Goal: Transaction & Acquisition: Book appointment/travel/reservation

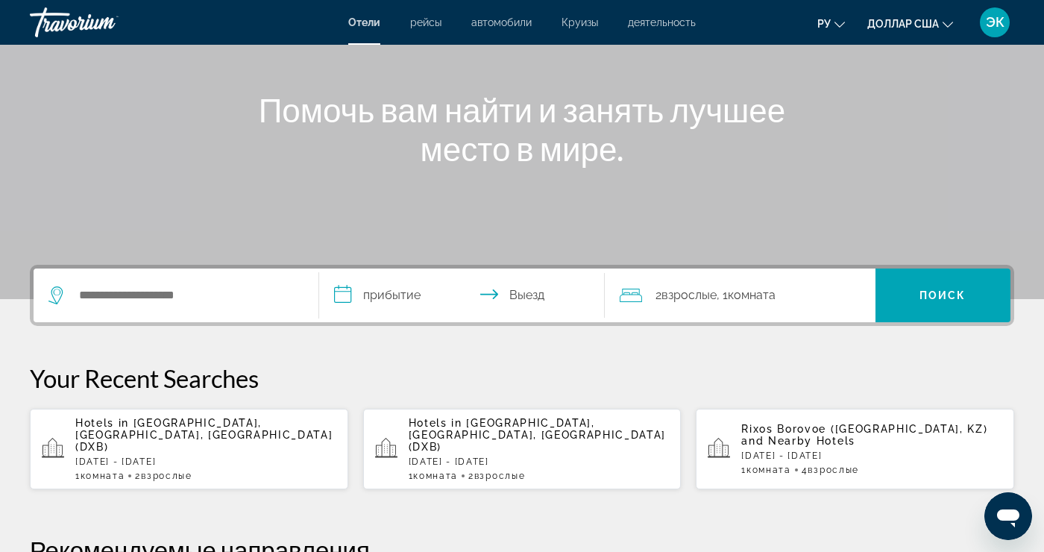
scroll to position [161, 0]
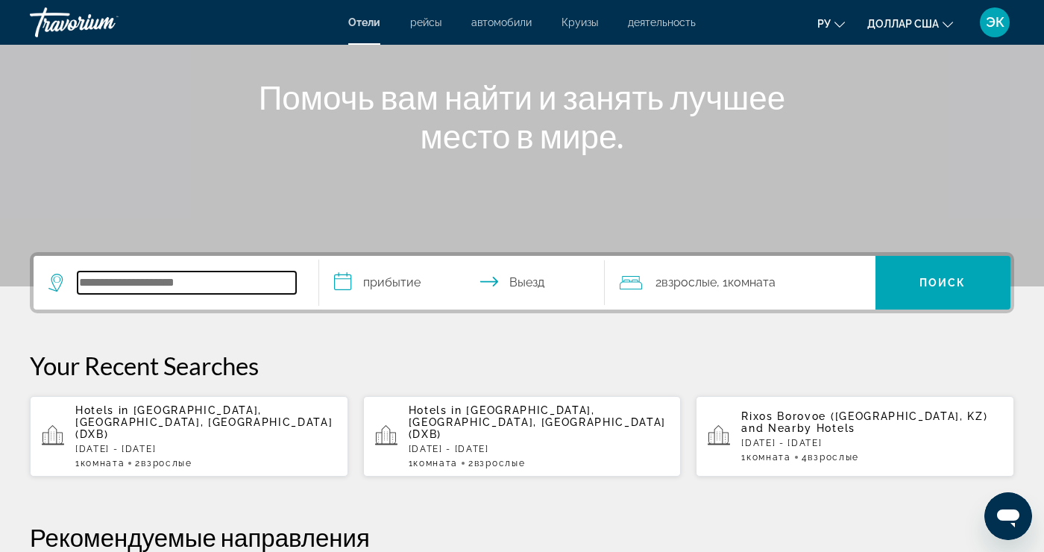
click at [207, 292] on input "Поиск отеля" at bounding box center [187, 283] width 219 height 22
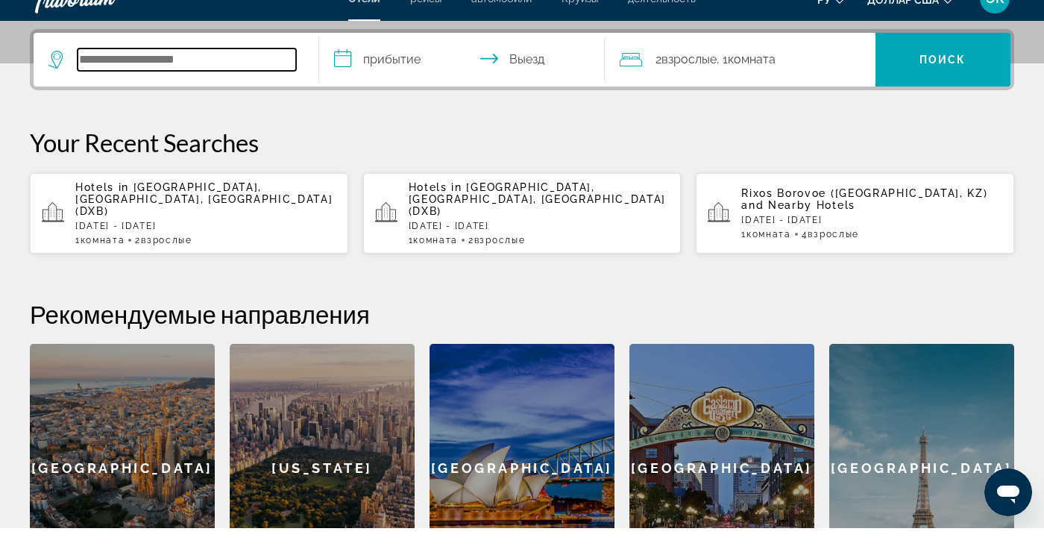
scroll to position [365, 0]
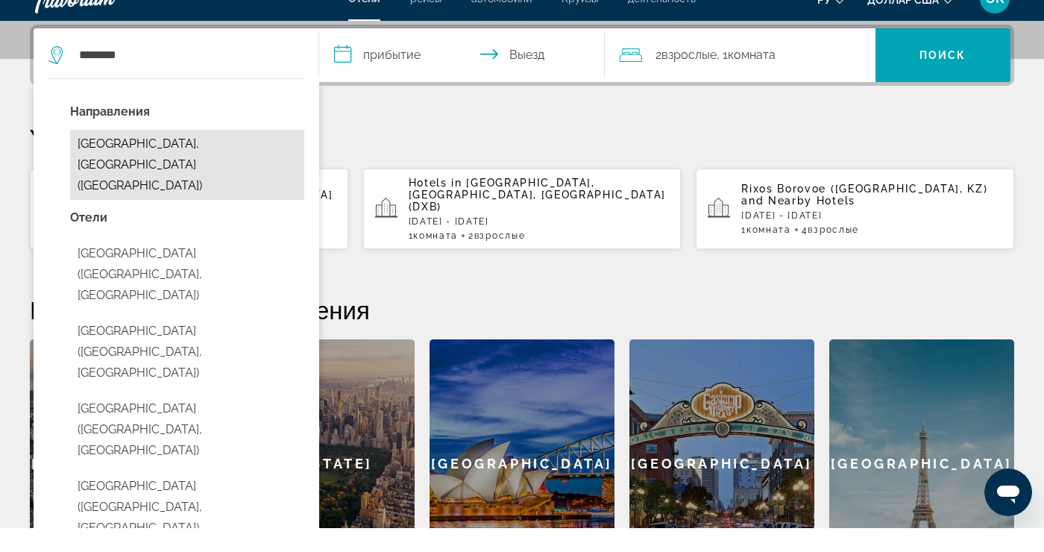
click at [214, 176] on button "Tashkent, Uzbekistan (TAS)" at bounding box center [187, 189] width 234 height 70
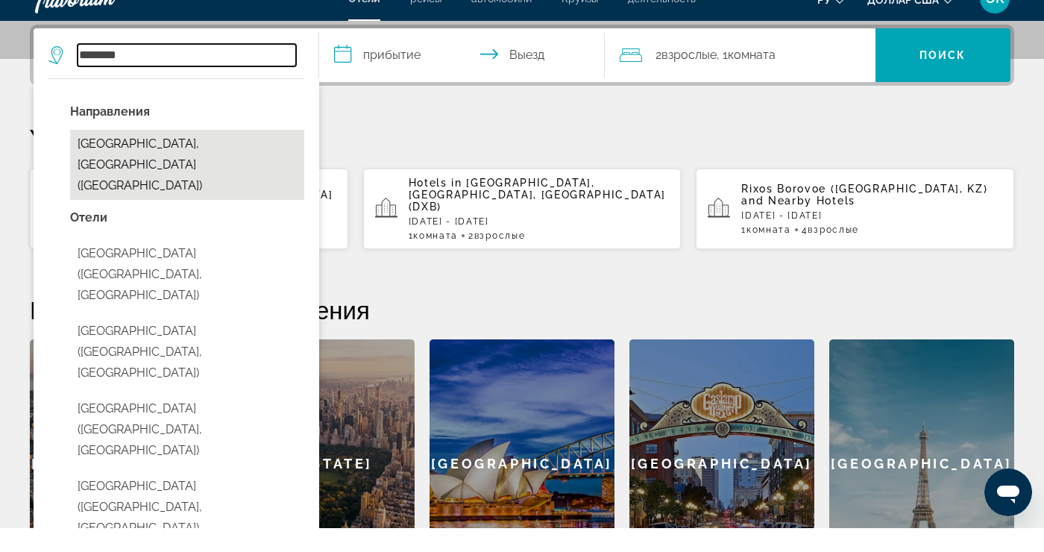
type input "**********"
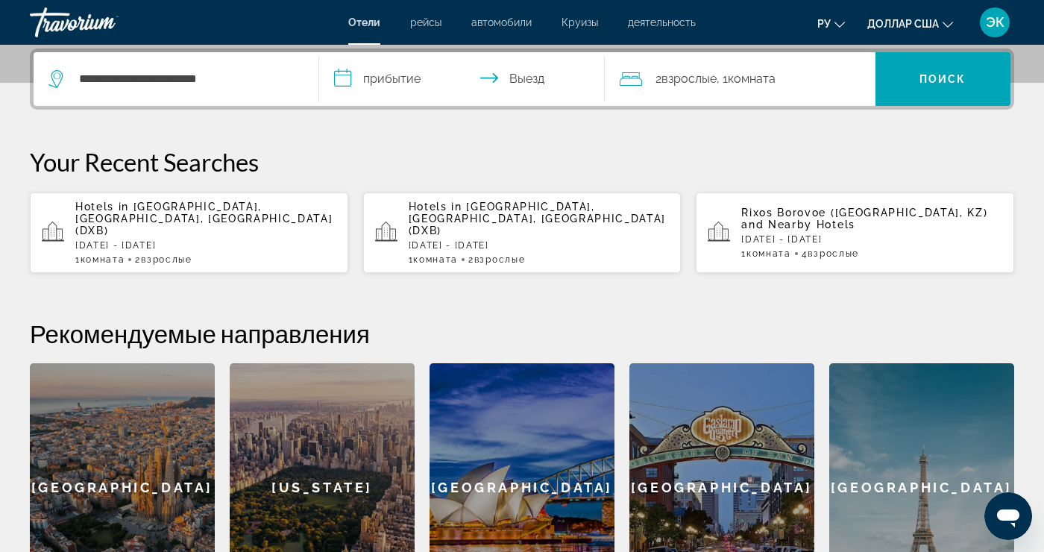
click at [419, 89] on input "**********" at bounding box center [465, 81] width 292 height 58
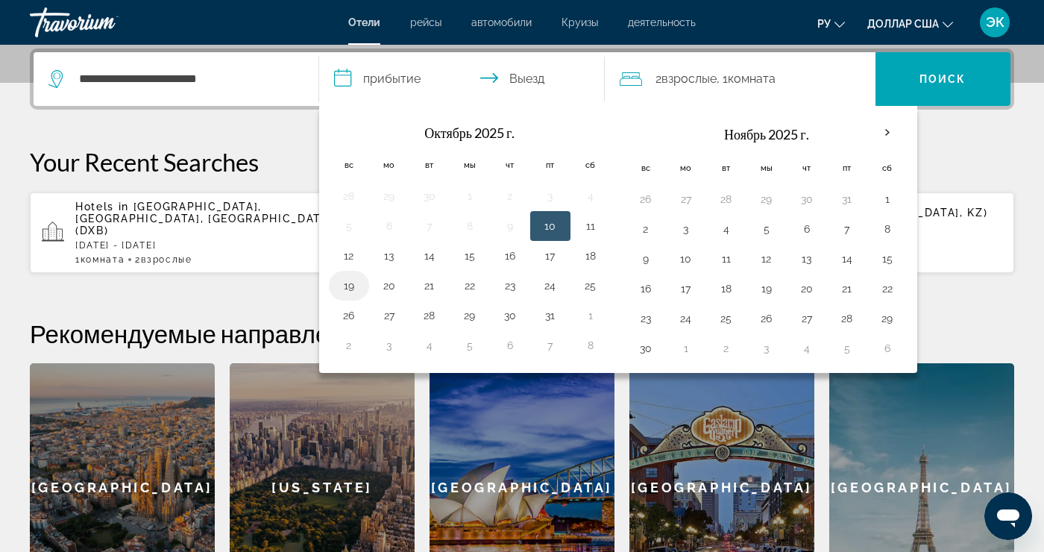
click at [348, 291] on button "19" at bounding box center [349, 285] width 24 height 21
click at [589, 288] on button "25" at bounding box center [591, 285] width 24 height 21
type input "**********"
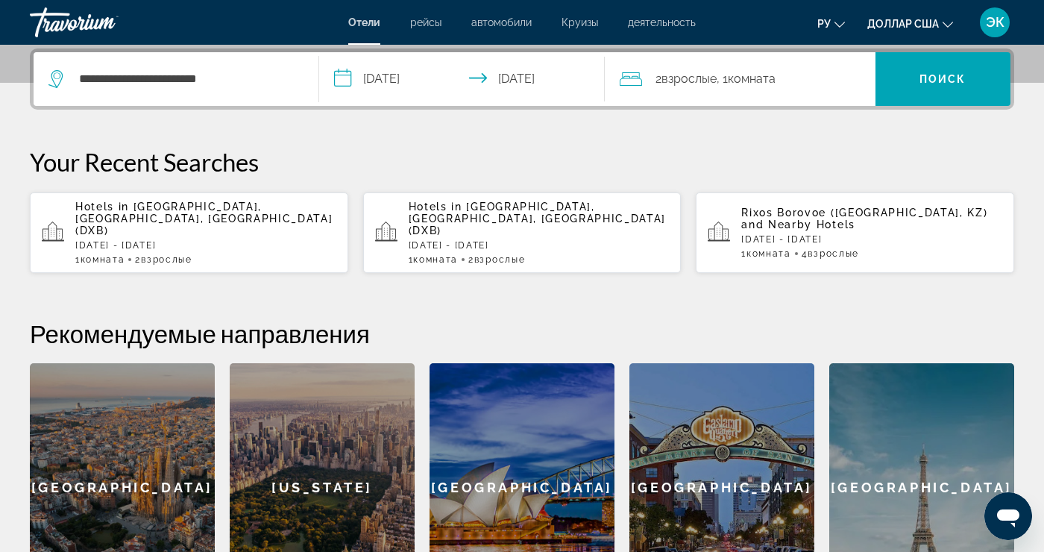
click at [822, 82] on div "2 Взрослые Взрослый , 1 Комната номера" at bounding box center [748, 79] width 256 height 21
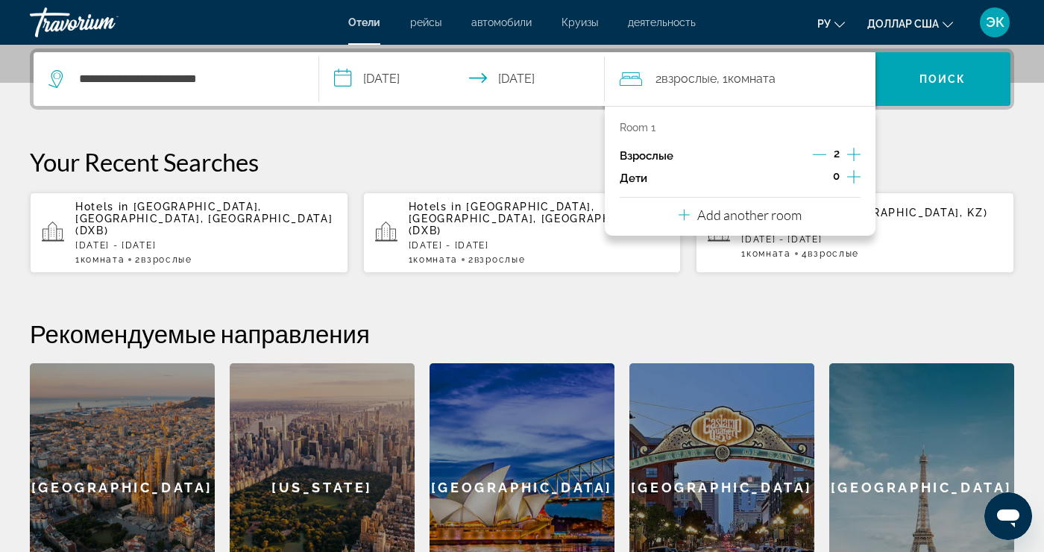
click at [851, 160] on icon "Increment adults" at bounding box center [853, 154] width 13 height 18
click at [855, 157] on icon "Increment adults" at bounding box center [853, 154] width 13 height 18
click at [956, 84] on font "Поиск" at bounding box center [943, 79] width 47 height 12
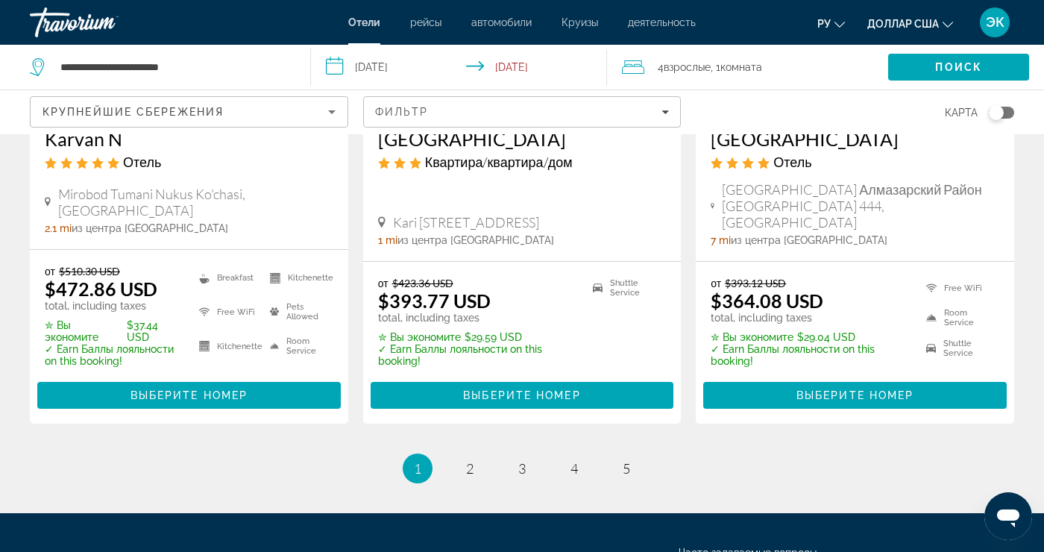
scroll to position [2025, 0]
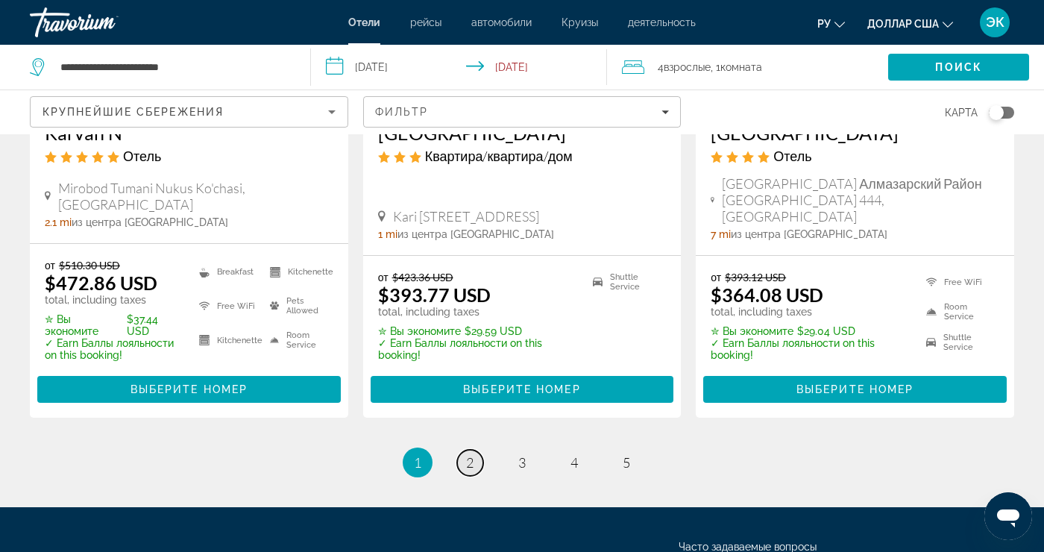
click at [469, 454] on span "2" at bounding box center [469, 462] width 7 height 16
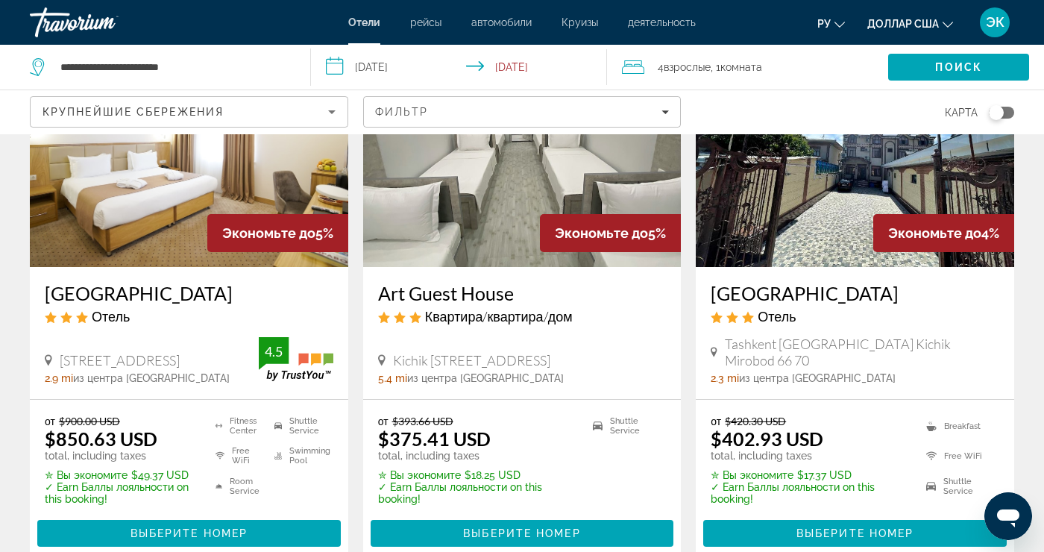
scroll to position [134, 0]
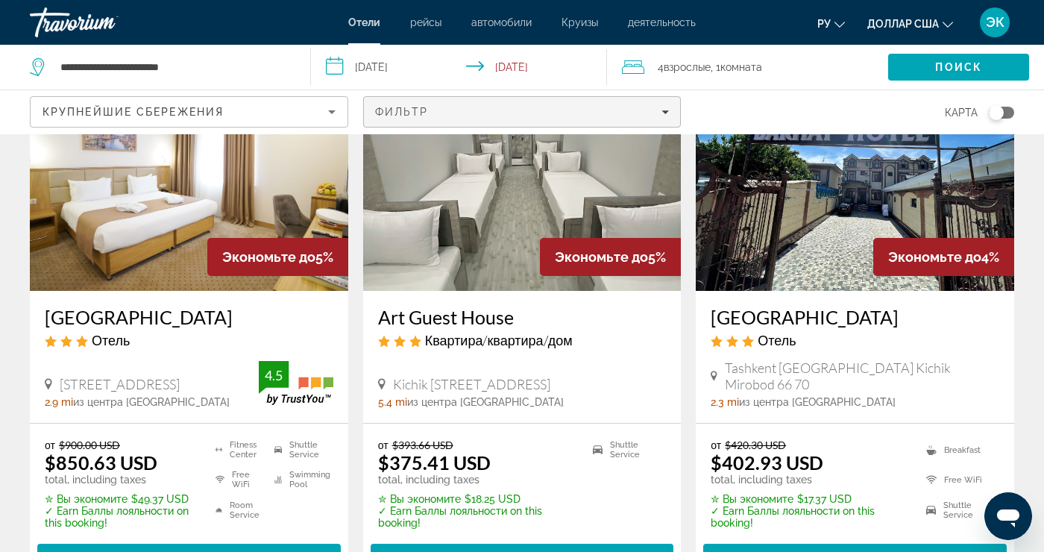
click at [622, 118] on span "Filters" at bounding box center [522, 112] width 317 height 36
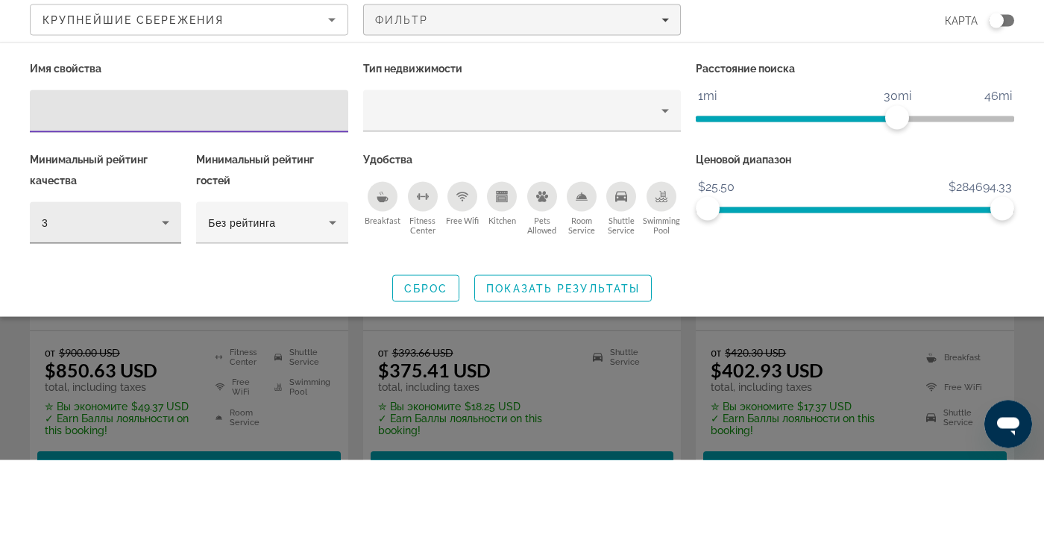
click at [156, 318] on div "3" at bounding box center [102, 315] width 120 height 18
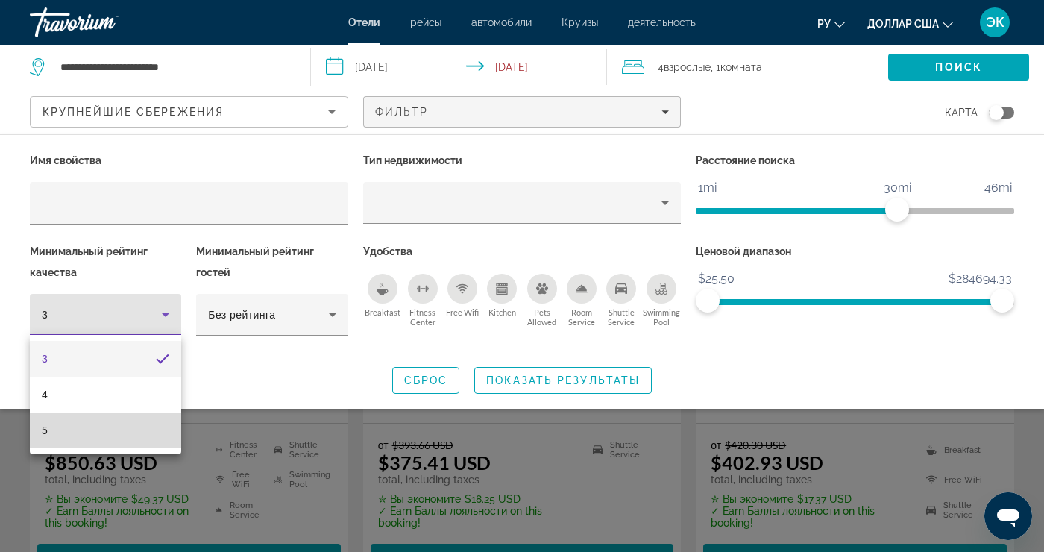
click at [114, 445] on mat-option "5" at bounding box center [105, 431] width 151 height 36
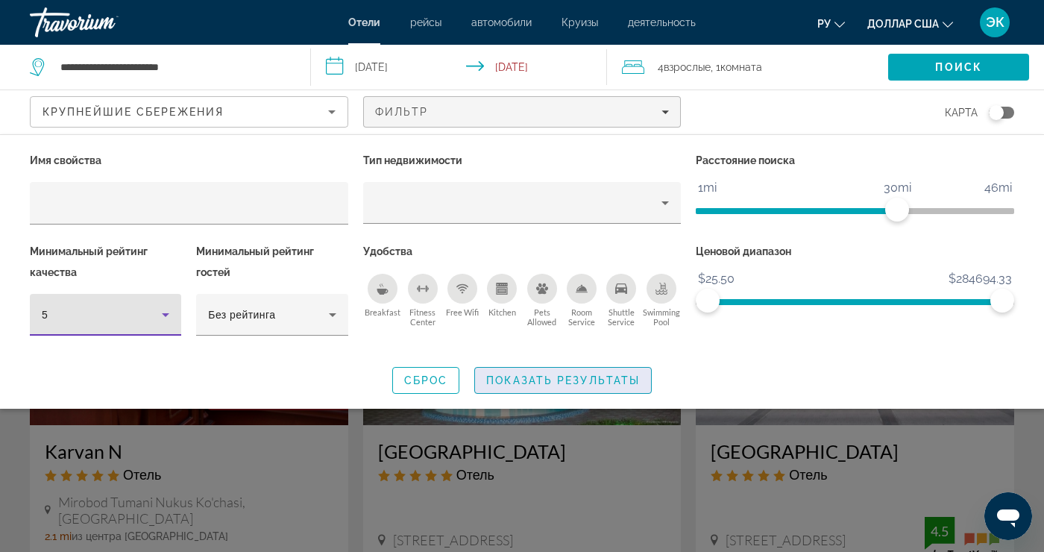
click at [562, 384] on span "Показать результаты" at bounding box center [563, 380] width 154 height 12
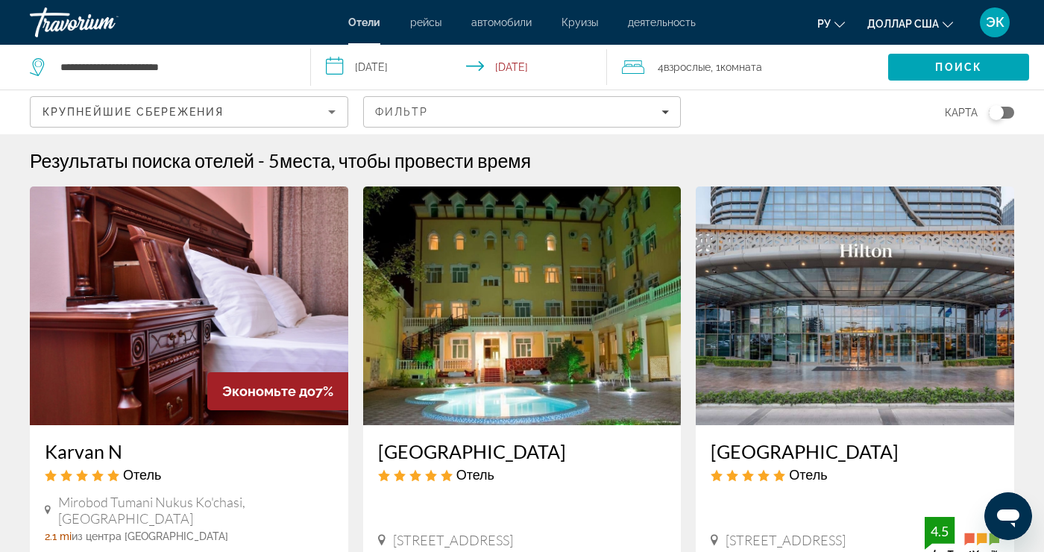
click at [311, 114] on div "Крупнейшие сбережения" at bounding box center [186, 112] width 286 height 18
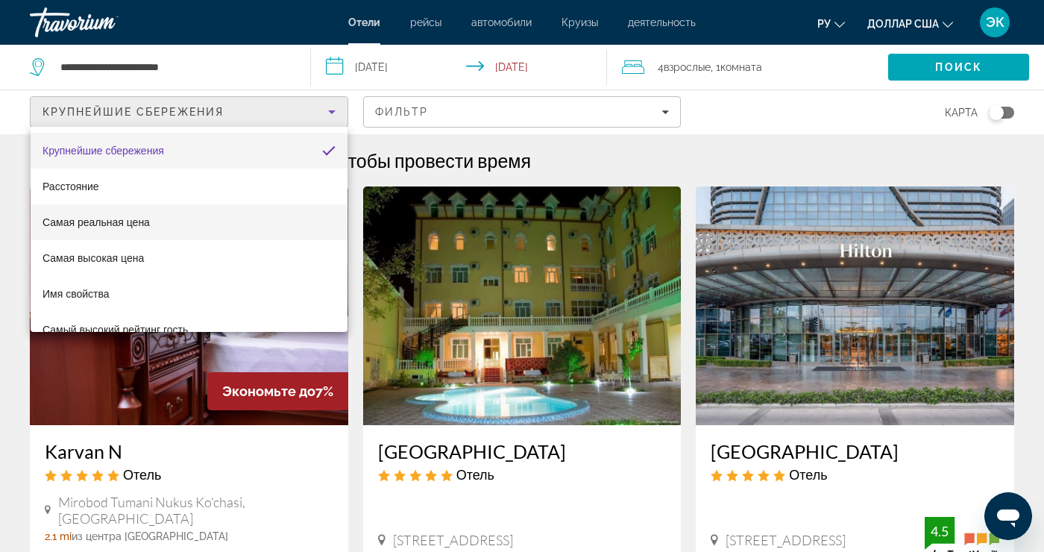
click at [215, 225] on mat-option "Самая реальная цена" at bounding box center [189, 222] width 317 height 36
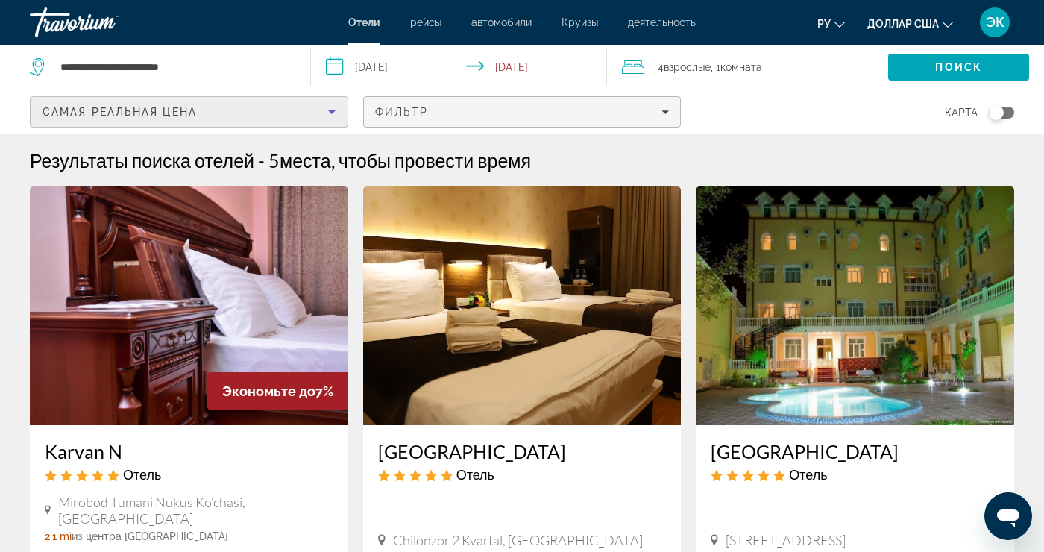
click at [650, 114] on div "Фильтр" at bounding box center [522, 112] width 295 height 12
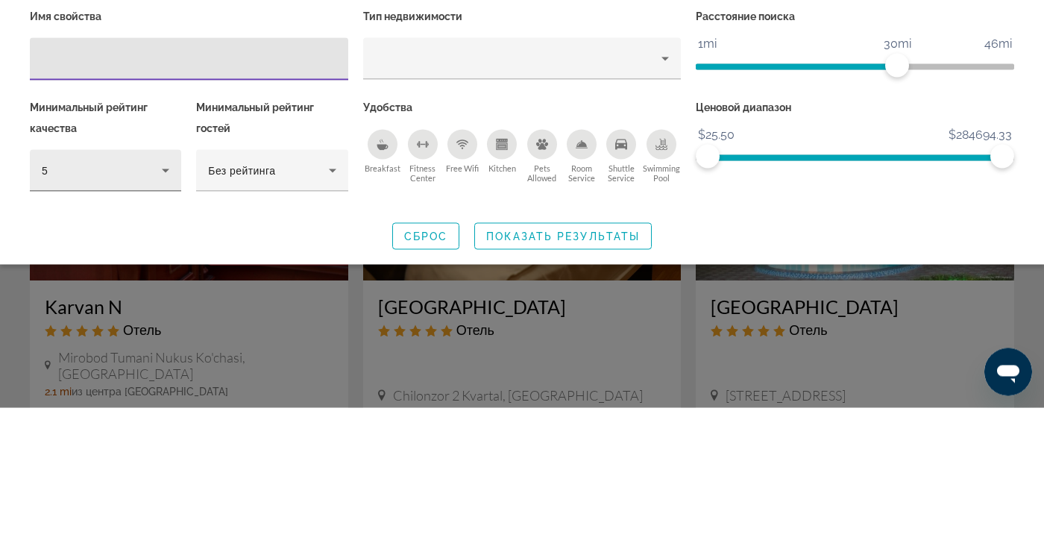
click at [157, 321] on icon "Hotel Filters" at bounding box center [166, 315] width 18 height 18
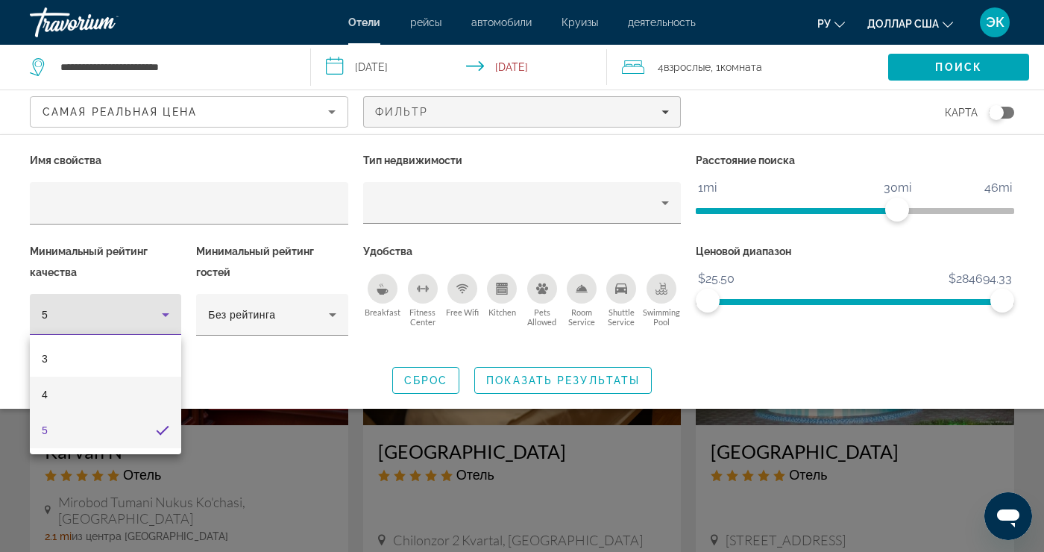
click at [137, 394] on mat-option "4" at bounding box center [105, 395] width 151 height 36
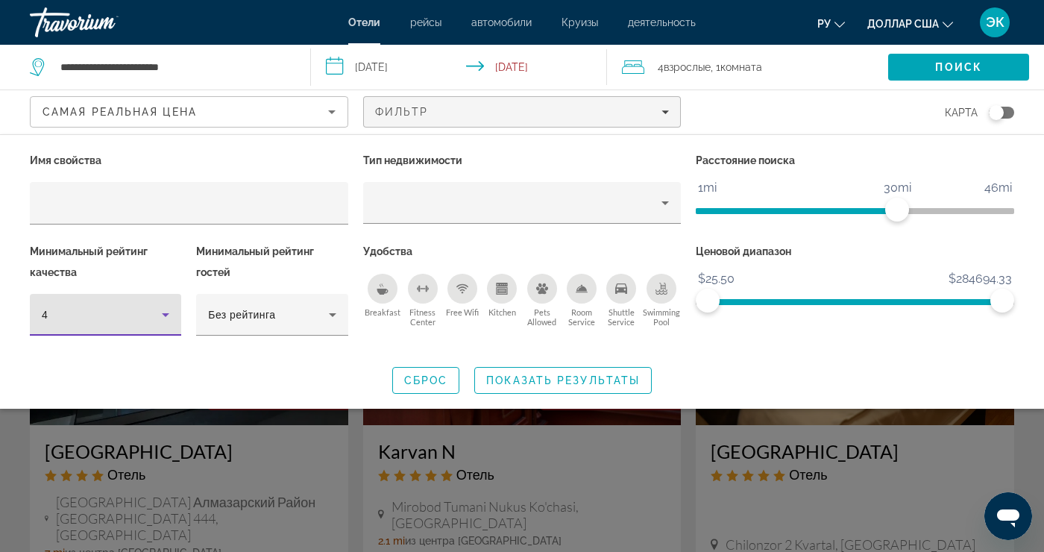
click at [384, 295] on div "Breakfast" at bounding box center [383, 289] width 30 height 30
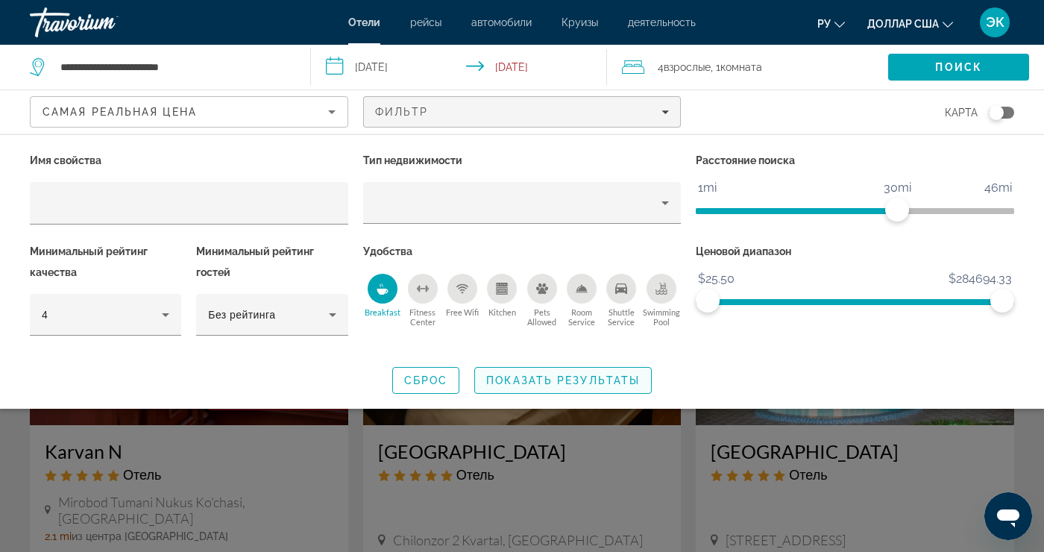
click at [560, 388] on span "Search widget" at bounding box center [563, 381] width 176 height 36
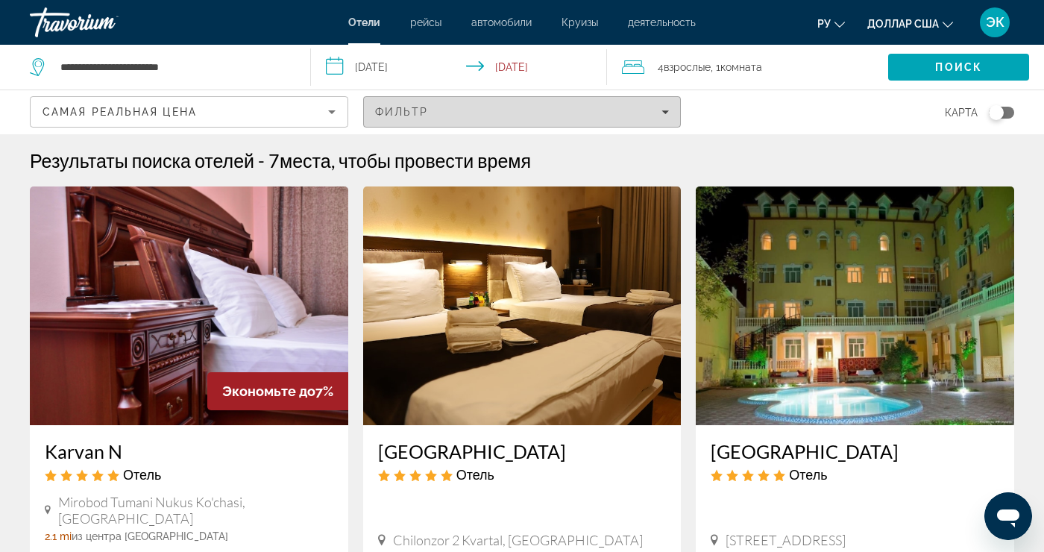
click at [646, 110] on div "Фильтр" at bounding box center [522, 112] width 295 height 12
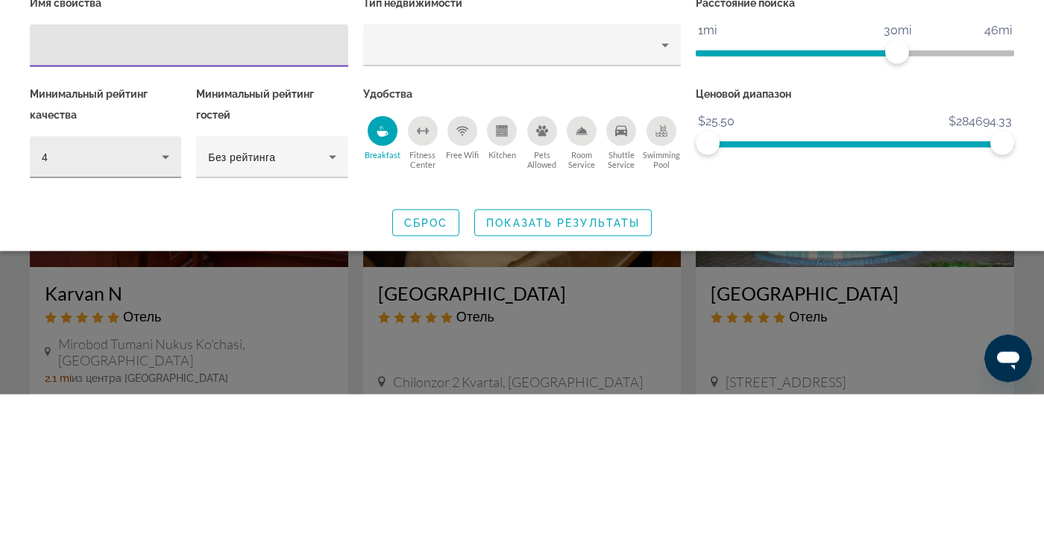
click at [154, 314] on div "4" at bounding box center [102, 315] width 120 height 18
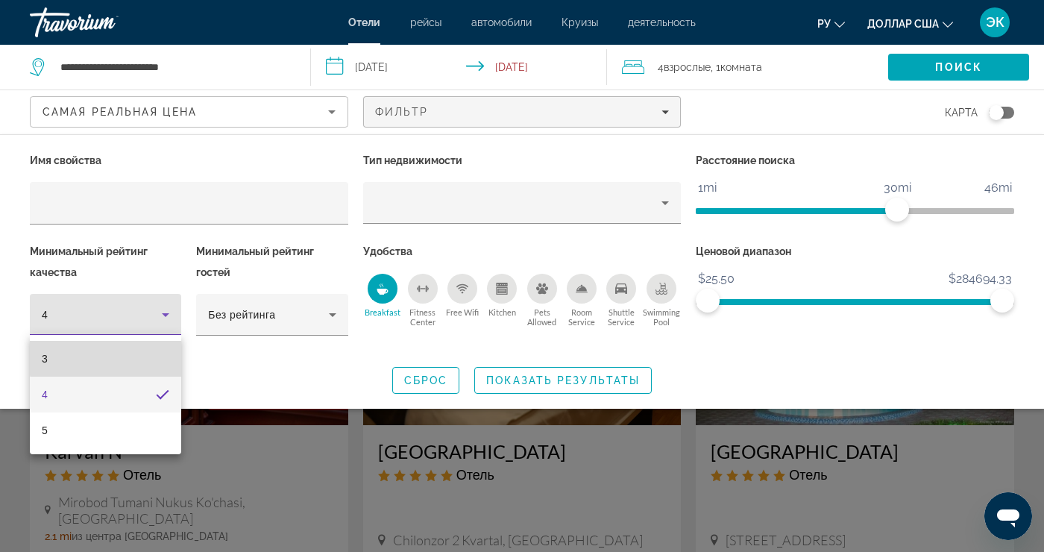
click at [145, 357] on mat-option "3" at bounding box center [105, 359] width 151 height 36
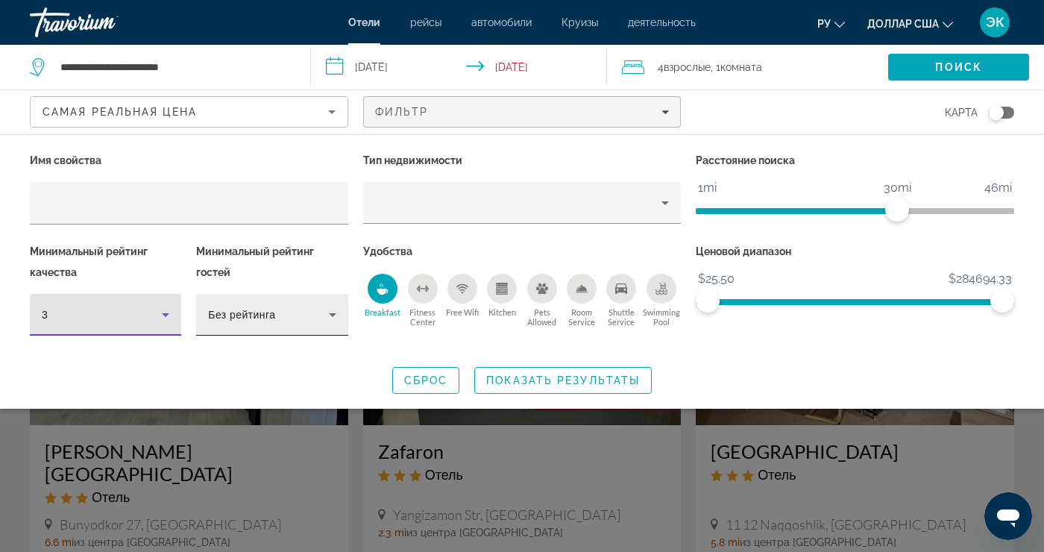
click at [278, 306] on div "Без рейтинга" at bounding box center [268, 315] width 120 height 18
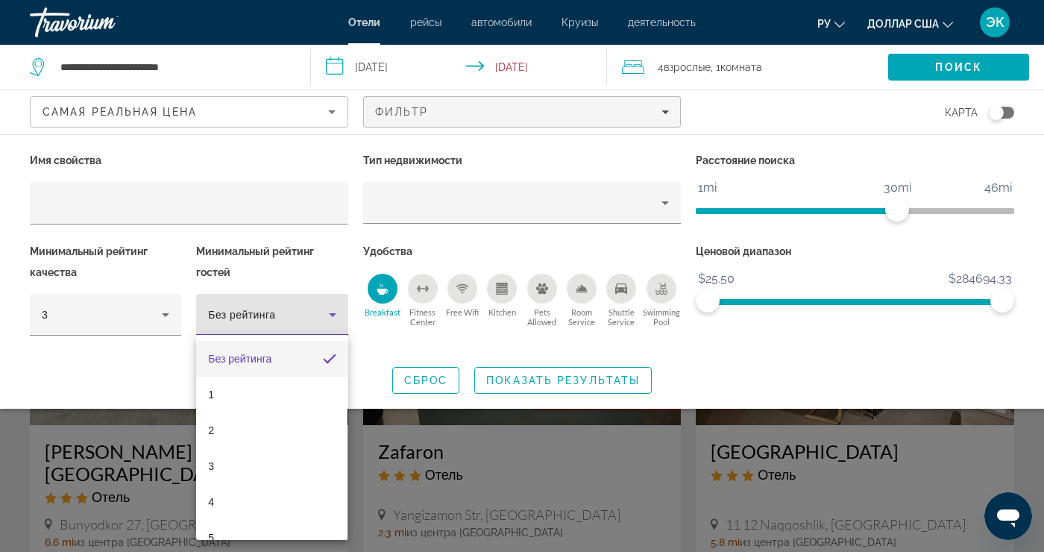
click at [434, 380] on div at bounding box center [522, 276] width 1044 height 552
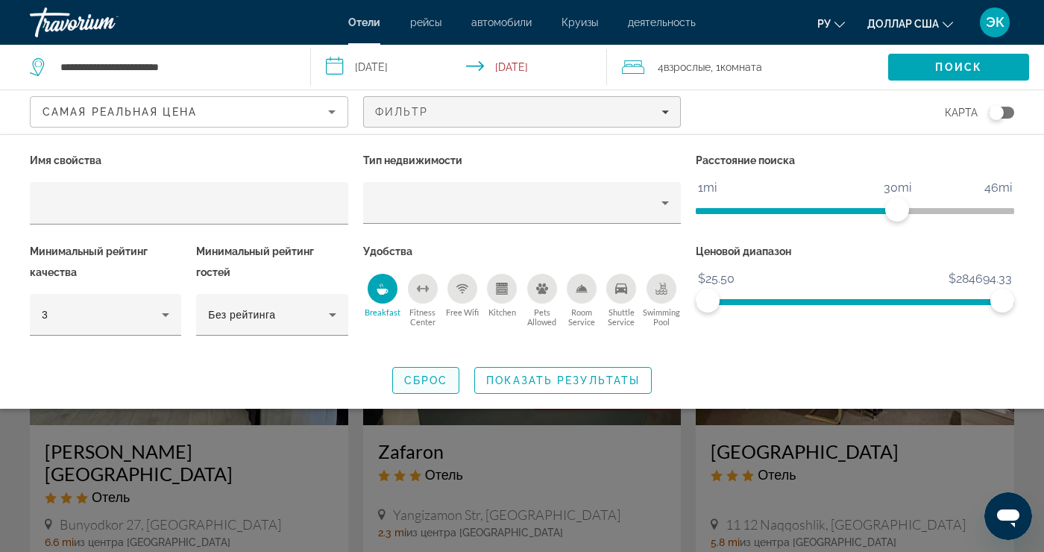
click at [442, 377] on span "Сброс" at bounding box center [426, 380] width 44 height 12
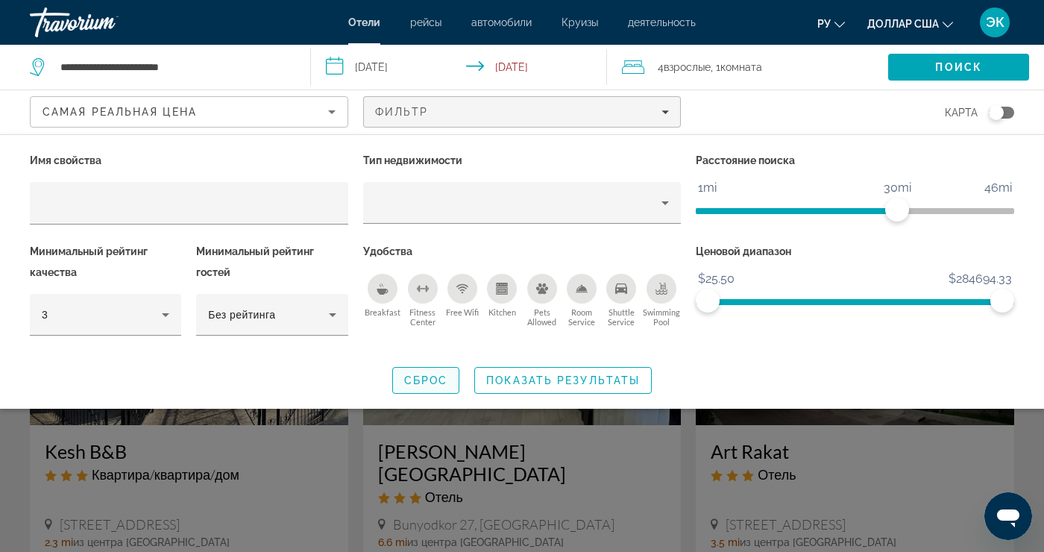
click at [437, 382] on span "Сброс" at bounding box center [426, 380] width 44 height 12
click at [436, 384] on span "Сброс" at bounding box center [426, 380] width 44 height 12
click at [322, 116] on div "Самая реальная цена" at bounding box center [186, 112] width 286 height 18
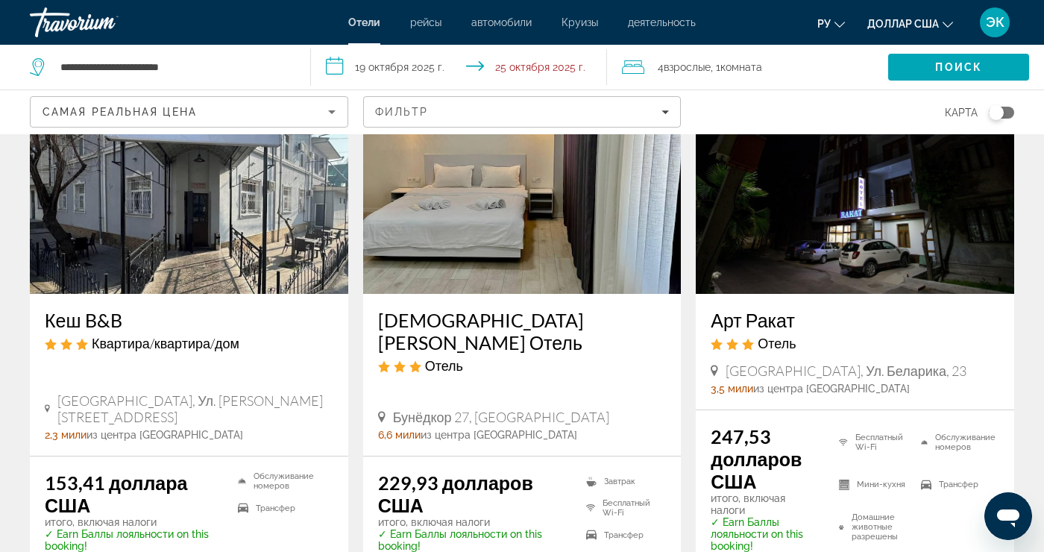
scroll to position [128, 0]
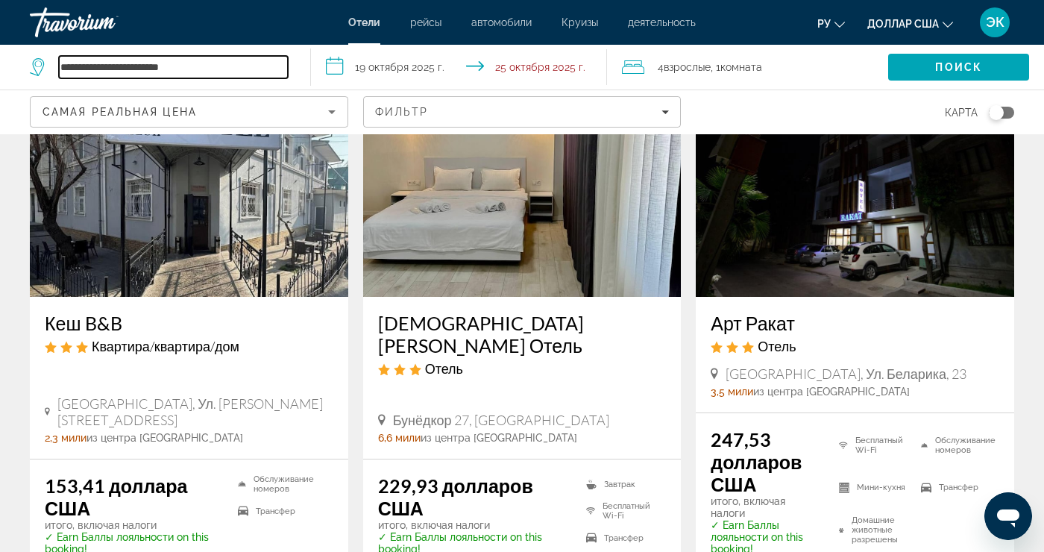
click at [257, 77] on input "**********" at bounding box center [173, 67] width 229 height 22
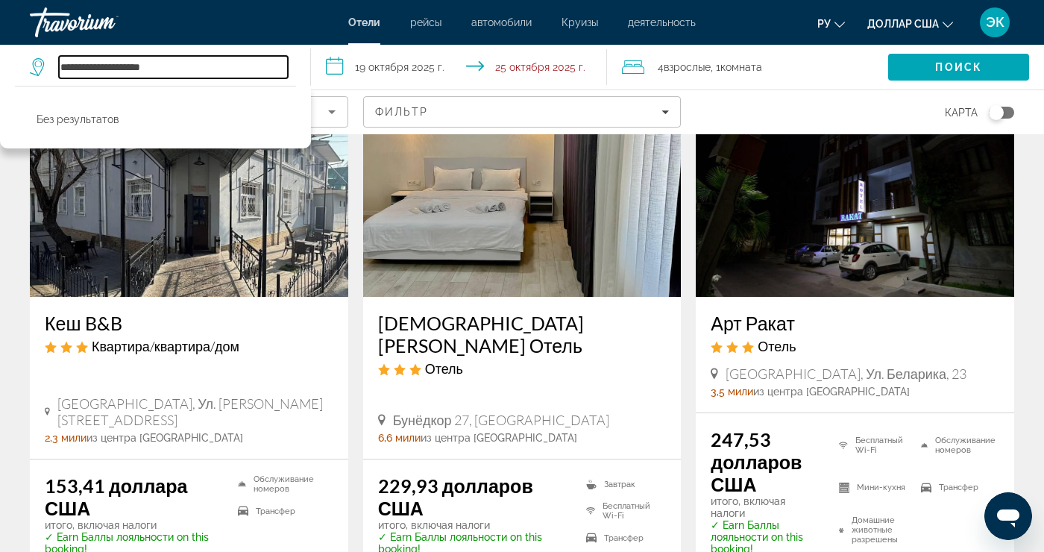
type input "*********"
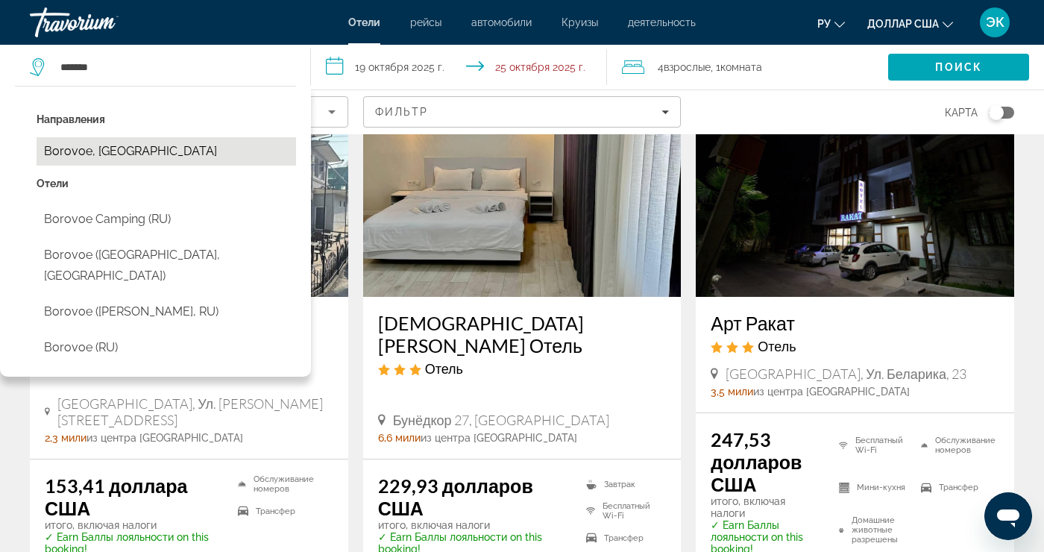
click at [197, 158] on button "Borovoe, [GEOGRAPHIC_DATA]" at bounding box center [167, 151] width 260 height 28
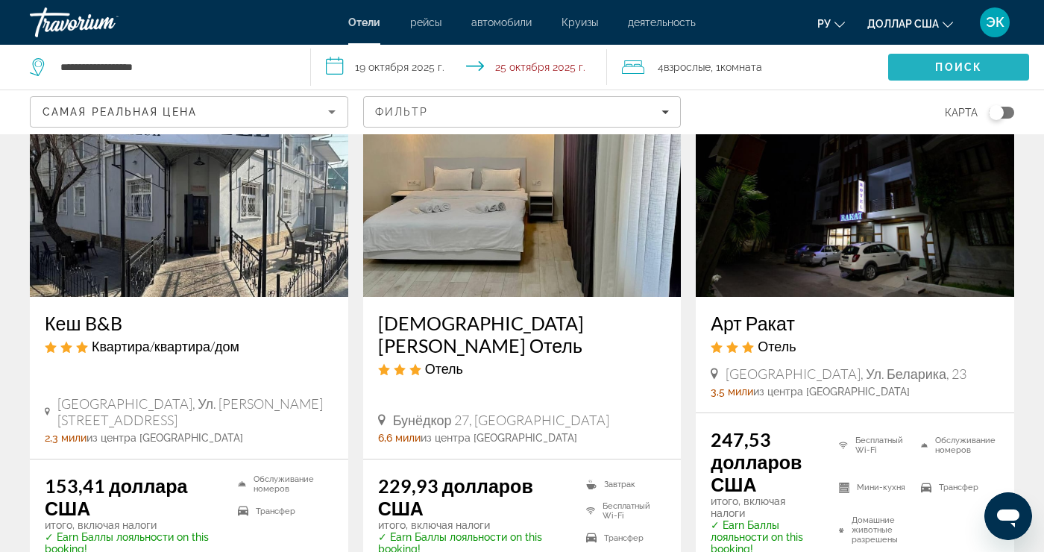
click at [953, 69] on font "Поиск" at bounding box center [958, 67] width 47 height 12
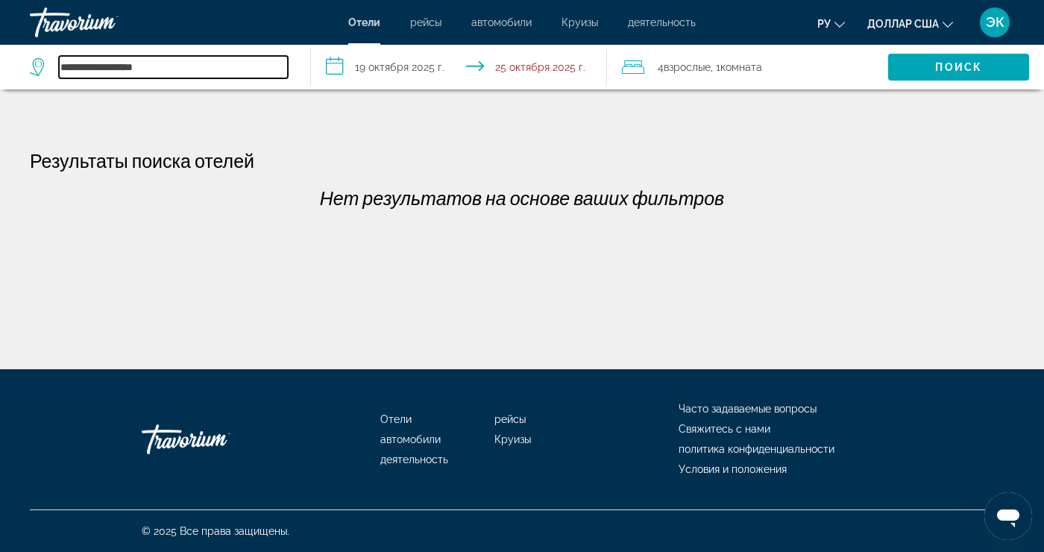
click at [184, 77] on input "**********" at bounding box center [173, 67] width 229 height 22
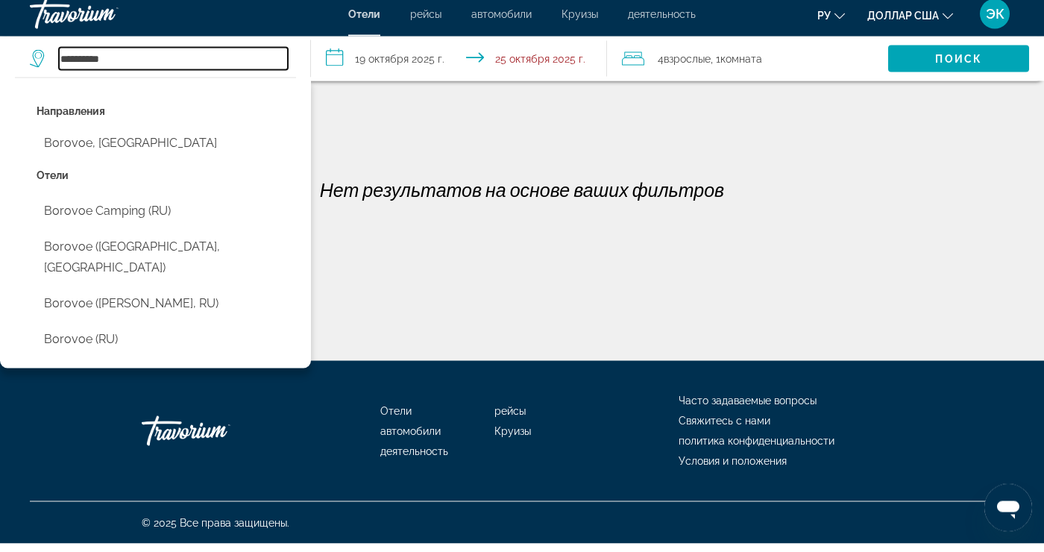
type input "********"
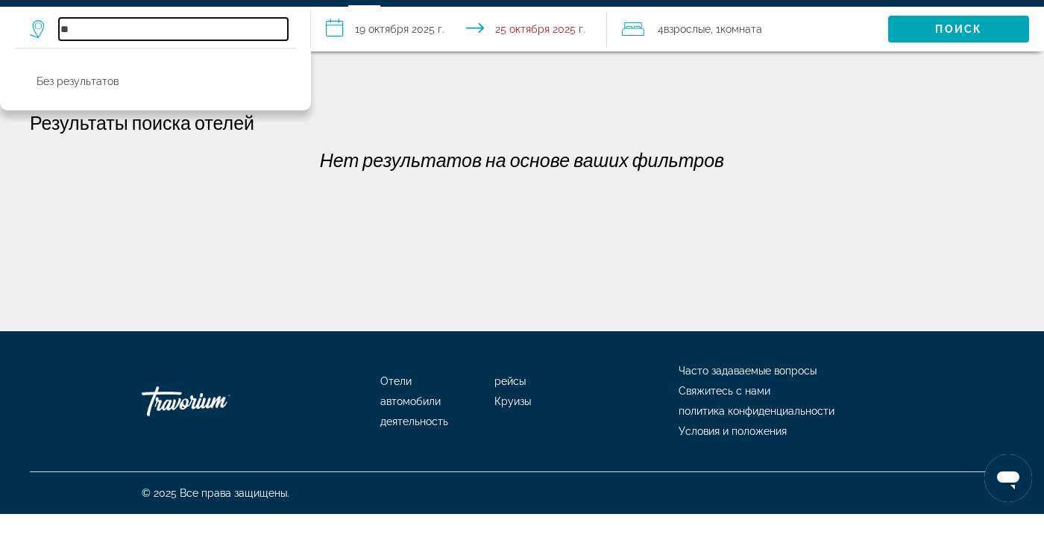
type input "*"
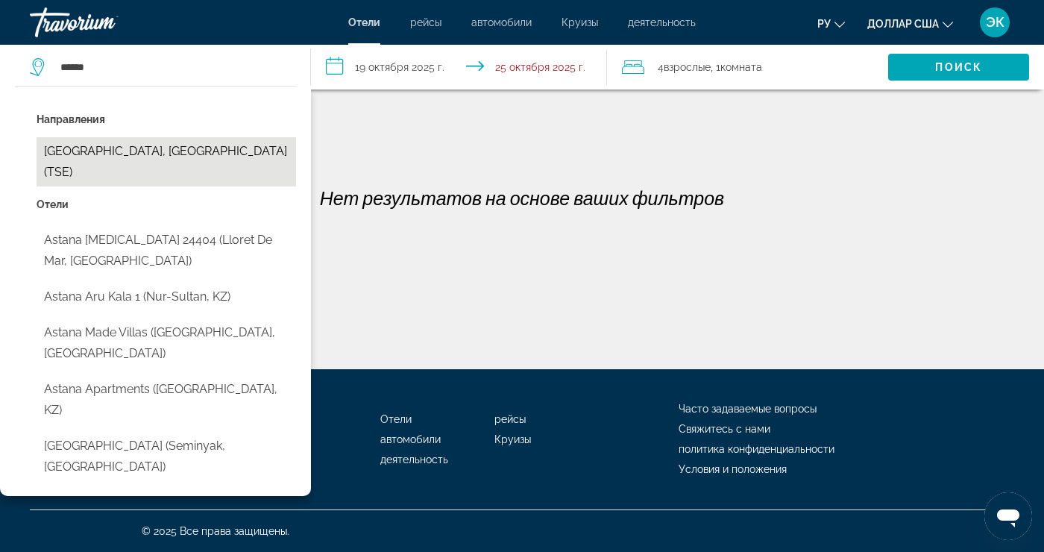
click at [63, 161] on button "Astana, Kazakhstan (TSE)" at bounding box center [167, 161] width 260 height 49
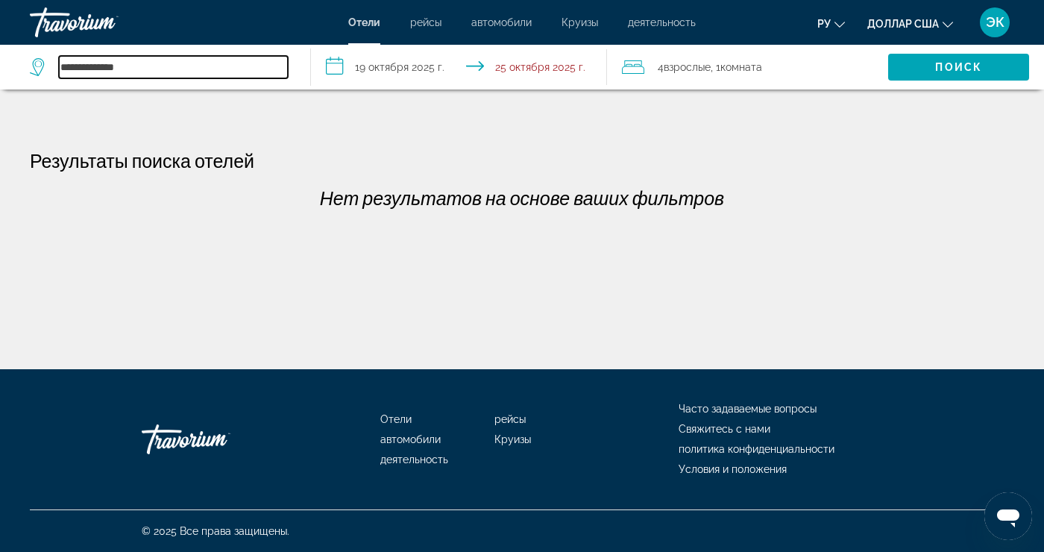
type input "*******"
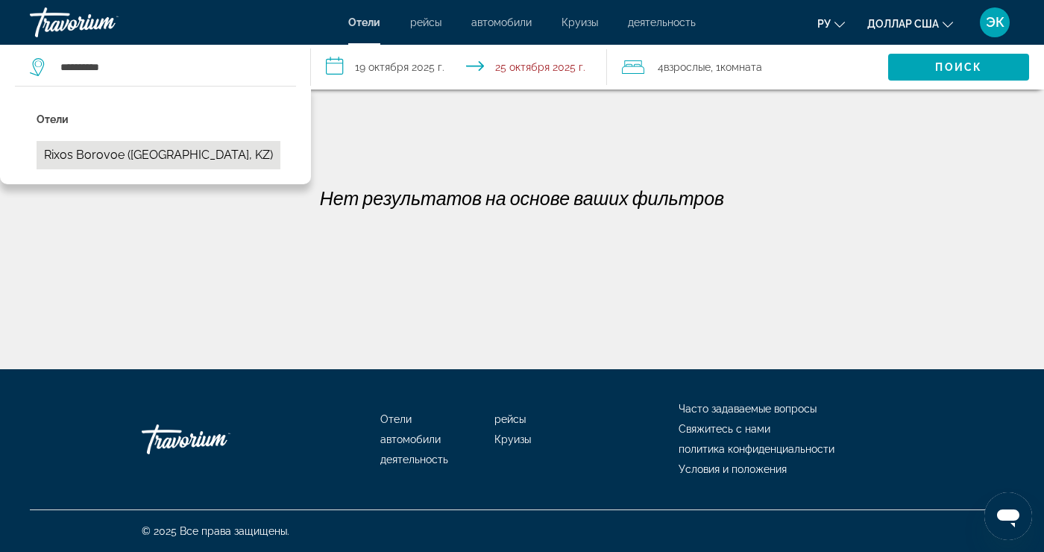
click at [66, 166] on button "Rixos Borovoe ([GEOGRAPHIC_DATA], KZ)" at bounding box center [159, 155] width 244 height 28
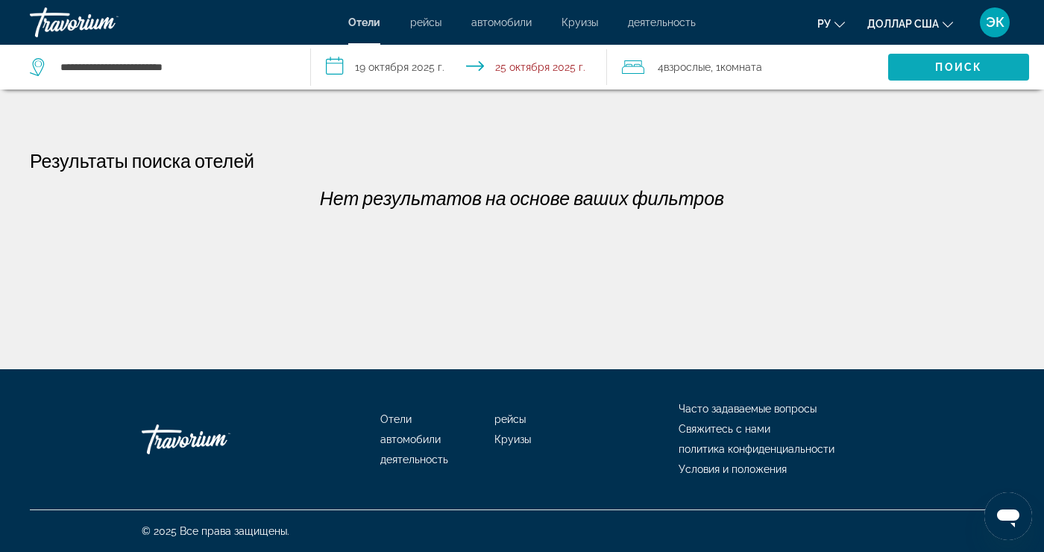
click at [947, 75] on span "Поиск" at bounding box center [958, 67] width 141 height 36
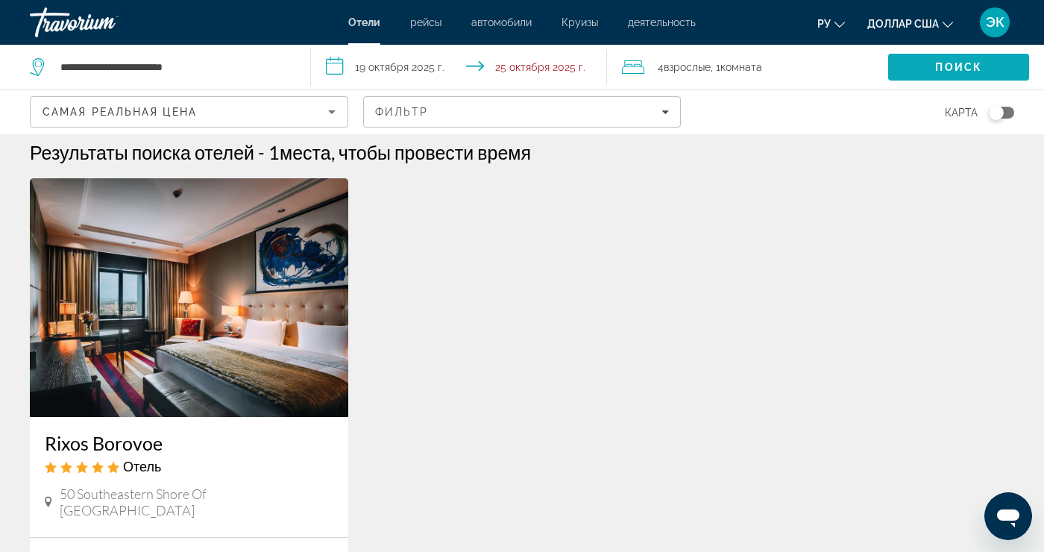
scroll to position [7, 0]
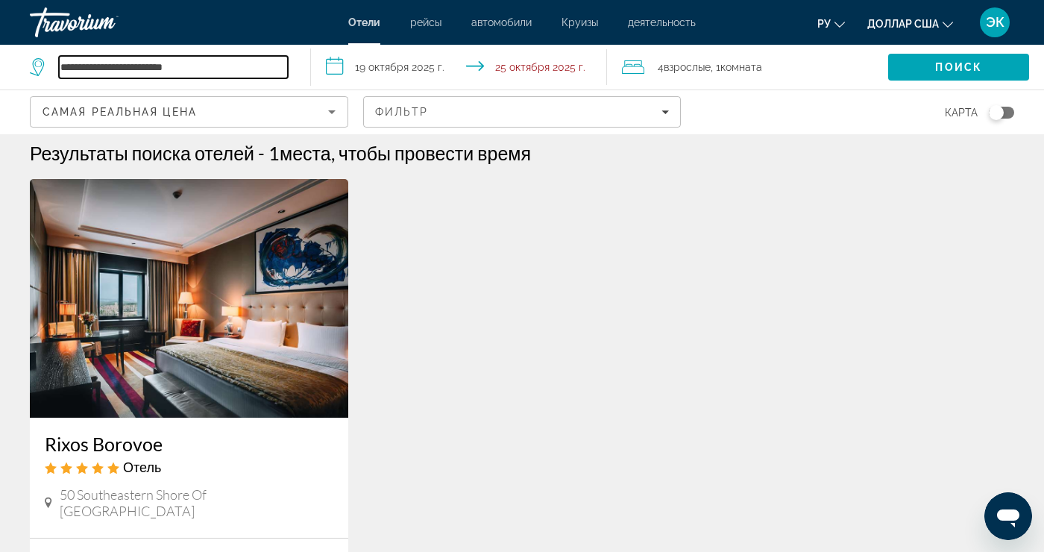
click at [258, 75] on input "**********" at bounding box center [173, 67] width 229 height 22
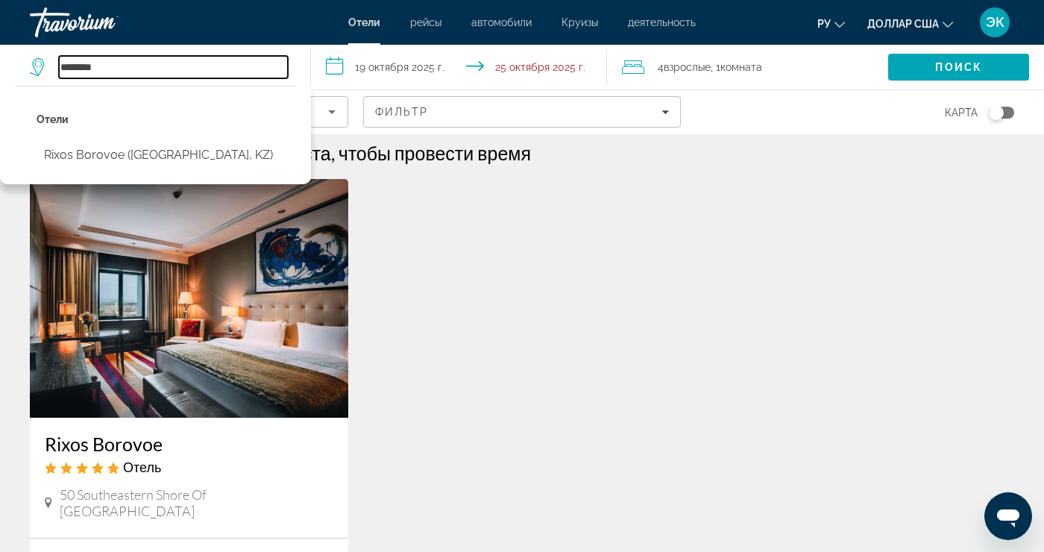
type input "*****"
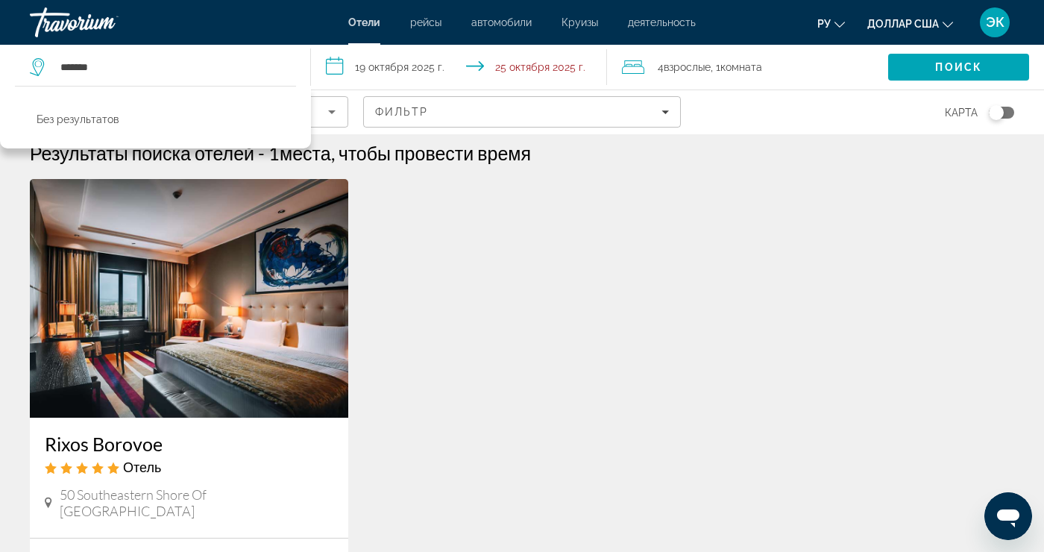
click at [894, 207] on div "Rixos Borovoe Отель 50 Southeastern Shore Of Lake Shchuchye 0 mi от отеля total…" at bounding box center [522, 439] width 1000 height 521
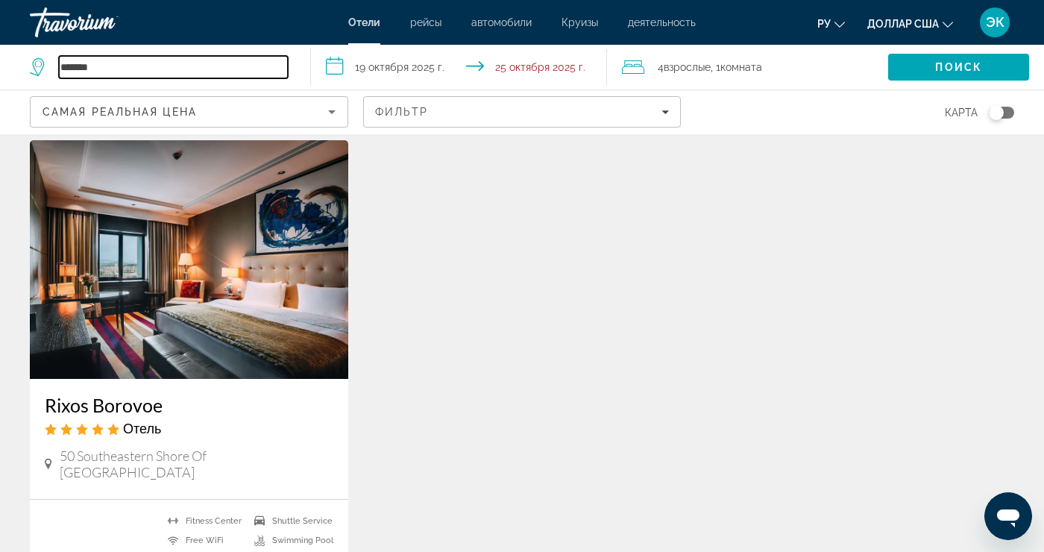
click at [263, 74] on input "*******" at bounding box center [173, 67] width 229 height 22
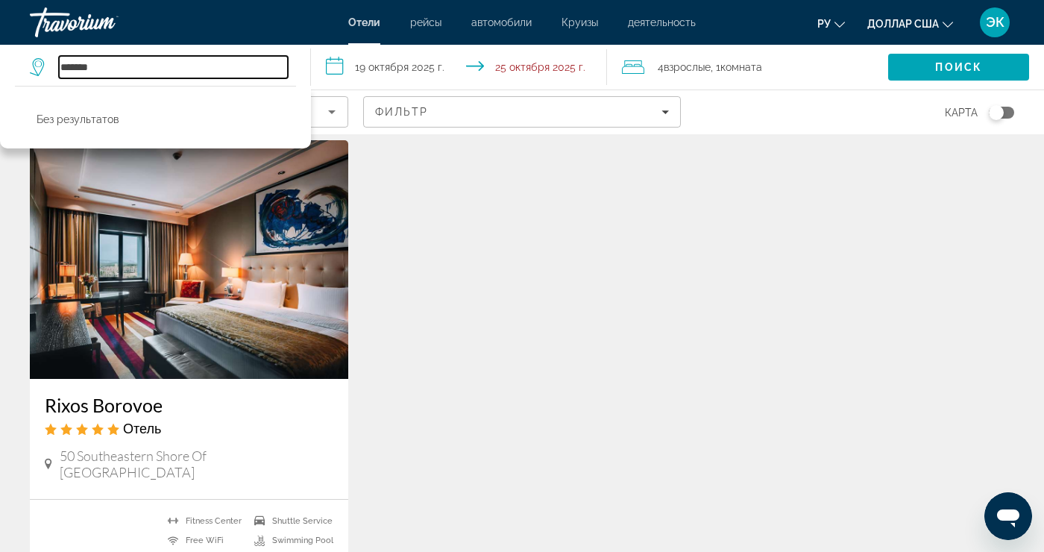
scroll to position [63, 0]
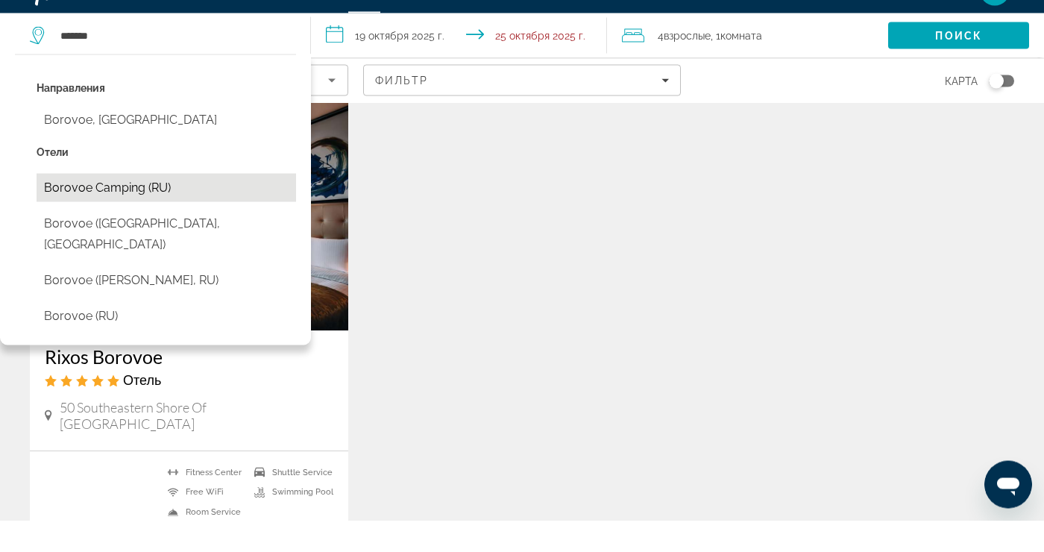
click at [151, 225] on button "Borovoe Сamping (RU)" at bounding box center [167, 219] width 260 height 28
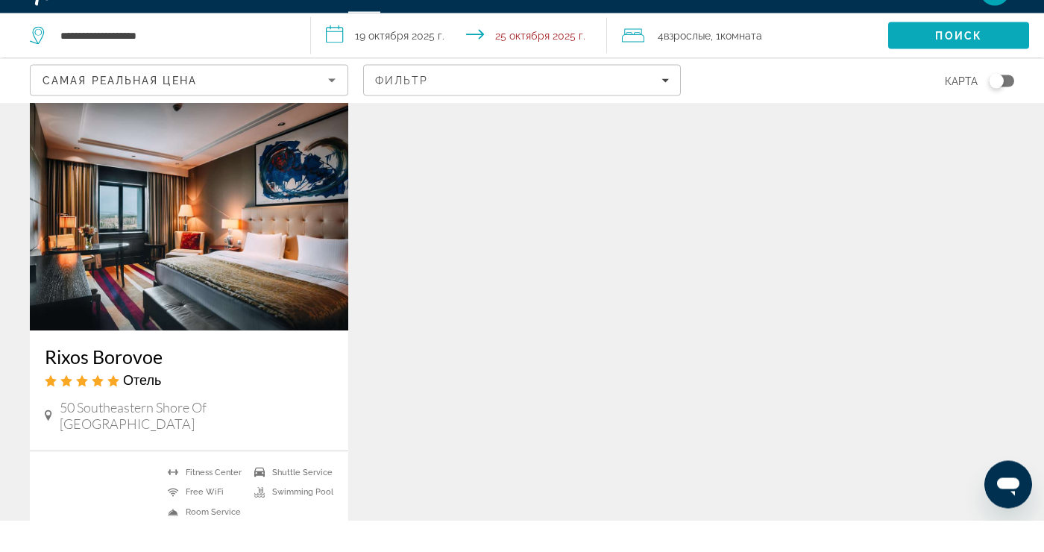
click at [951, 75] on span "Поиск" at bounding box center [958, 67] width 141 height 36
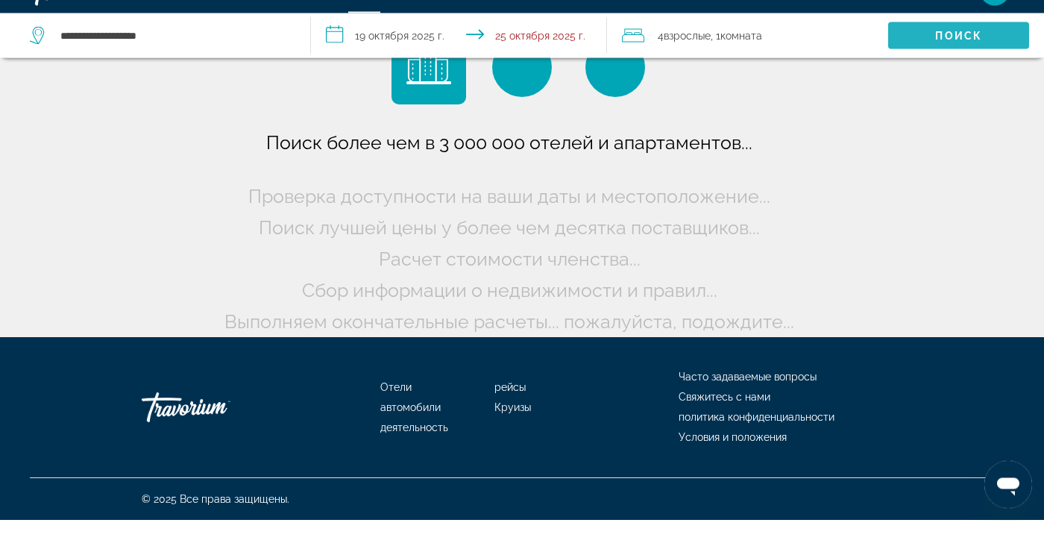
scroll to position [0, 0]
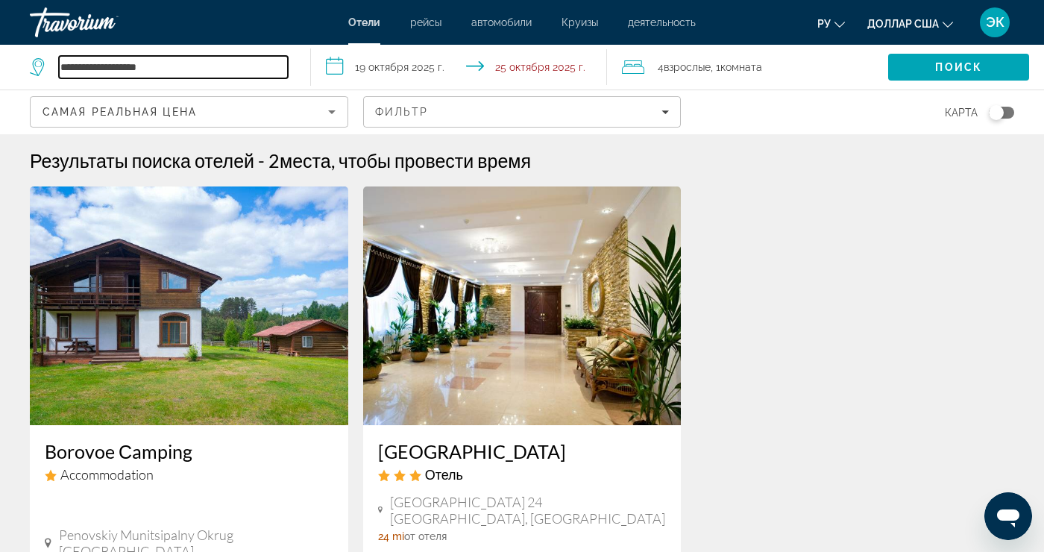
click at [278, 74] on input "**********" at bounding box center [173, 67] width 229 height 22
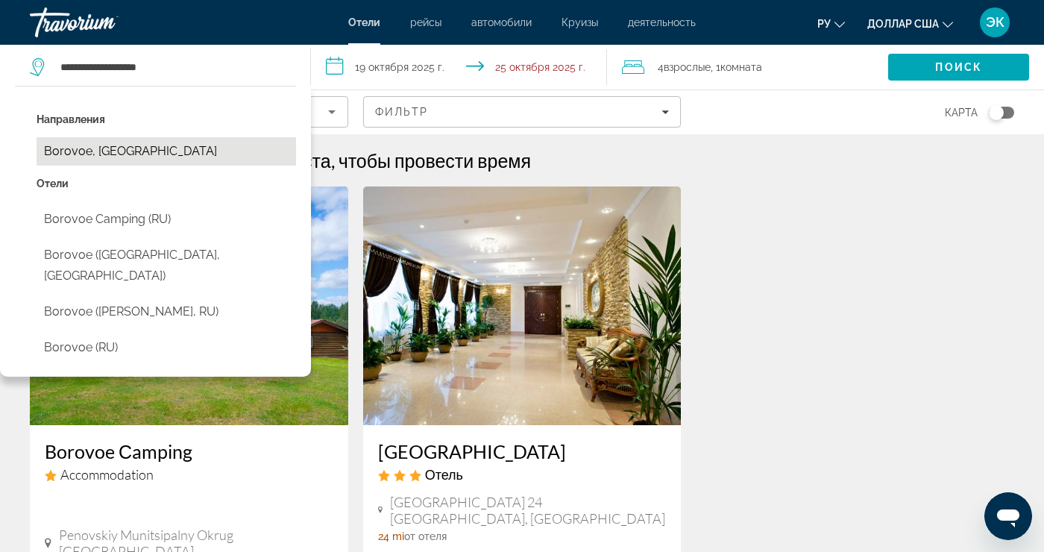
click at [195, 158] on button "Borovoe, [GEOGRAPHIC_DATA]" at bounding box center [167, 151] width 260 height 28
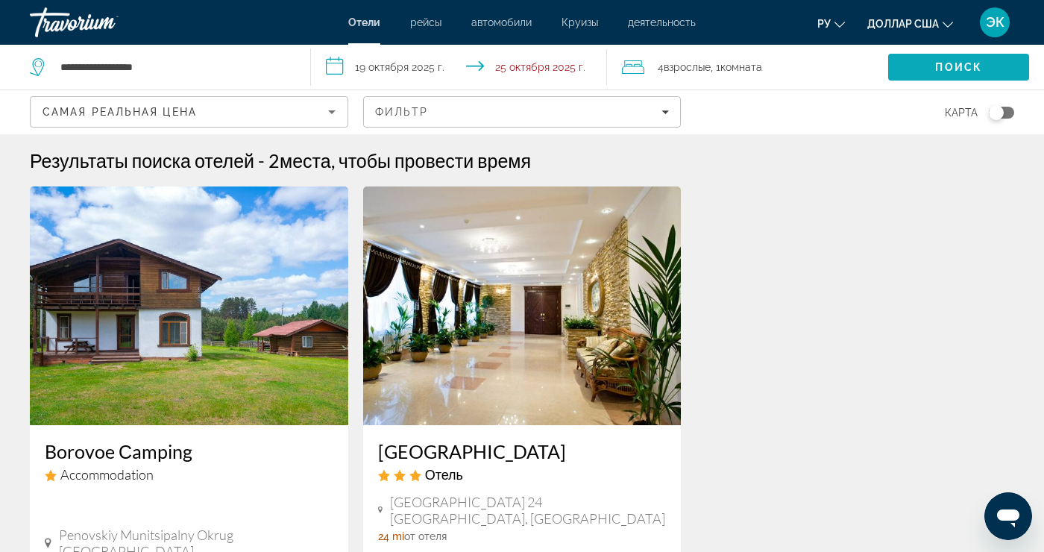
click at [963, 74] on span "Поиск" at bounding box center [958, 67] width 141 height 36
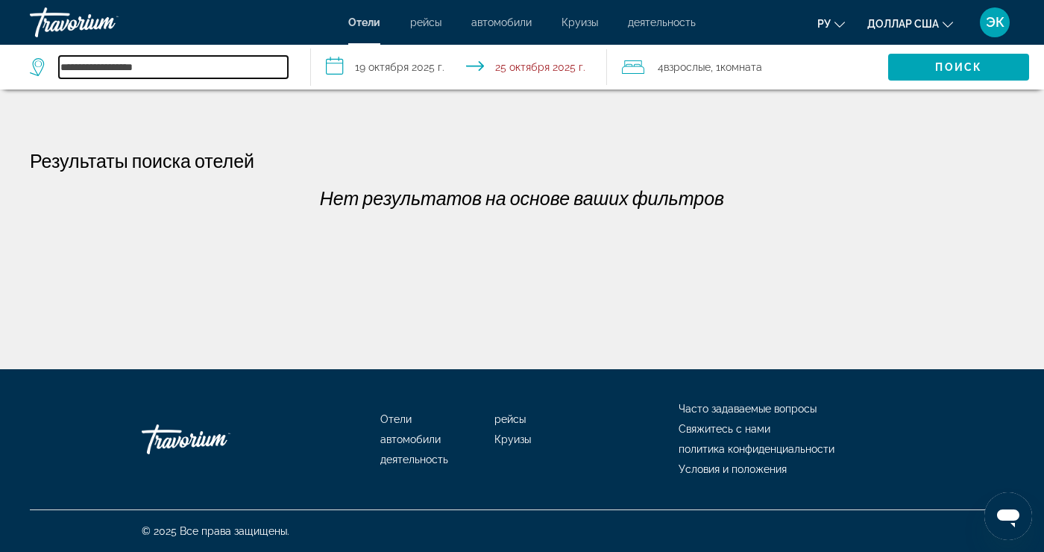
click at [224, 66] on input "**********" at bounding box center [173, 67] width 229 height 22
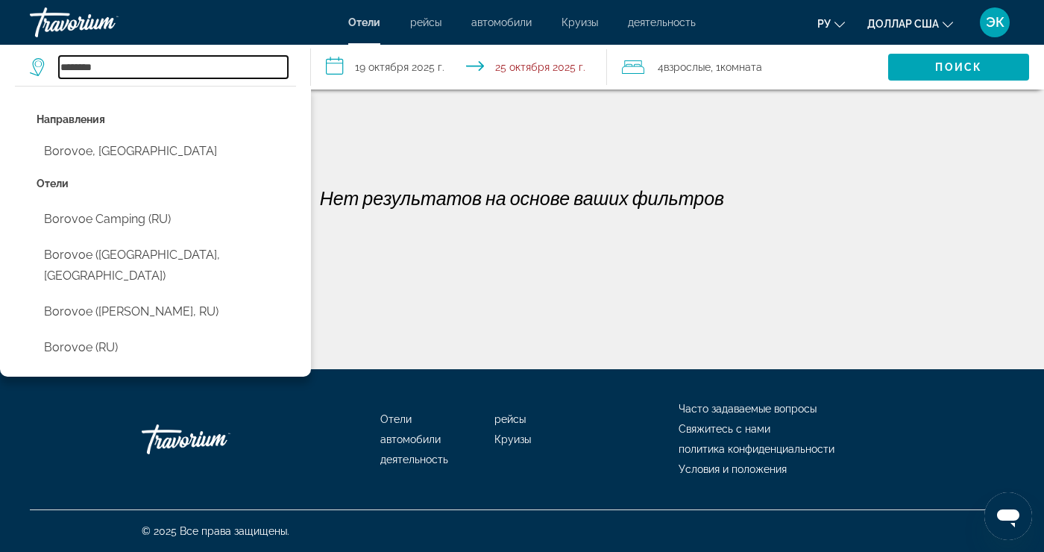
type input "*******"
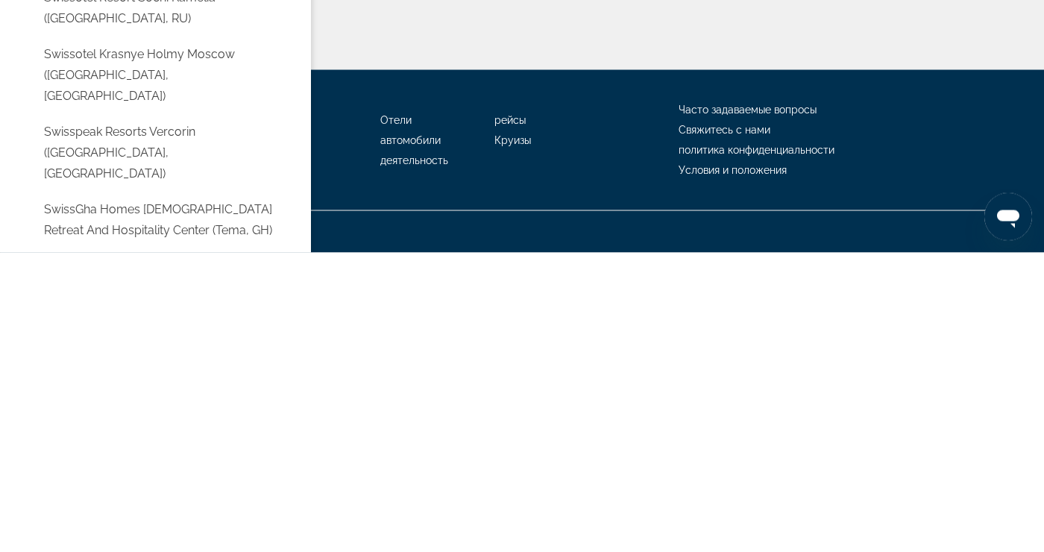
scroll to position [33, 0]
type input "*****"
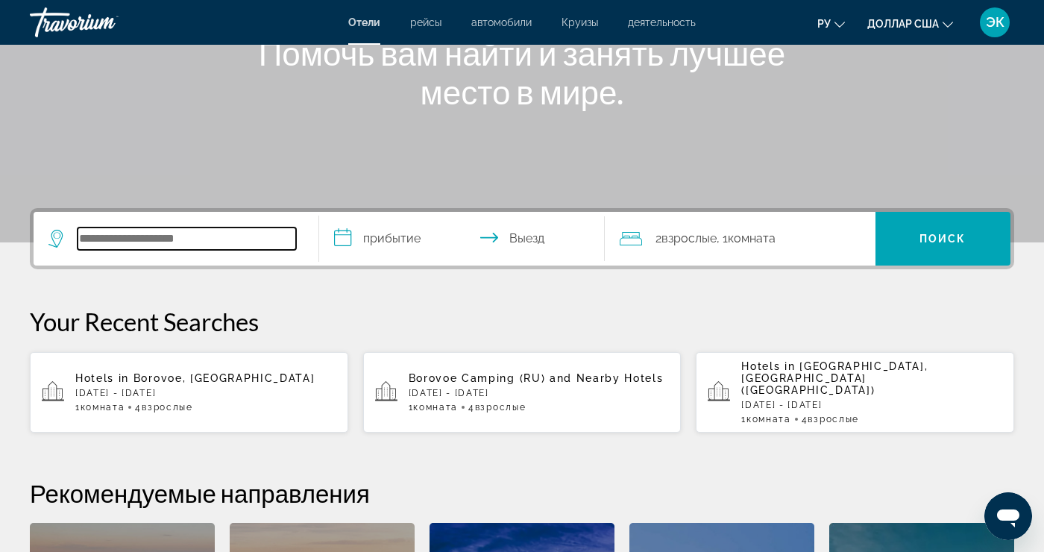
click at [230, 246] on input "Поиск отеля" at bounding box center [187, 239] width 219 height 22
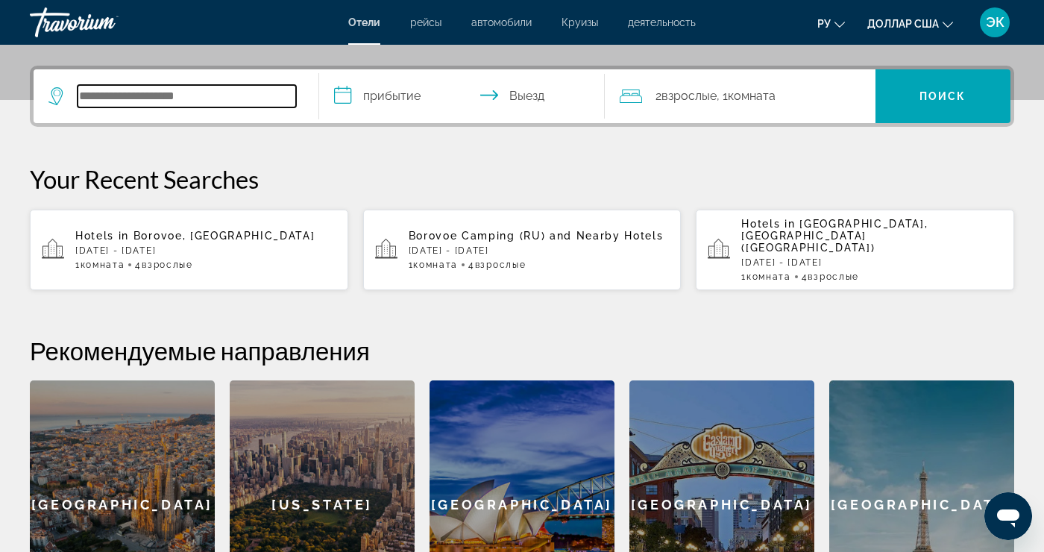
scroll to position [365, 0]
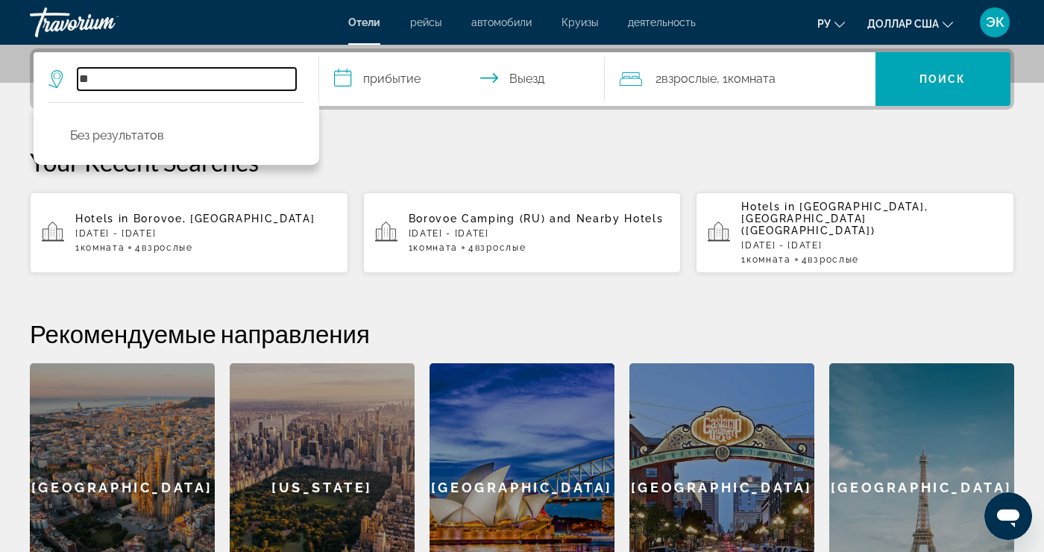
type input "*"
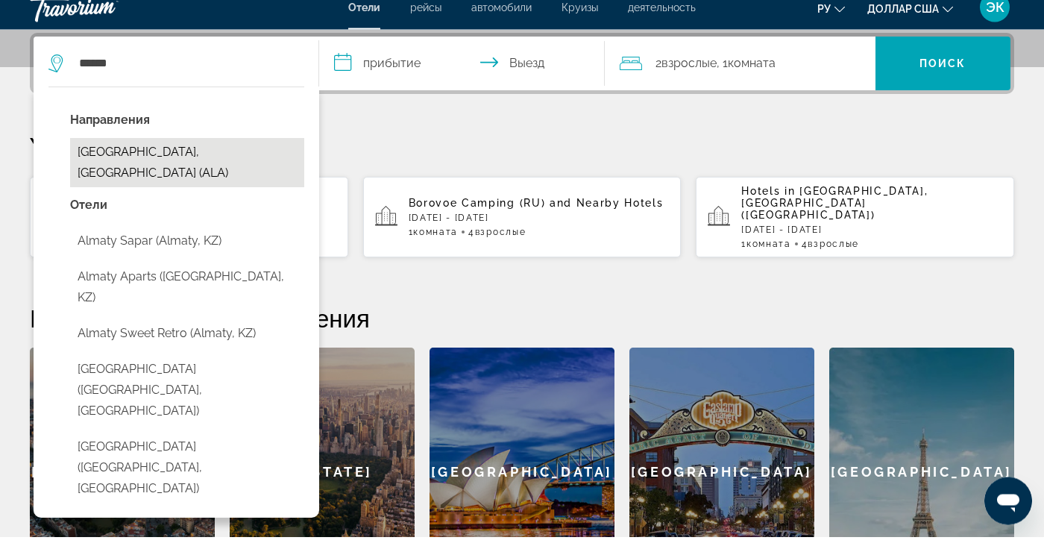
click at [262, 173] on button "Almaty, Kazakhstan (ALA)" at bounding box center [187, 178] width 234 height 49
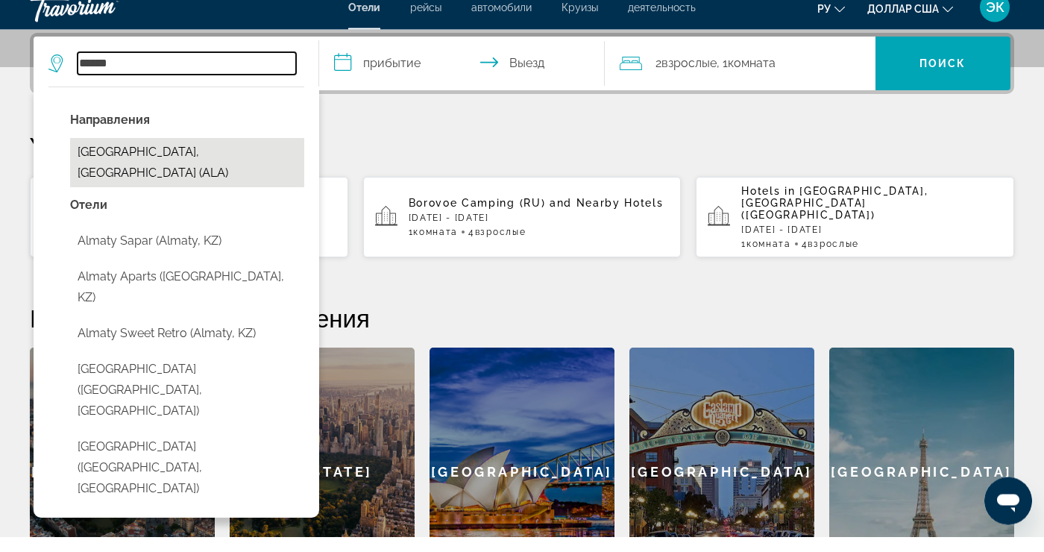
type input "**********"
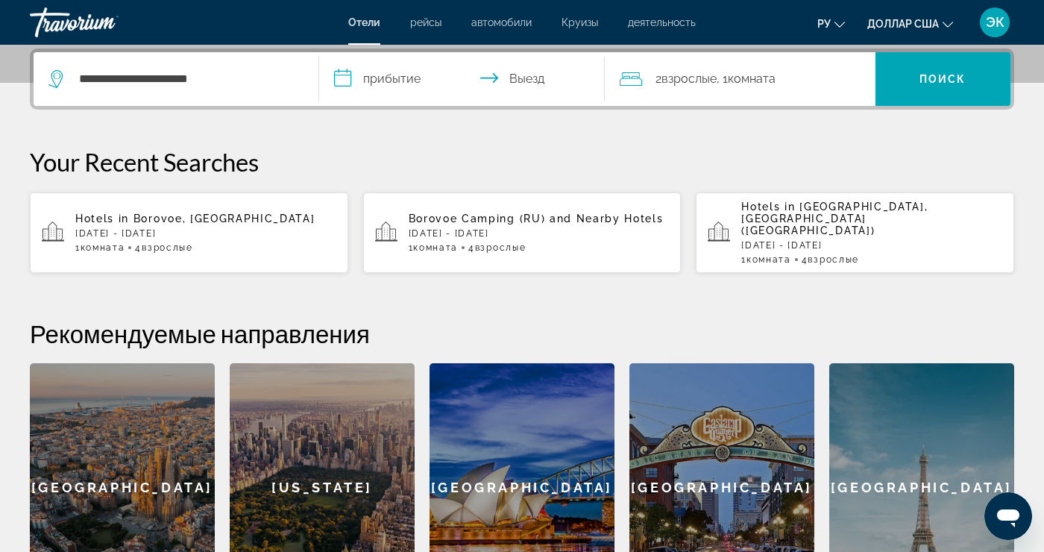
click at [388, 97] on input "**********" at bounding box center [465, 81] width 292 height 58
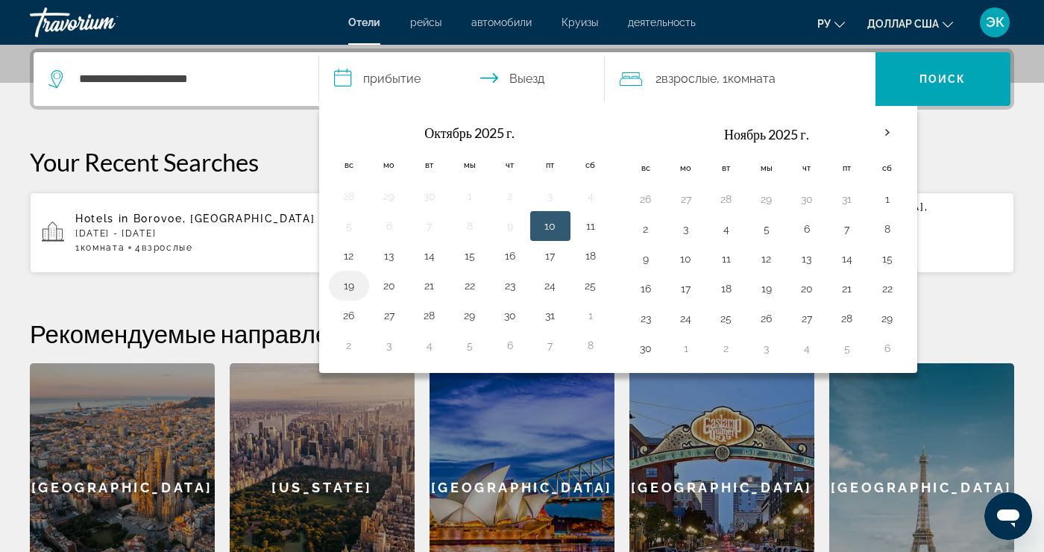
click at [355, 293] on button "19" at bounding box center [349, 285] width 24 height 21
click at [595, 295] on button "25" at bounding box center [591, 285] width 24 height 21
type input "**********"
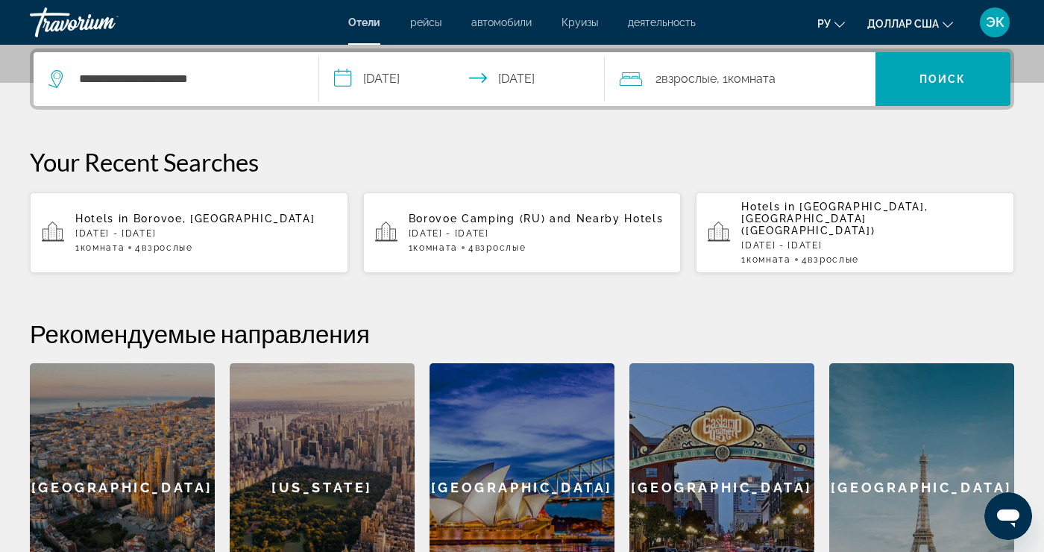
click at [765, 92] on div "2 Взрослые Взрослый , 1 Комната номера" at bounding box center [748, 79] width 256 height 54
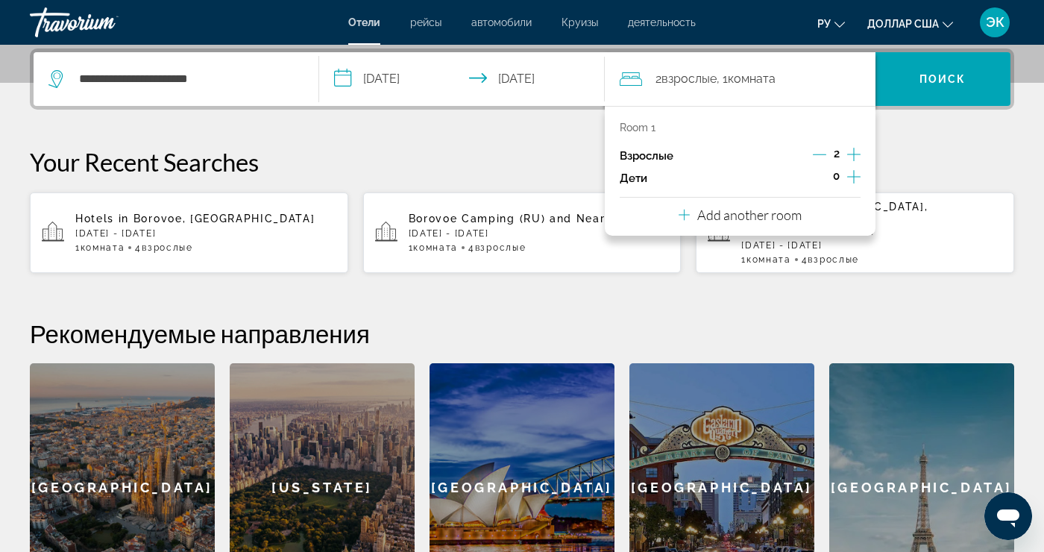
click at [855, 161] on icon "Increment adults" at bounding box center [853, 154] width 13 height 18
click at [852, 159] on icon "Increment adults" at bounding box center [853, 154] width 13 height 18
click at [953, 90] on span "Поиск" at bounding box center [943, 79] width 135 height 36
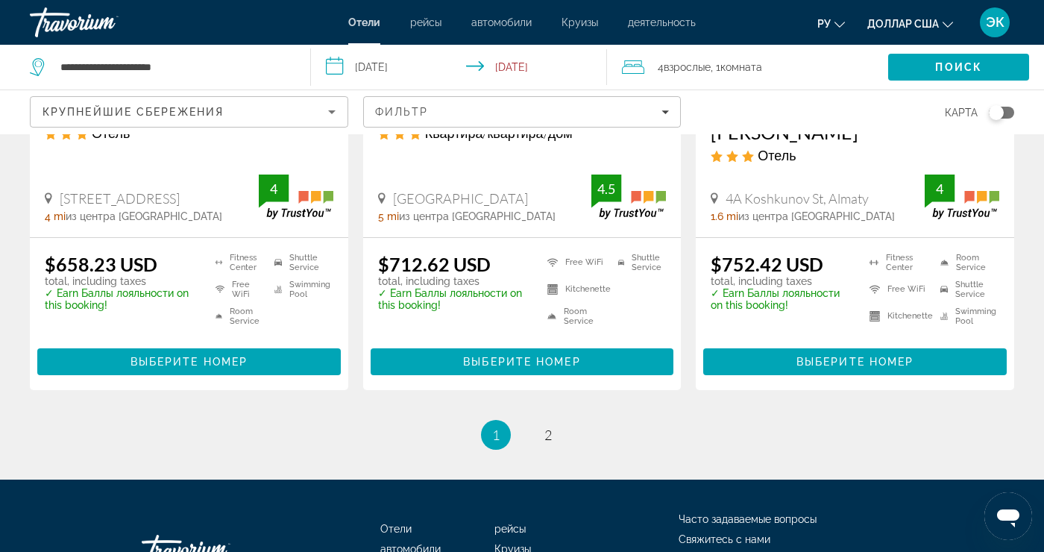
scroll to position [2070, 0]
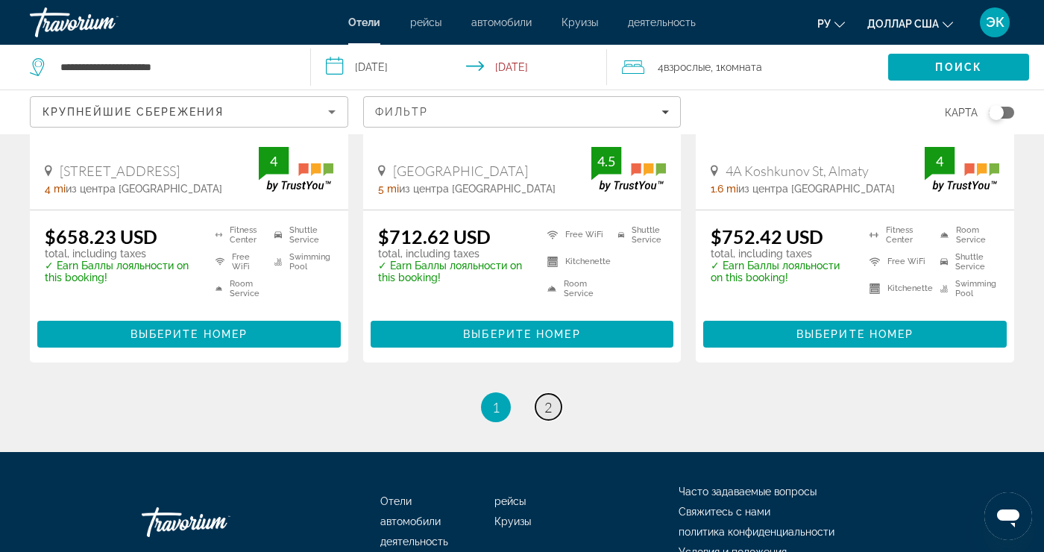
click at [550, 399] on span "2" at bounding box center [548, 407] width 7 height 16
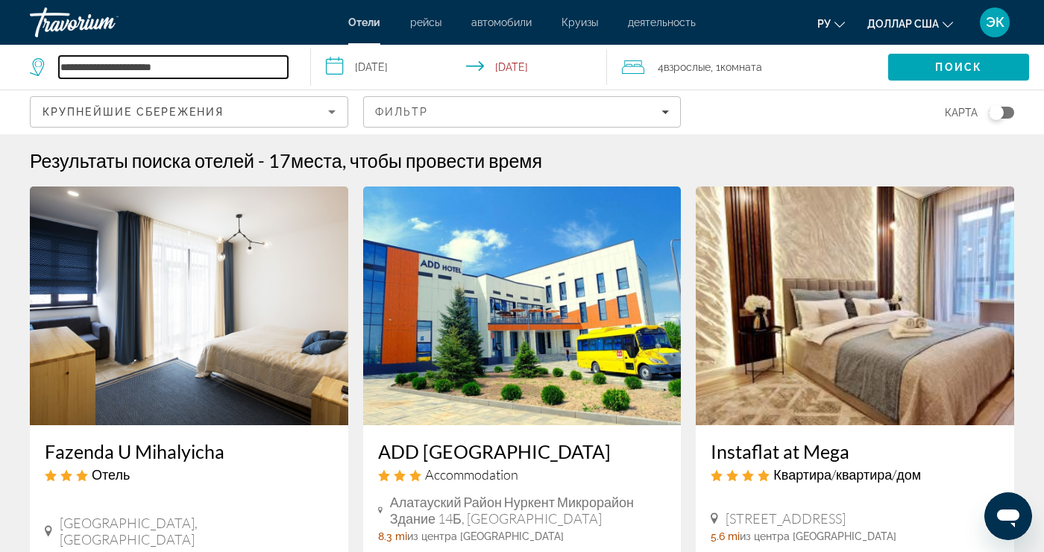
click at [278, 74] on input "**********" at bounding box center [173, 67] width 229 height 22
type input "*******"
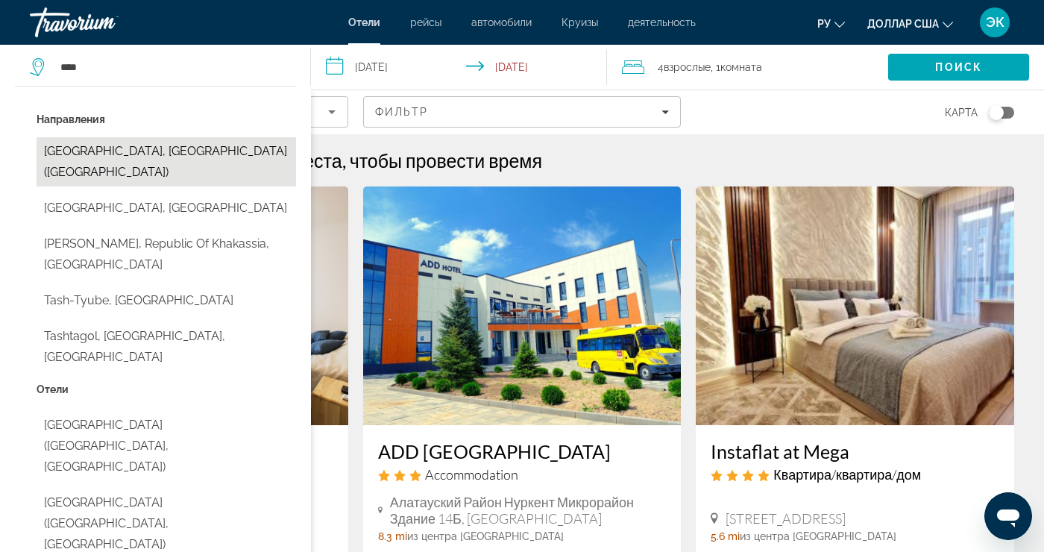
click at [228, 160] on button "Tashkent, Uzbekistan (TAS)" at bounding box center [167, 161] width 260 height 49
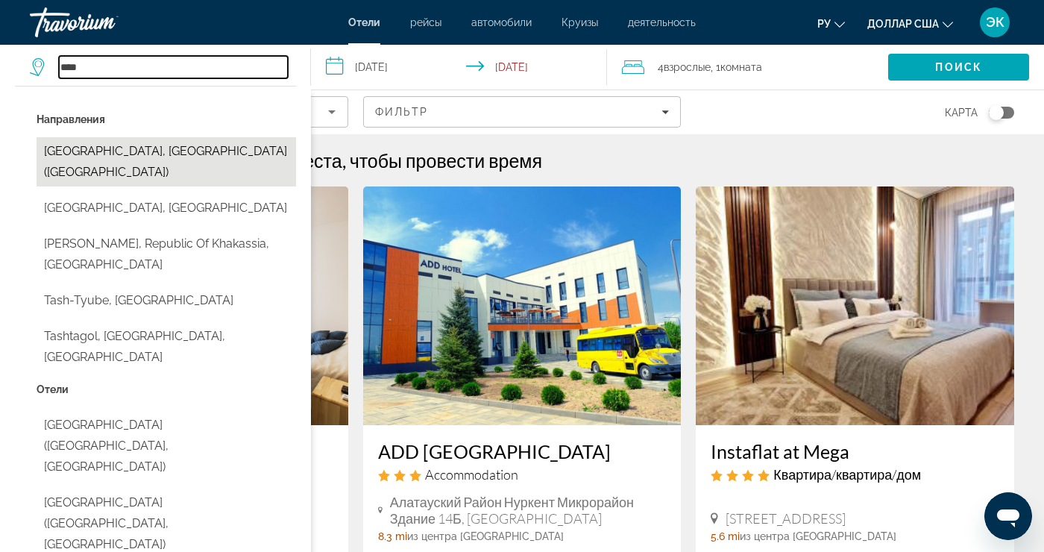
type input "**********"
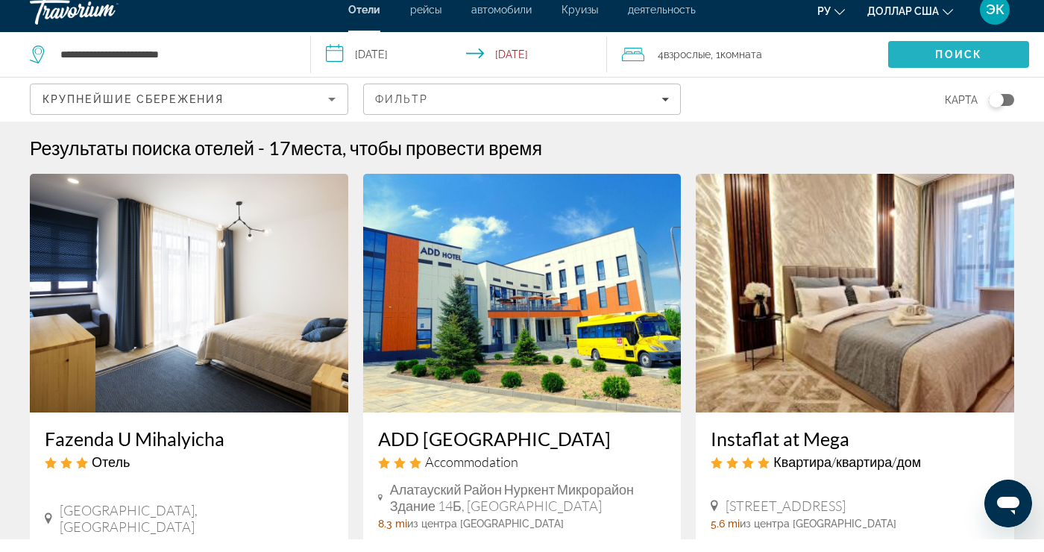
click at [938, 68] on span "Поиск" at bounding box center [958, 67] width 47 height 12
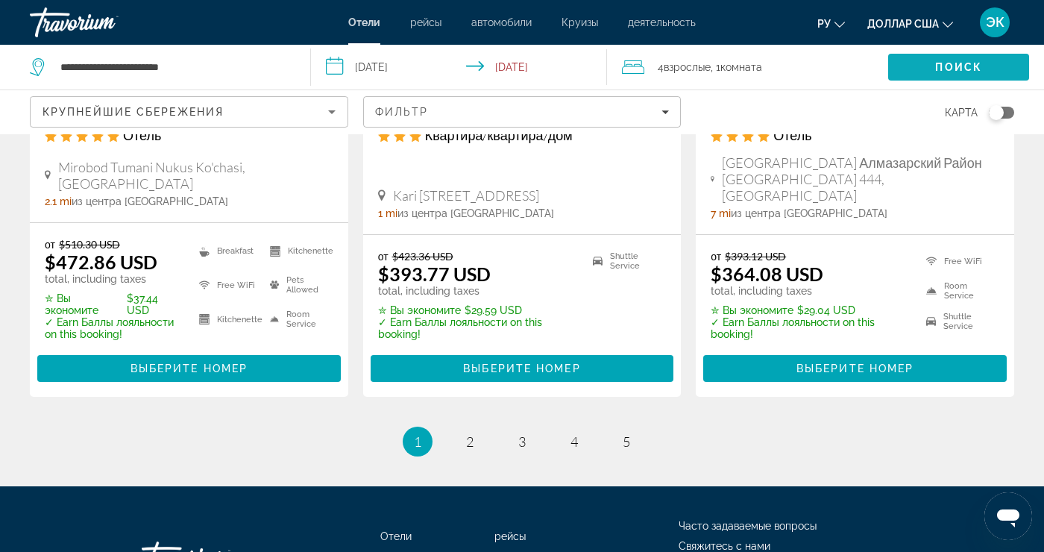
scroll to position [2080, 0]
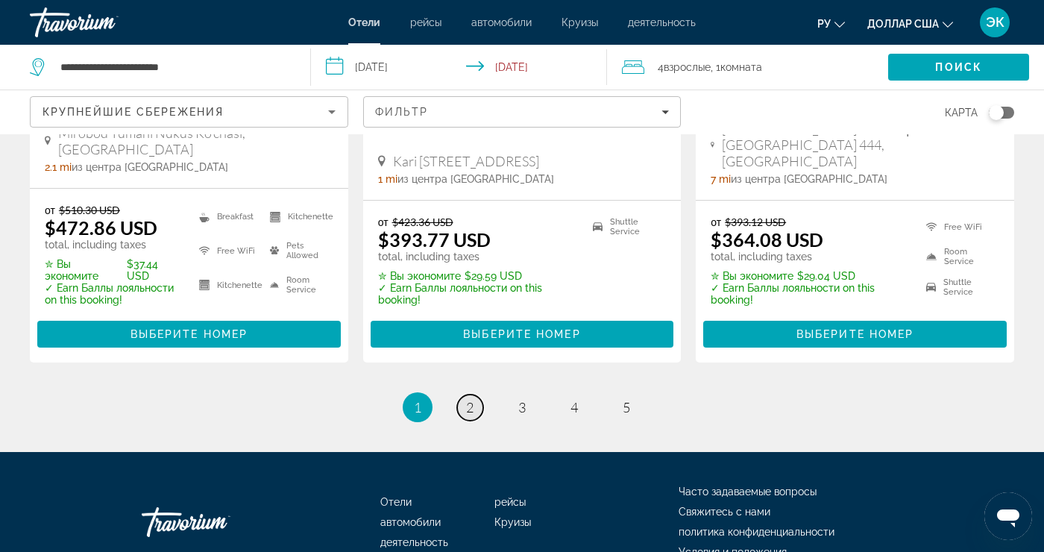
click at [476, 395] on link "page 2" at bounding box center [470, 408] width 26 height 26
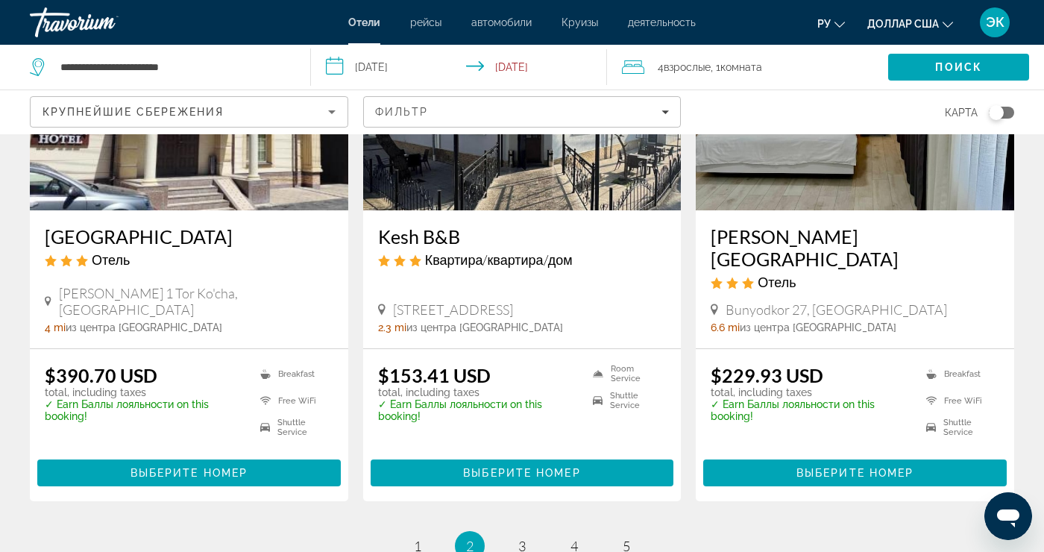
scroll to position [1894, 0]
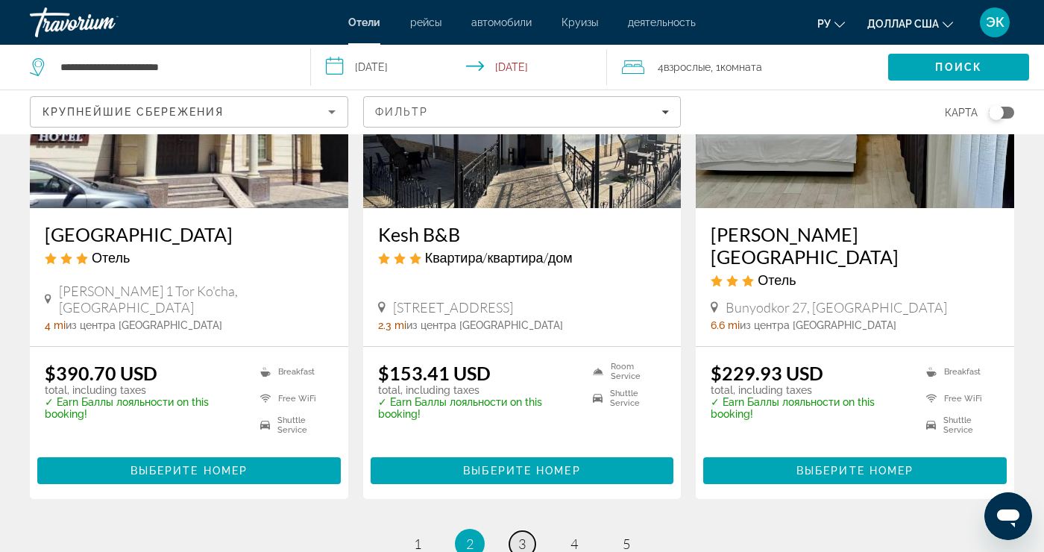
click at [515, 531] on link "page 3" at bounding box center [523, 544] width 26 height 26
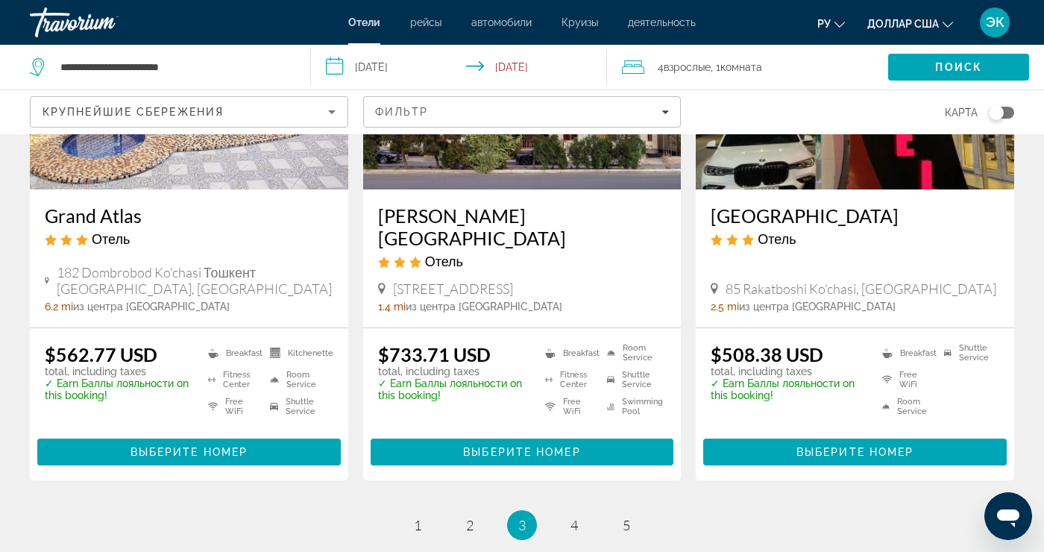
scroll to position [1946, 0]
click at [571, 517] on span "4" at bounding box center [574, 525] width 7 height 16
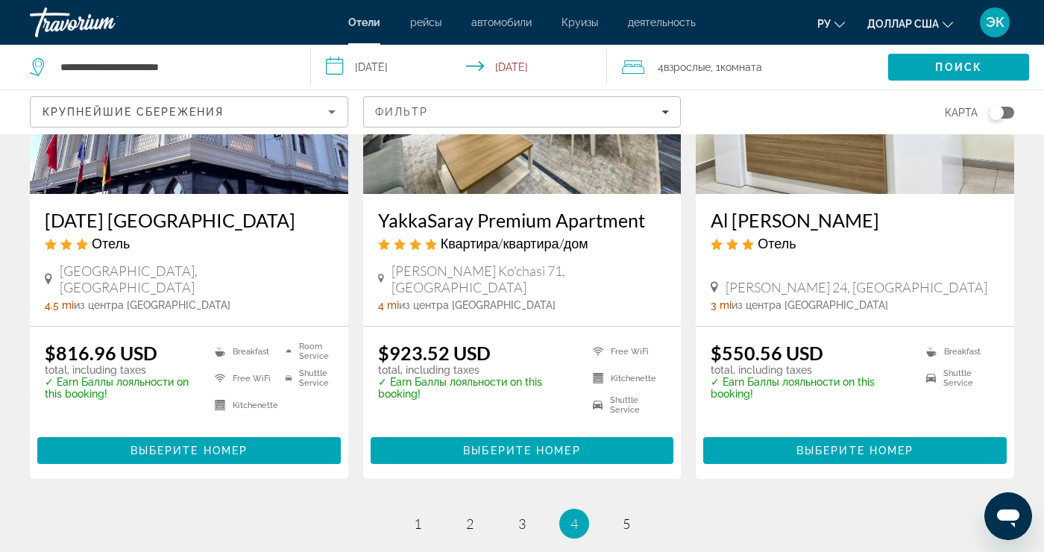
scroll to position [1884, 0]
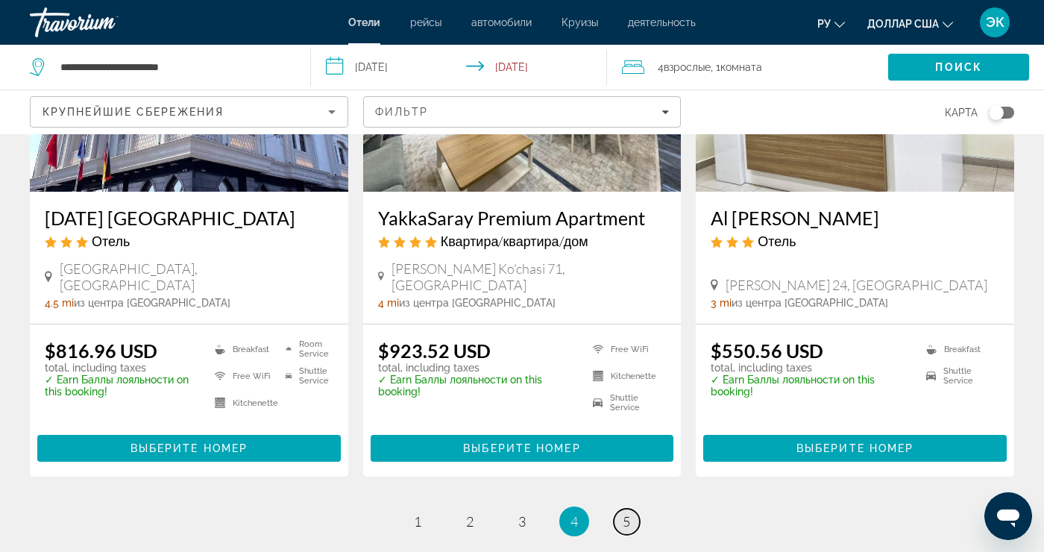
click at [629, 513] on span "5" at bounding box center [626, 521] width 7 height 16
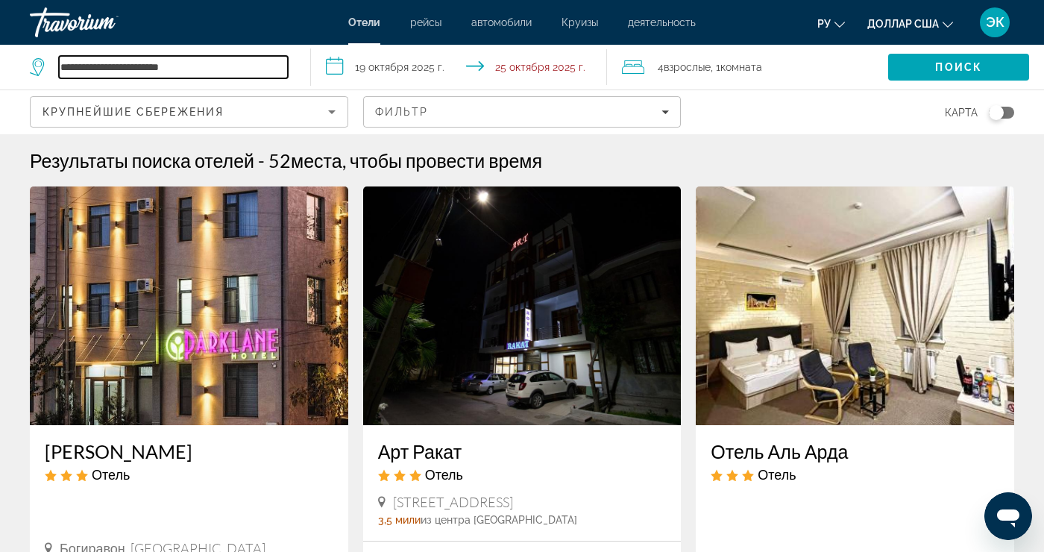
click at [275, 77] on input "**********" at bounding box center [173, 67] width 229 height 22
type input "*********"
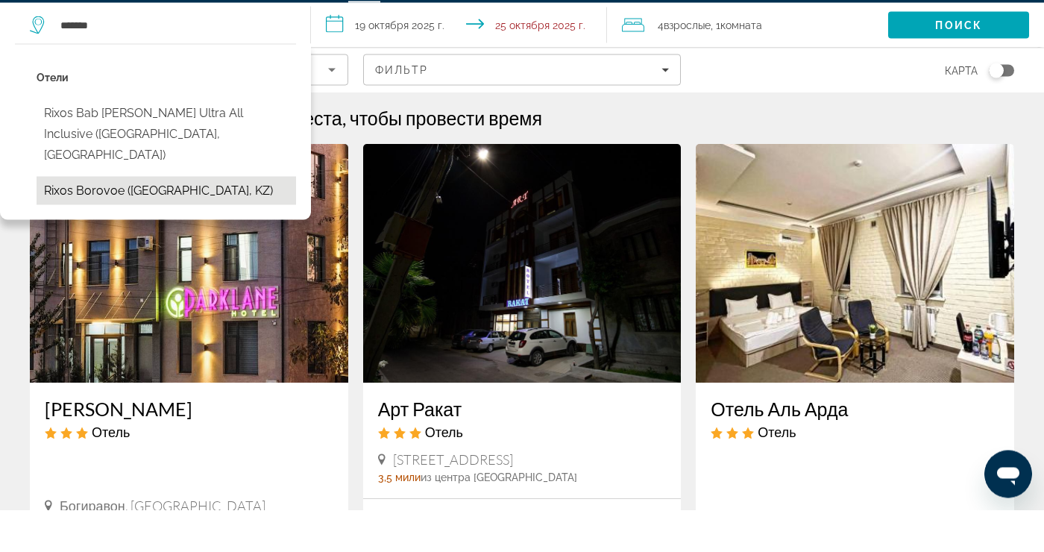
click at [248, 219] on button "Rixos Borovoe ([GEOGRAPHIC_DATA], KZ)" at bounding box center [167, 233] width 260 height 28
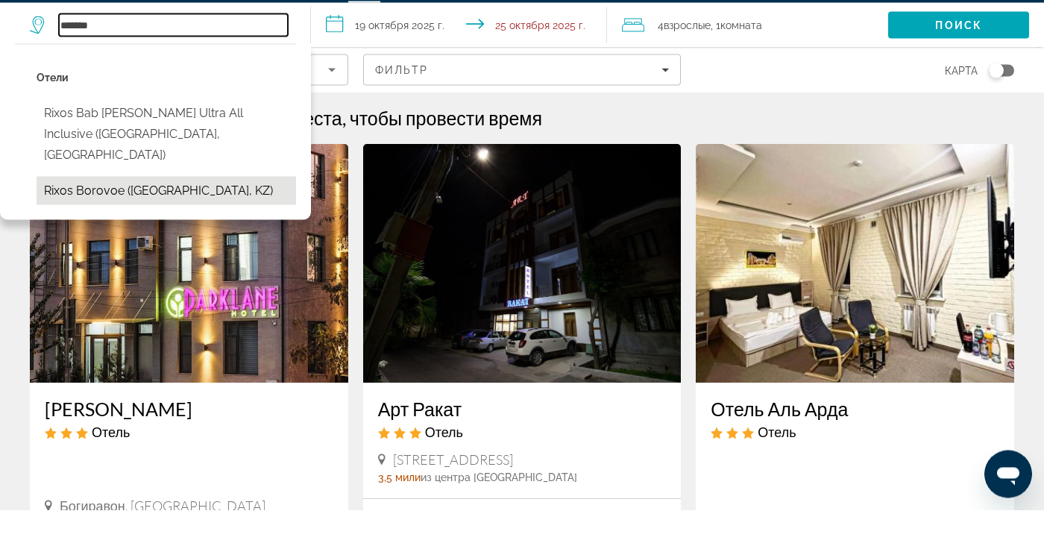
type input "**********"
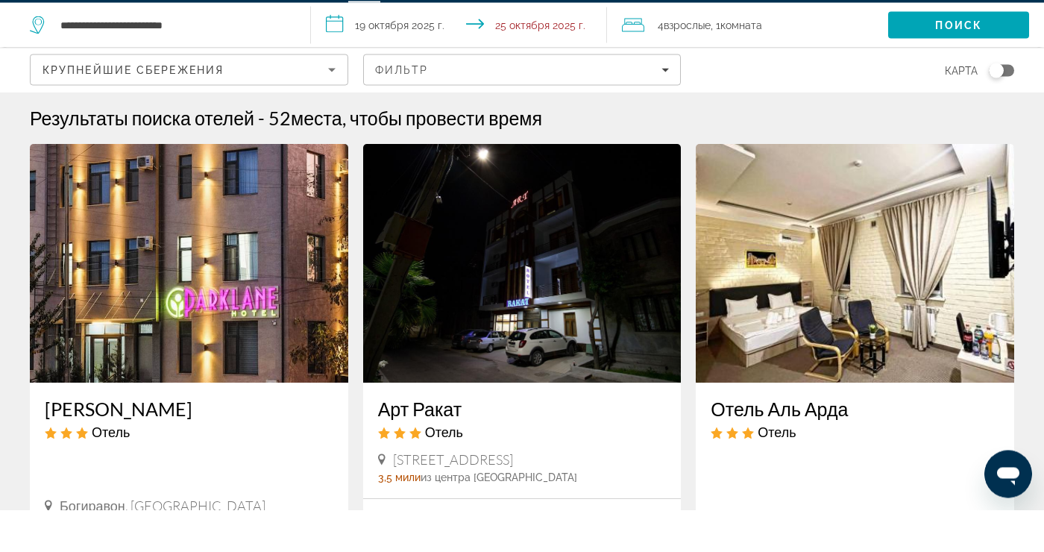
click at [424, 75] on input "**********" at bounding box center [462, 69] width 302 height 49
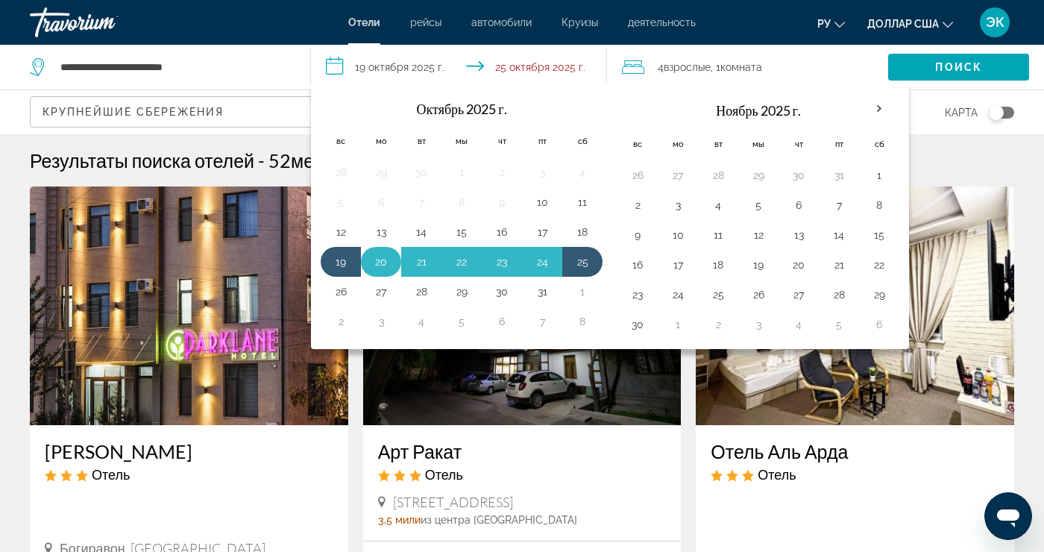
click at [388, 266] on button "20" at bounding box center [381, 261] width 24 height 21
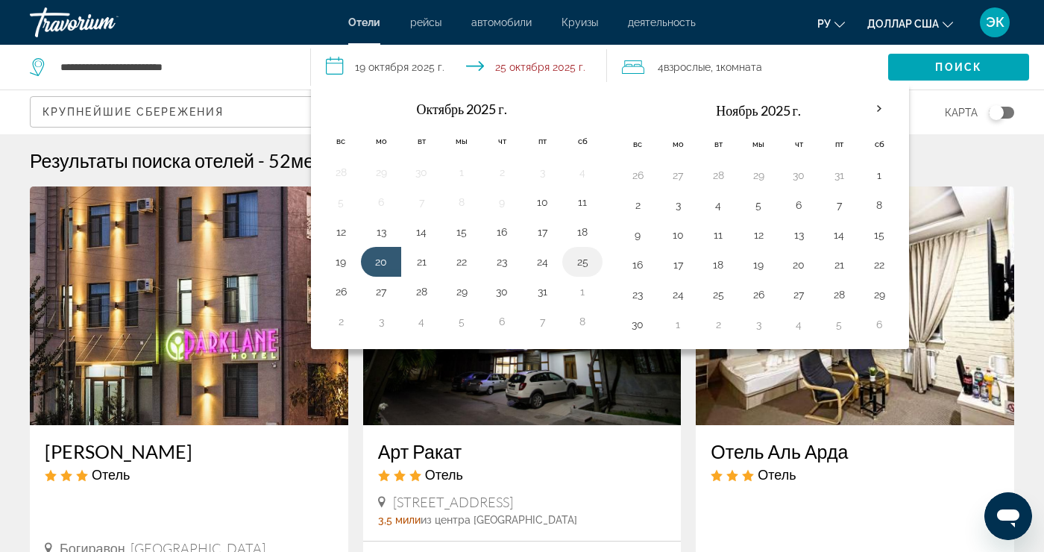
click at [587, 261] on button "25" at bounding box center [583, 261] width 24 height 21
type input "**********"
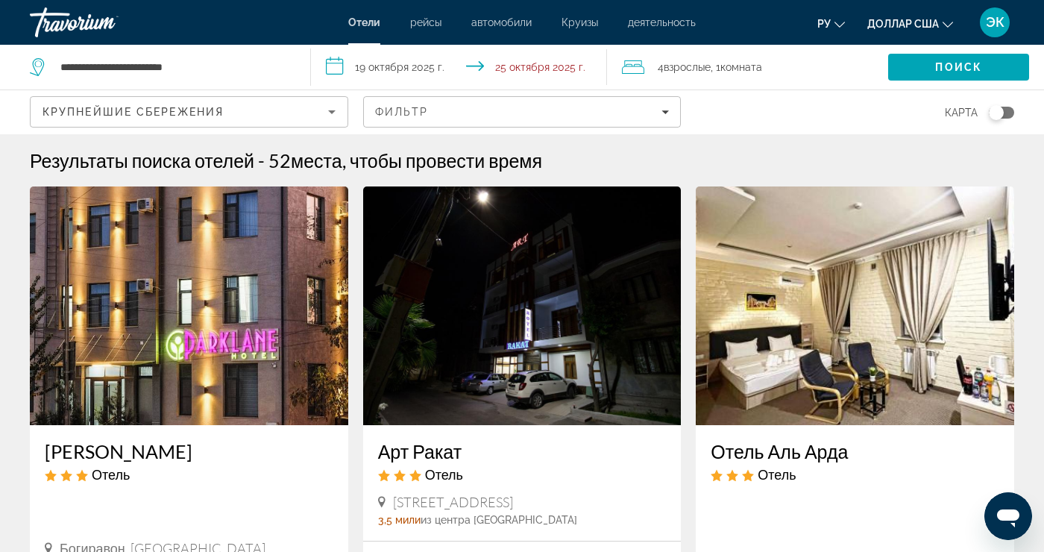
click at [657, 87] on div "4 Взрослые Взрослый , 1 Комната номера" at bounding box center [755, 67] width 266 height 45
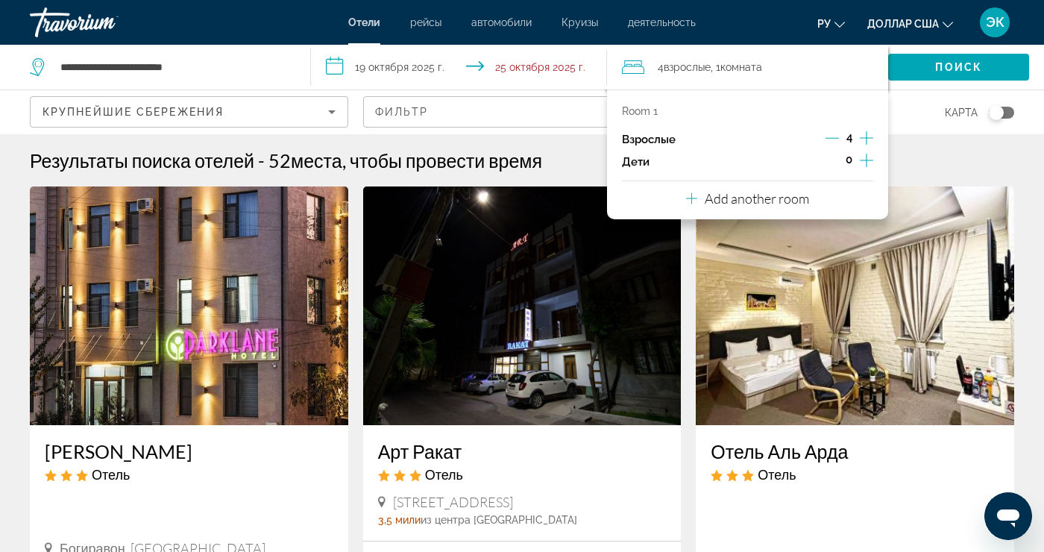
click at [836, 146] on button "Decrement adults" at bounding box center [832, 140] width 13 height 18
click at [833, 142] on icon "Decrement adults" at bounding box center [832, 137] width 13 height 13
click at [973, 77] on span "Поиск" at bounding box center [958, 67] width 141 height 36
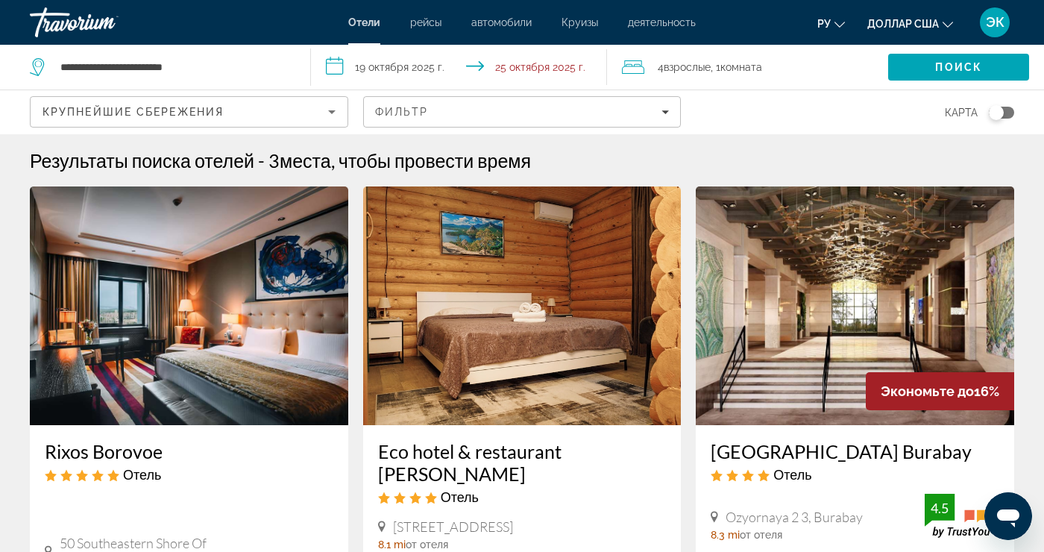
click at [836, 321] on img "Основное содержание" at bounding box center [855, 305] width 319 height 239
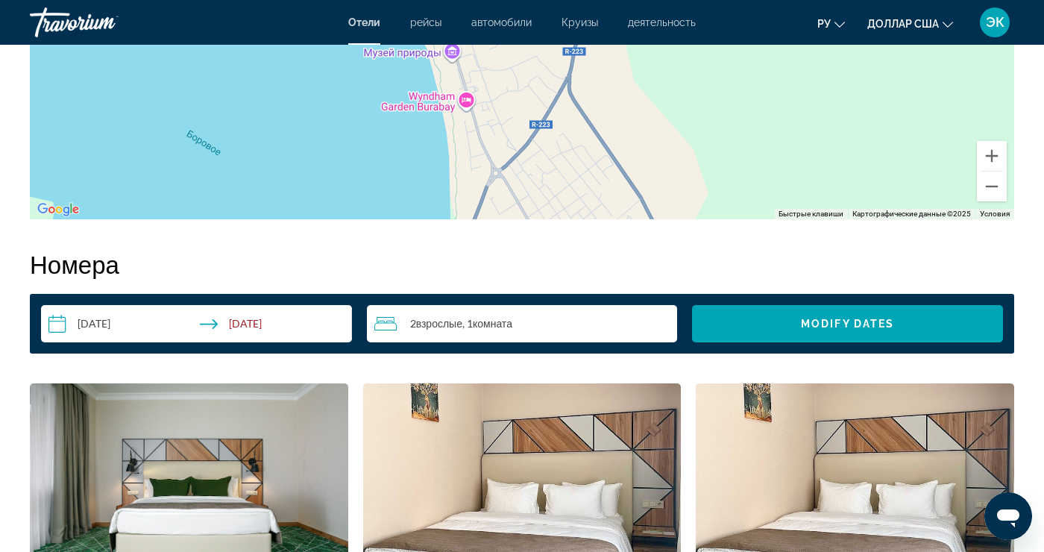
scroll to position [1989, 0]
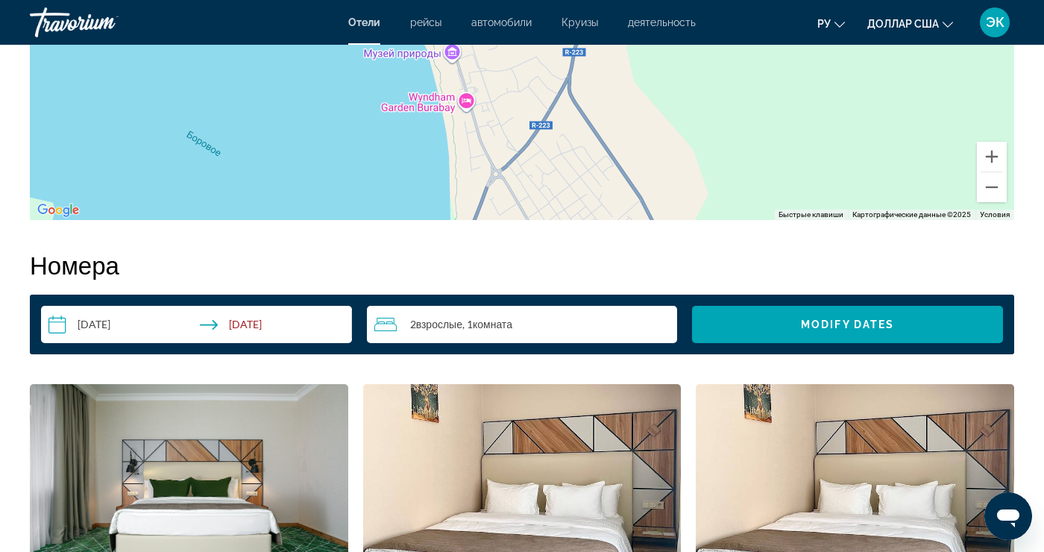
click at [539, 333] on div "2 Взрослый Взрослые , 1 Комната номера" at bounding box center [526, 324] width 304 height 37
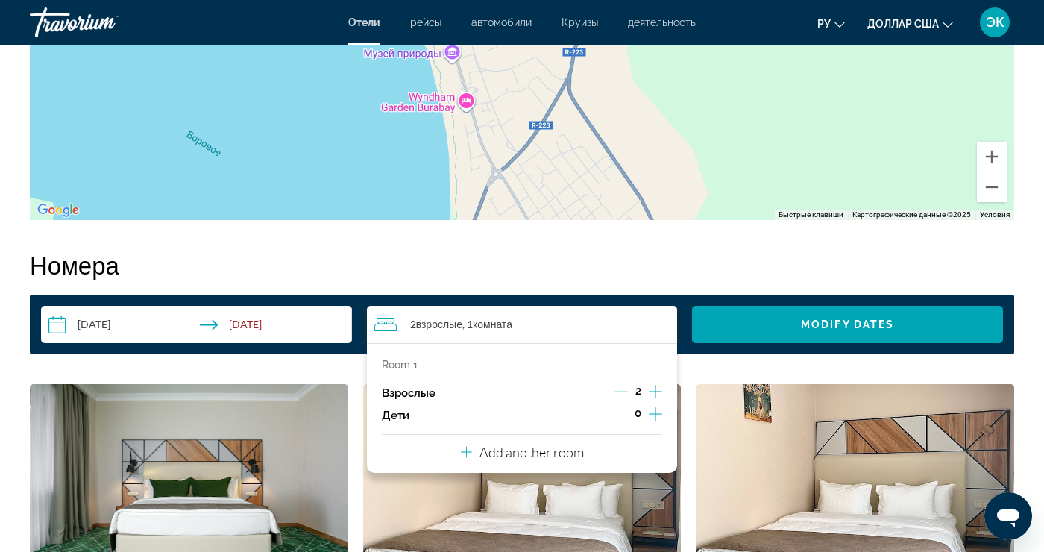
click at [658, 397] on icon "Increment adults" at bounding box center [655, 392] width 13 height 18
click at [661, 394] on icon "Increment adults" at bounding box center [655, 392] width 13 height 18
click at [638, 330] on div "4 Взрослый Взрослые , 1 Комната номера" at bounding box center [526, 325] width 304 height 18
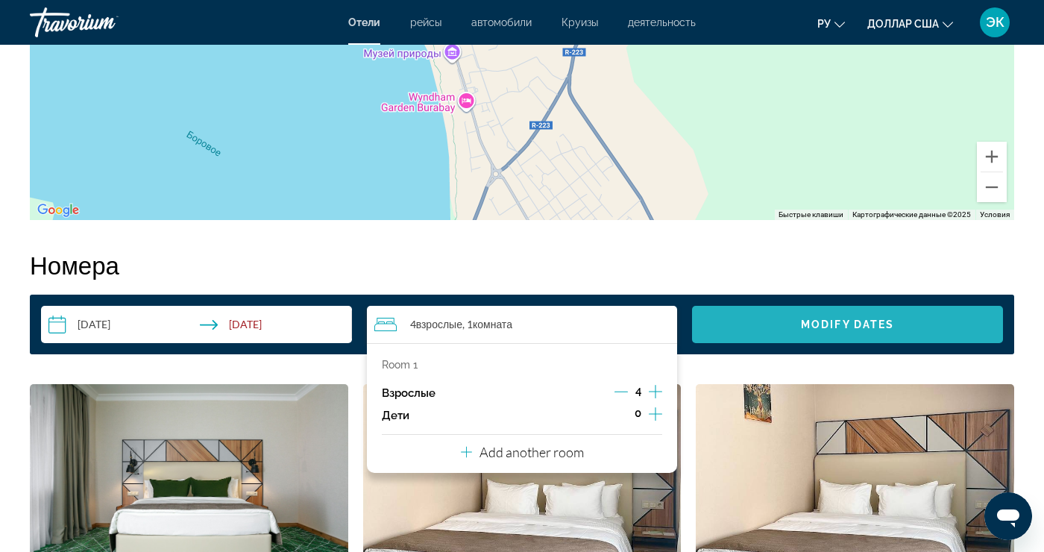
click at [809, 330] on span "Modify Dates" at bounding box center [847, 325] width 93 height 12
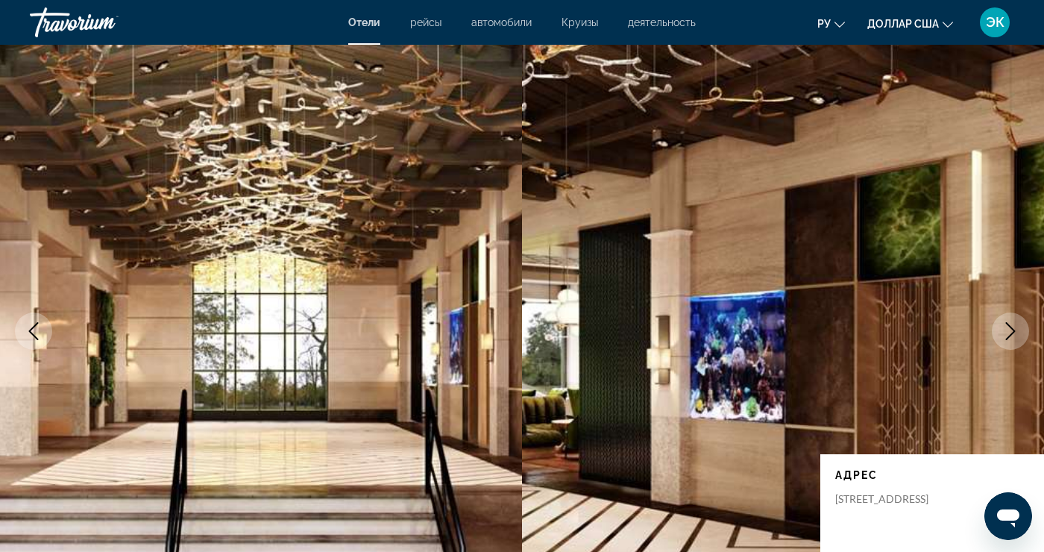
scroll to position [0, 0]
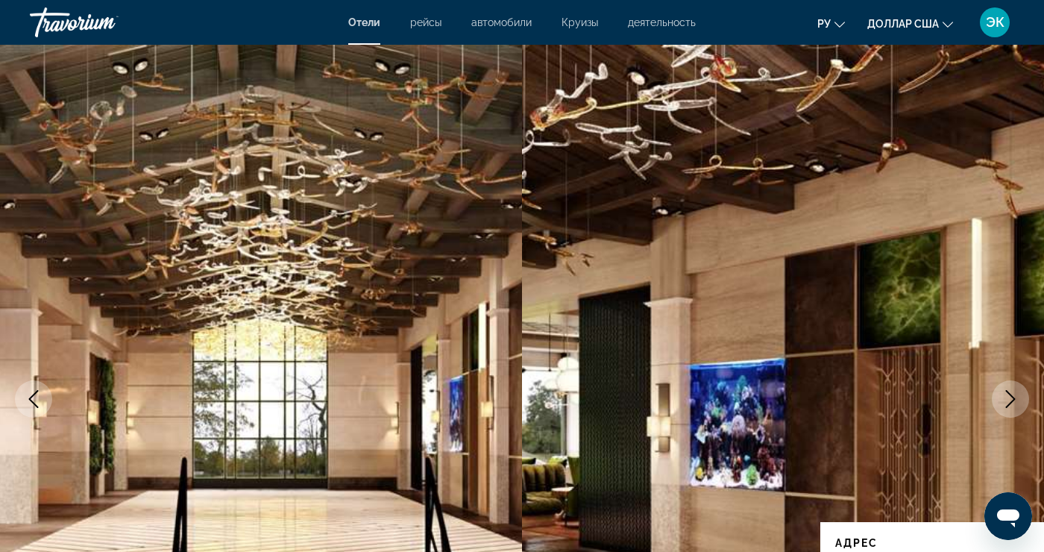
click at [369, 25] on font "Отели" at bounding box center [364, 22] width 32 height 12
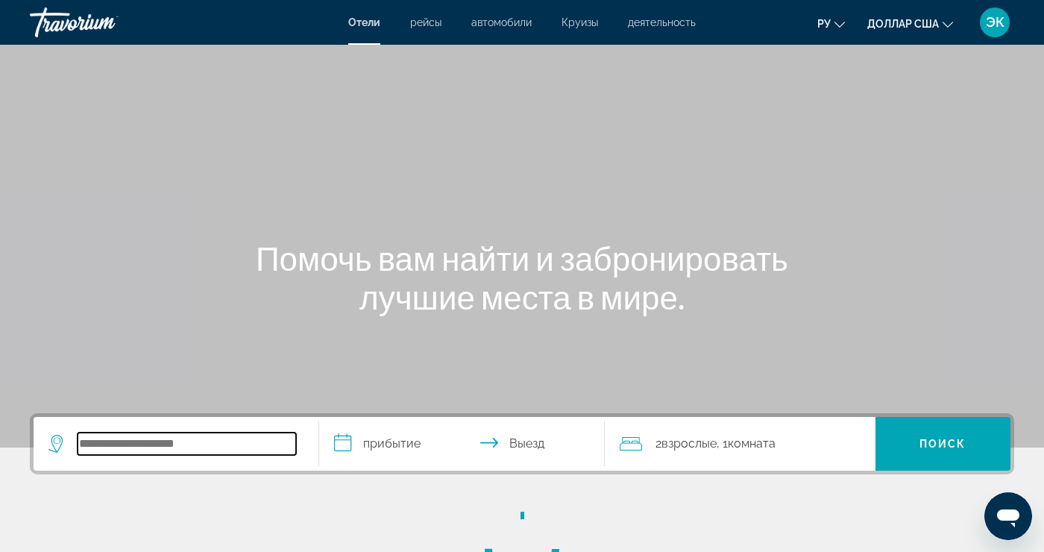
click at [214, 448] on input "Search hotel destination" at bounding box center [187, 444] width 219 height 22
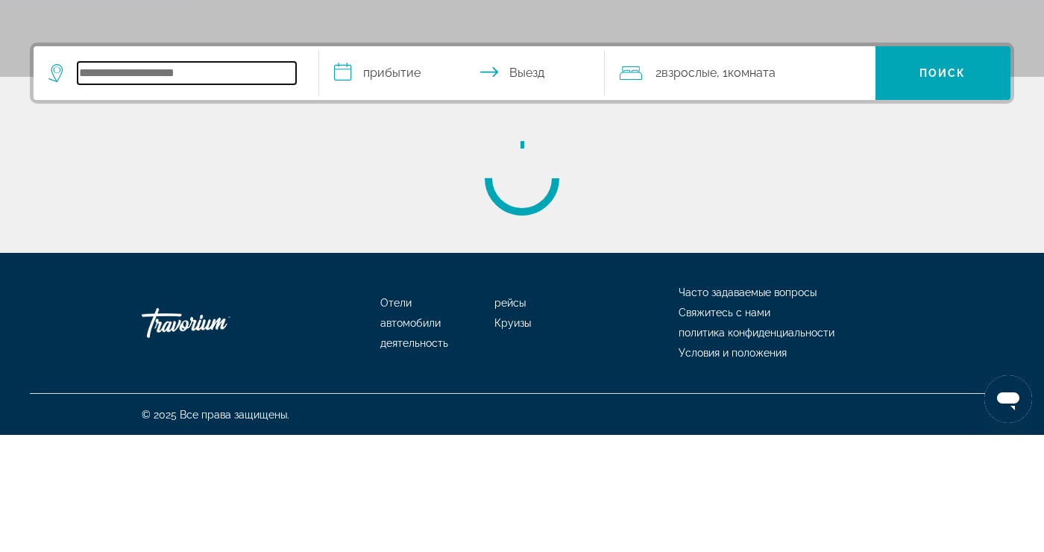
scroll to position [254, 0]
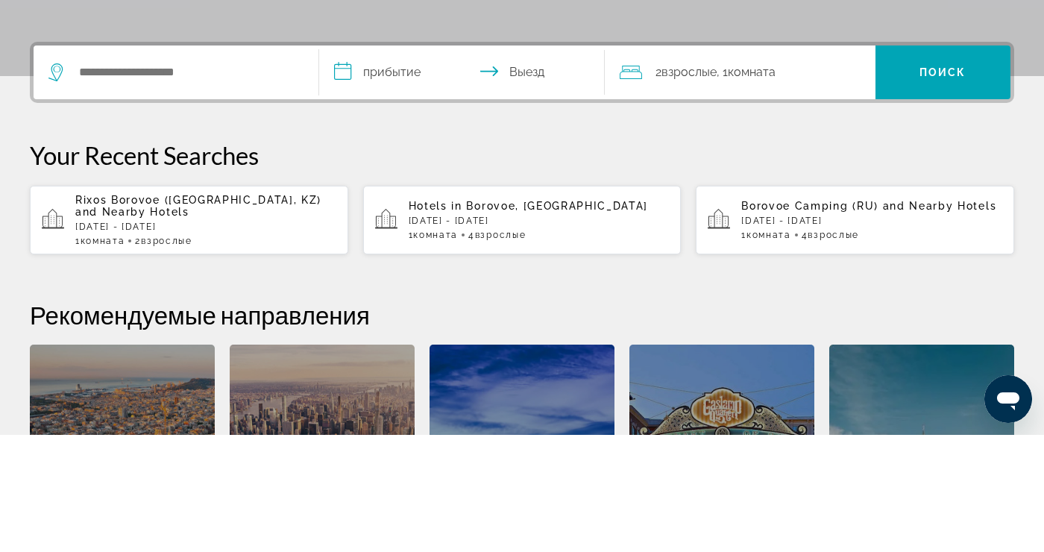
click at [737, 349] on app-hotels-recent-search "Borovoe Сamping (RU) and Nearby Hotels [DATE] - [DATE] 1 Комната номера 4 Взрос…" at bounding box center [855, 337] width 319 height 69
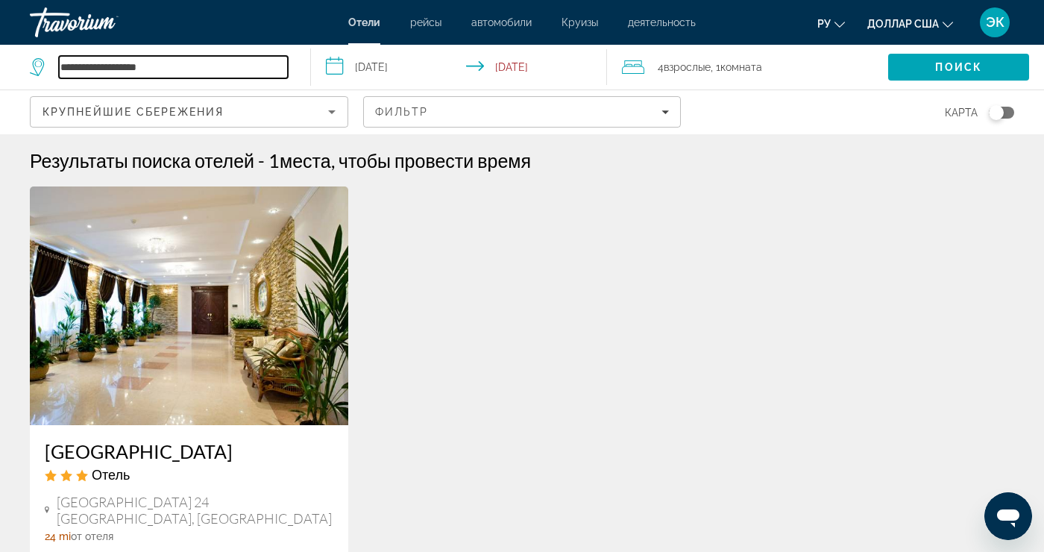
click at [249, 71] on input "**********" at bounding box center [173, 67] width 229 height 22
type input "*******"
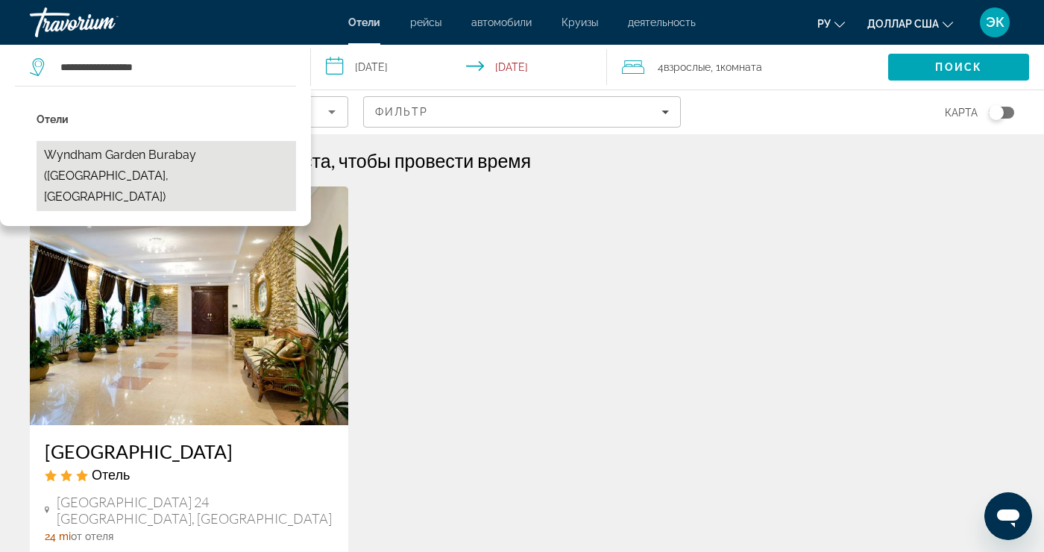
click at [264, 160] on button "Wyndham Garden Burabay ([GEOGRAPHIC_DATA], [GEOGRAPHIC_DATA])" at bounding box center [167, 176] width 260 height 70
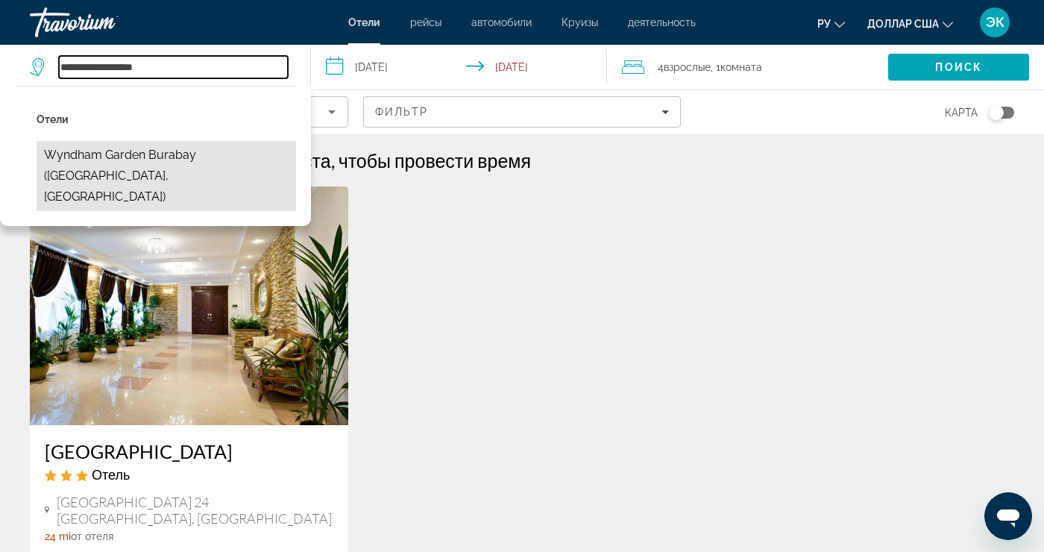
type input "**********"
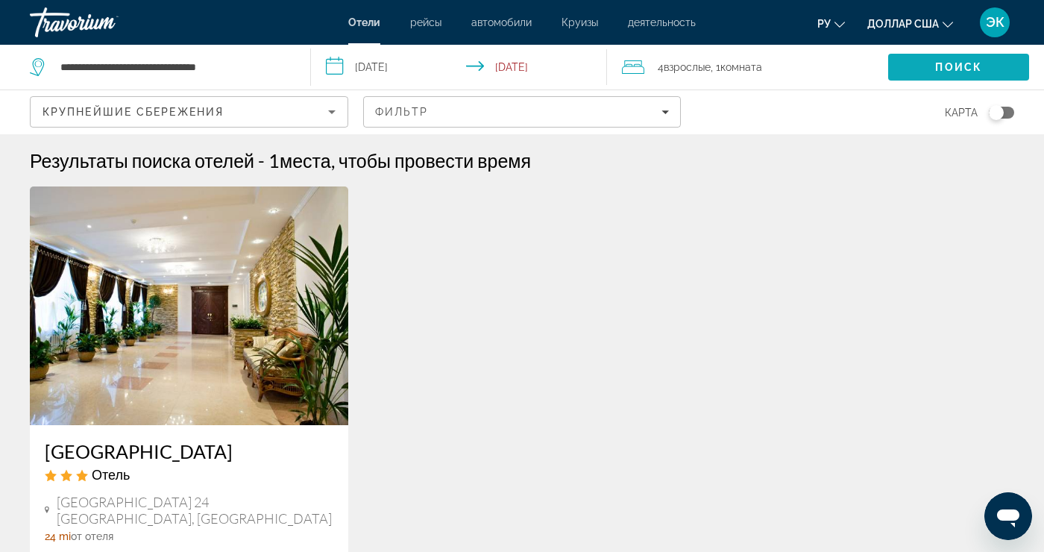
click at [959, 68] on span "Поиск" at bounding box center [958, 67] width 47 height 12
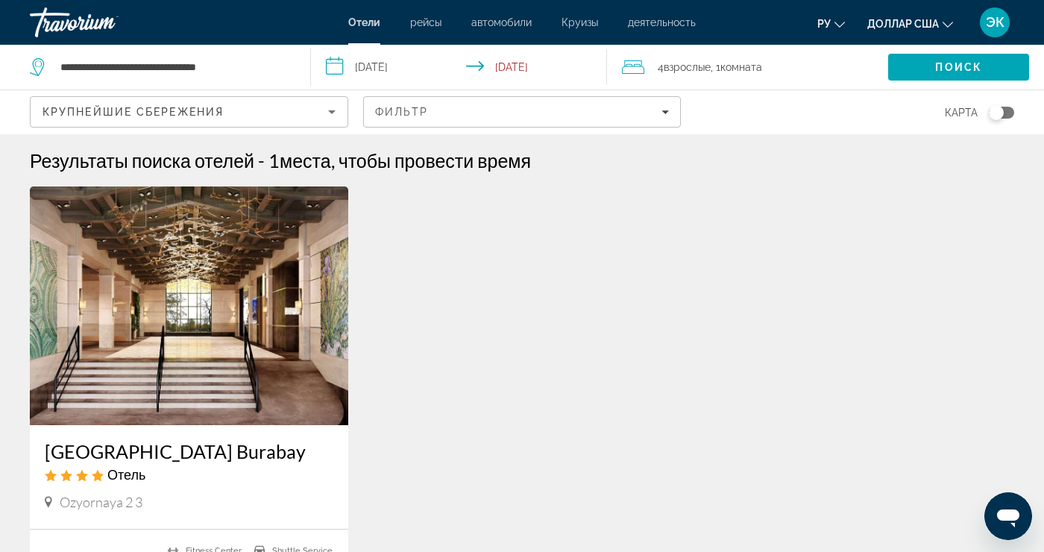
click at [445, 71] on input "**********" at bounding box center [462, 69] width 302 height 49
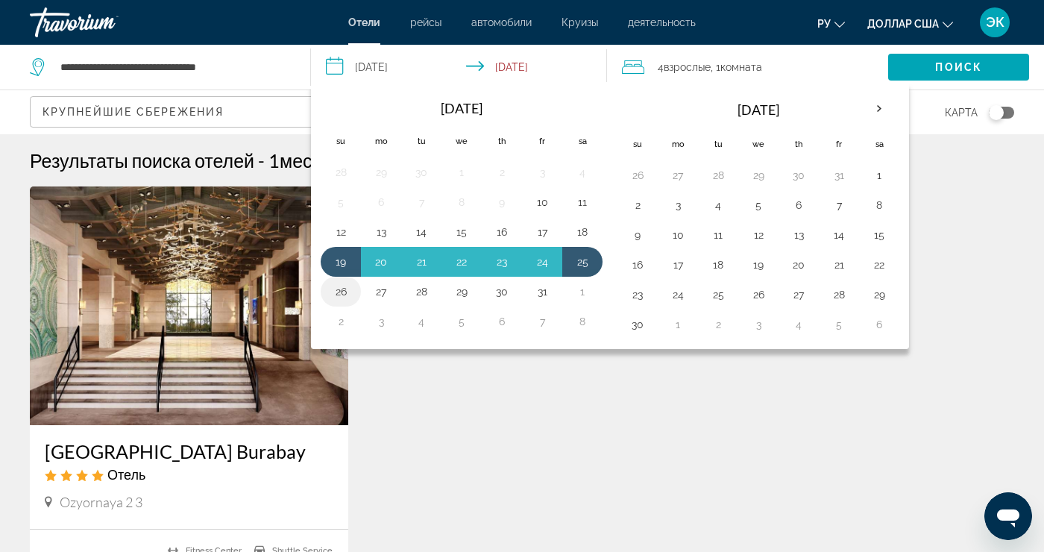
click at [346, 301] on button "26" at bounding box center [341, 291] width 24 height 21
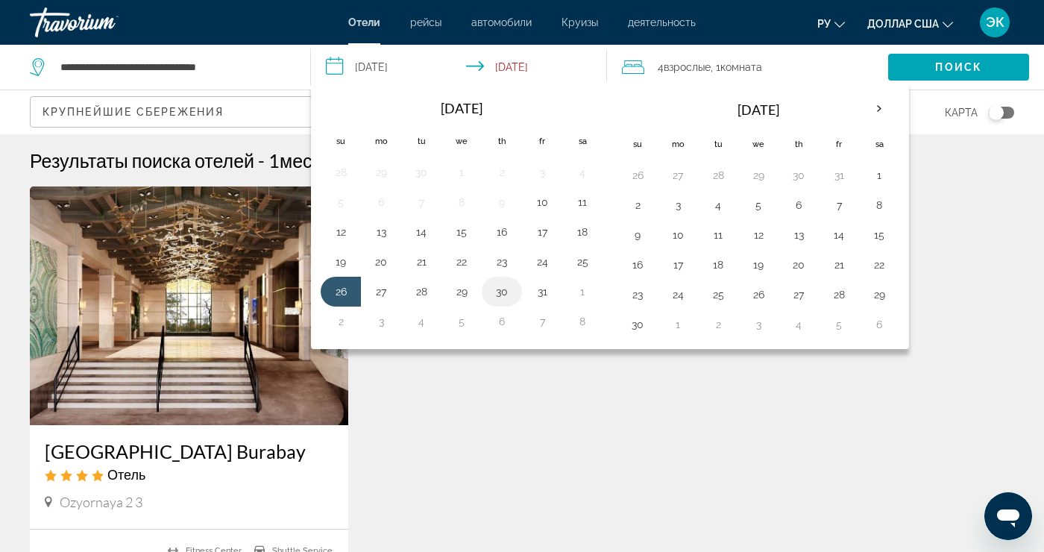
click at [503, 298] on button "30" at bounding box center [502, 291] width 24 height 21
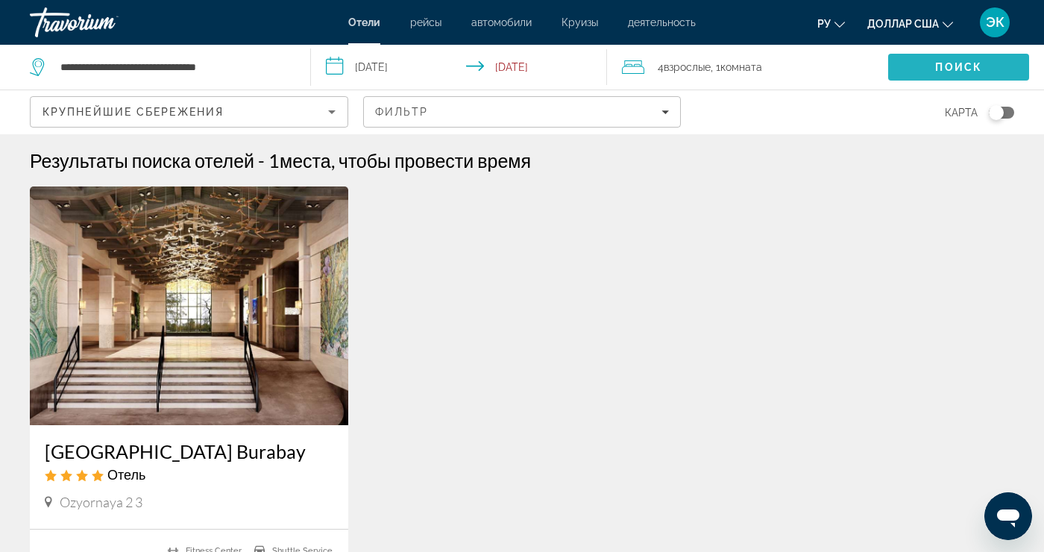
click at [932, 73] on span "Search" at bounding box center [958, 67] width 141 height 36
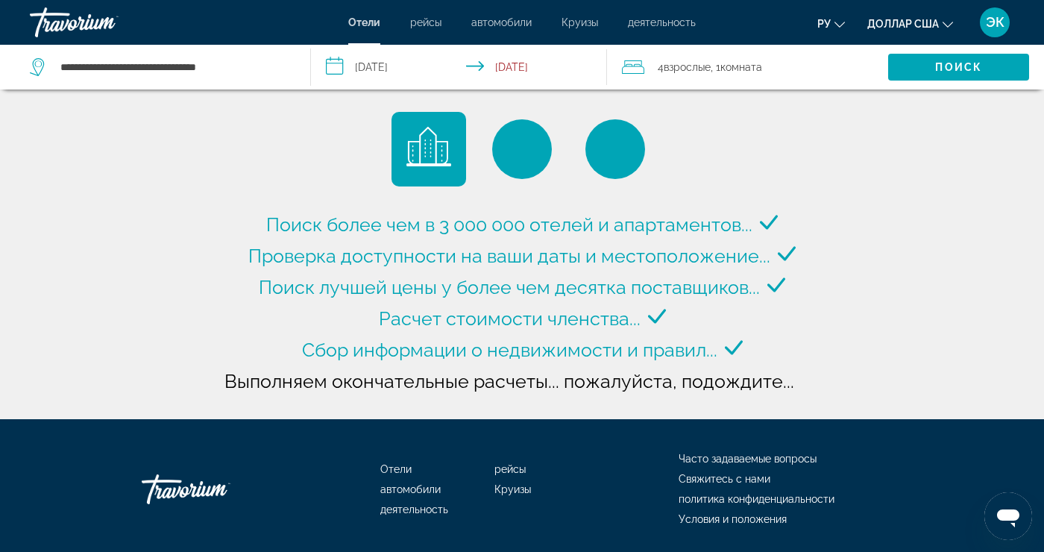
click at [413, 72] on input "**********" at bounding box center [462, 69] width 302 height 49
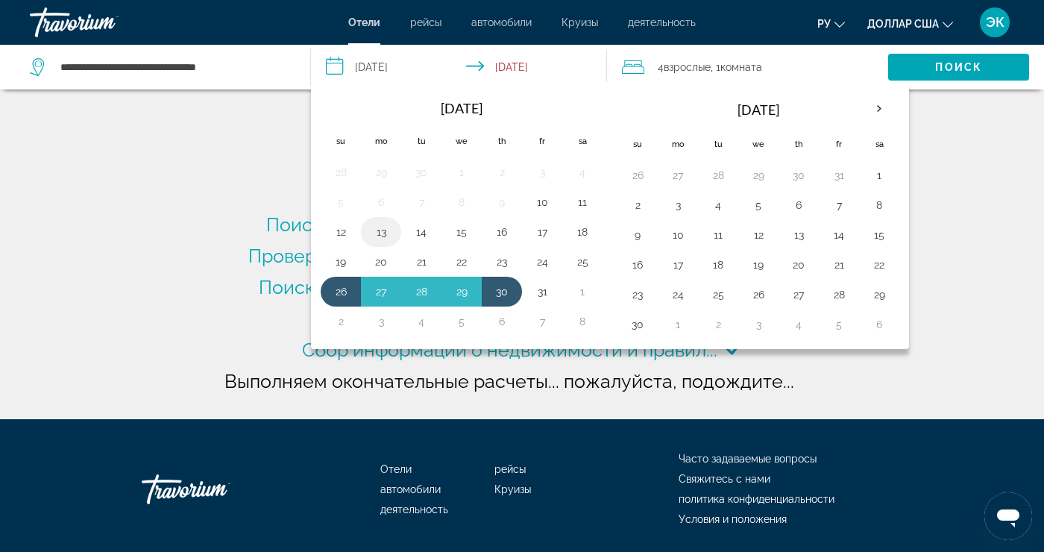
click at [380, 235] on button "13" at bounding box center [381, 232] width 24 height 21
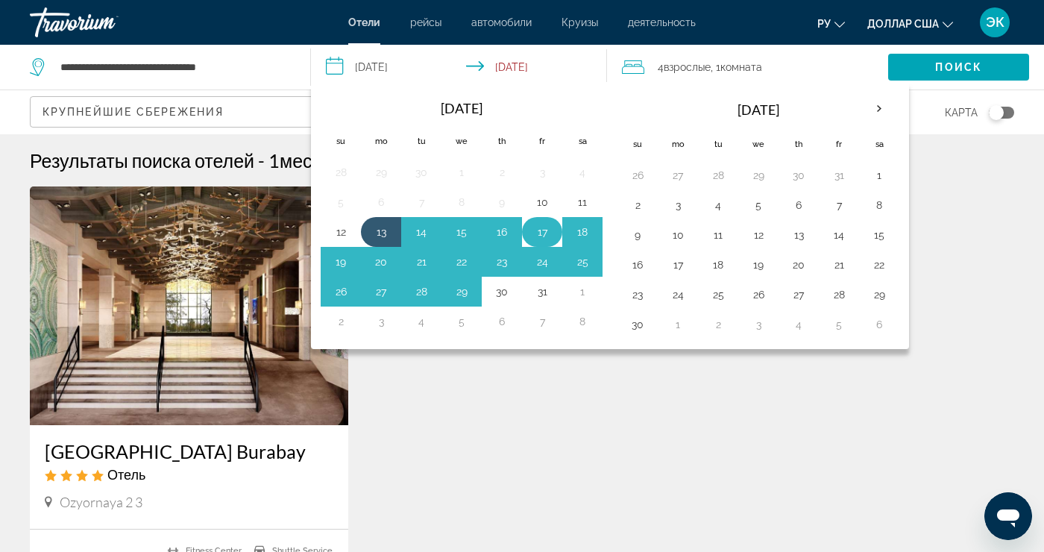
click at [545, 238] on button "17" at bounding box center [542, 232] width 24 height 21
type input "**********"
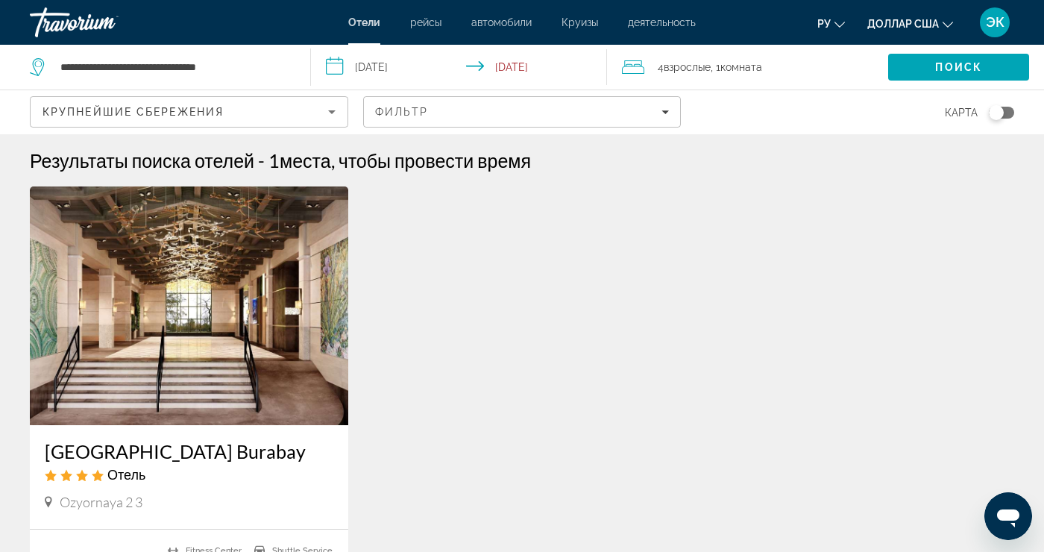
scroll to position [7, 0]
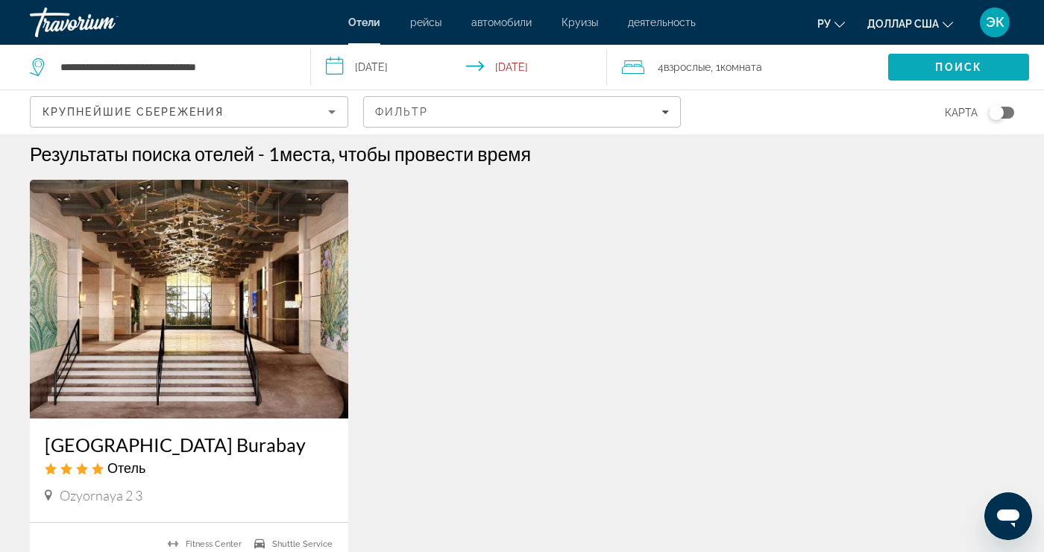
click at [956, 75] on span "Search" at bounding box center [958, 67] width 141 height 36
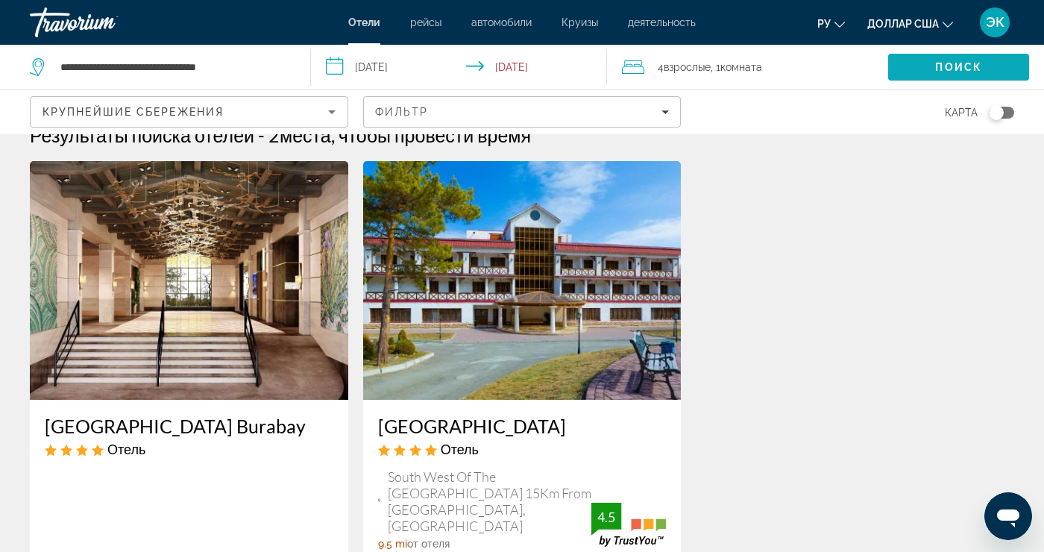
scroll to position [23, 0]
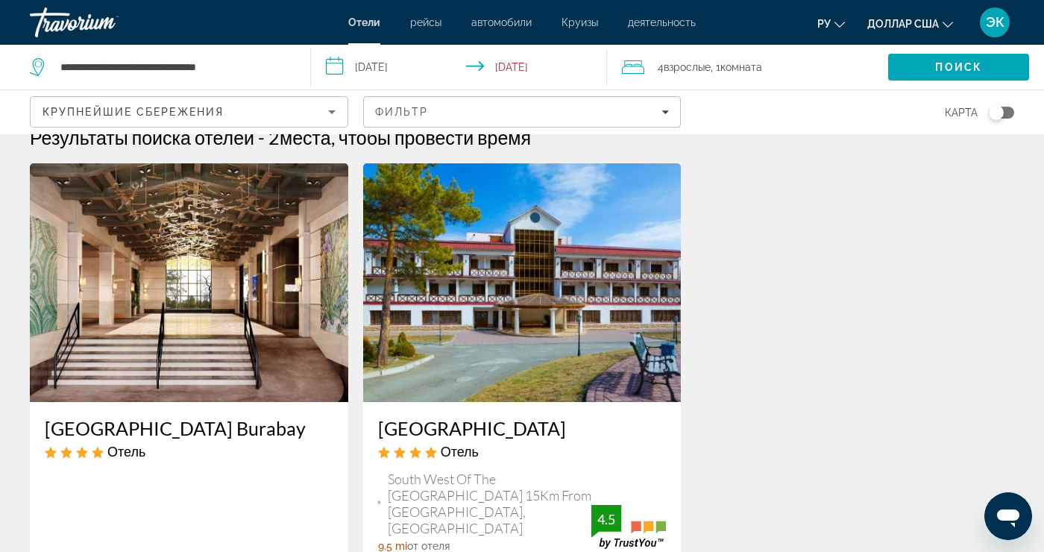
click at [456, 348] on img "Основное содержание" at bounding box center [522, 282] width 319 height 239
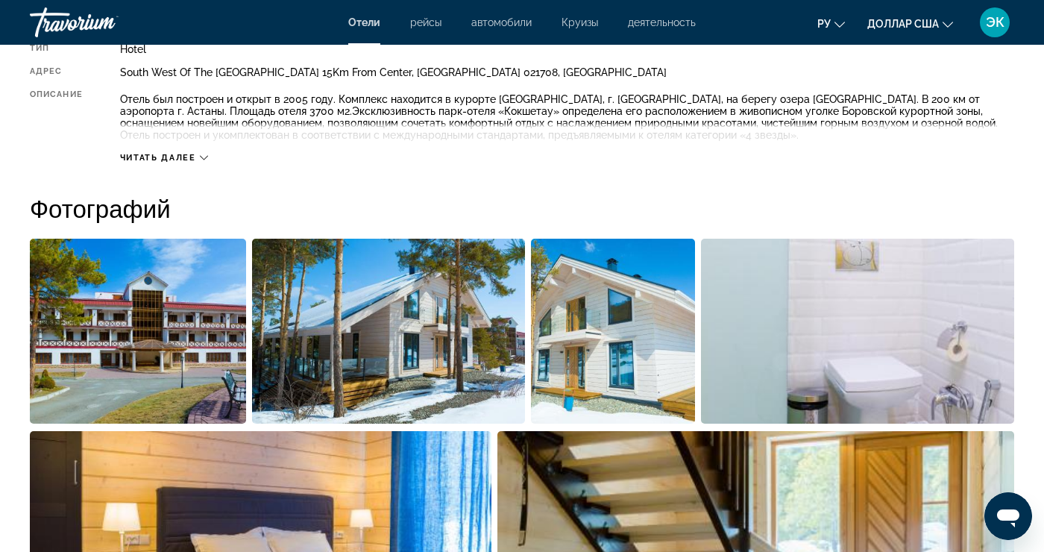
scroll to position [829, 0]
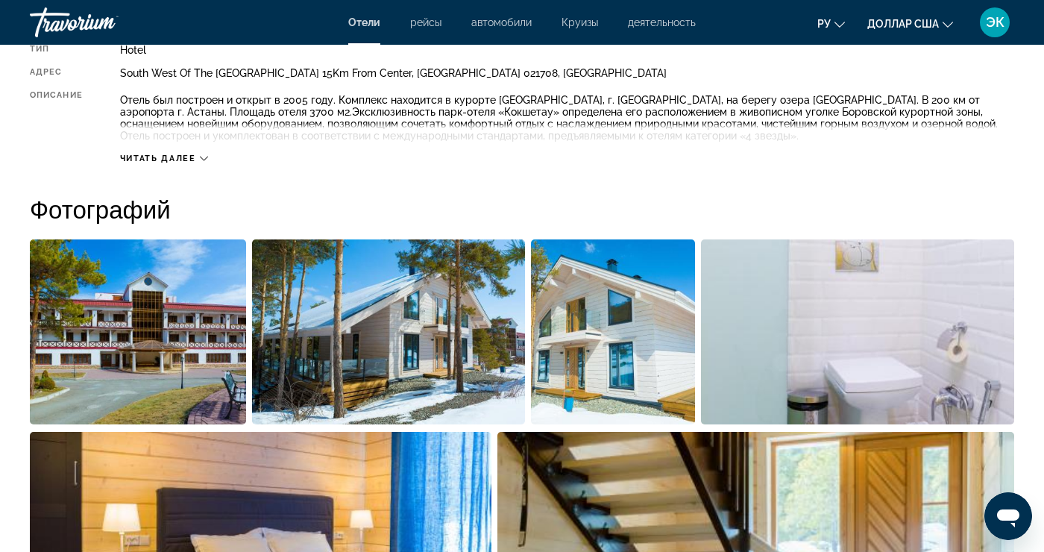
click at [213, 385] on img "Open full-screen image slider" at bounding box center [138, 331] width 216 height 185
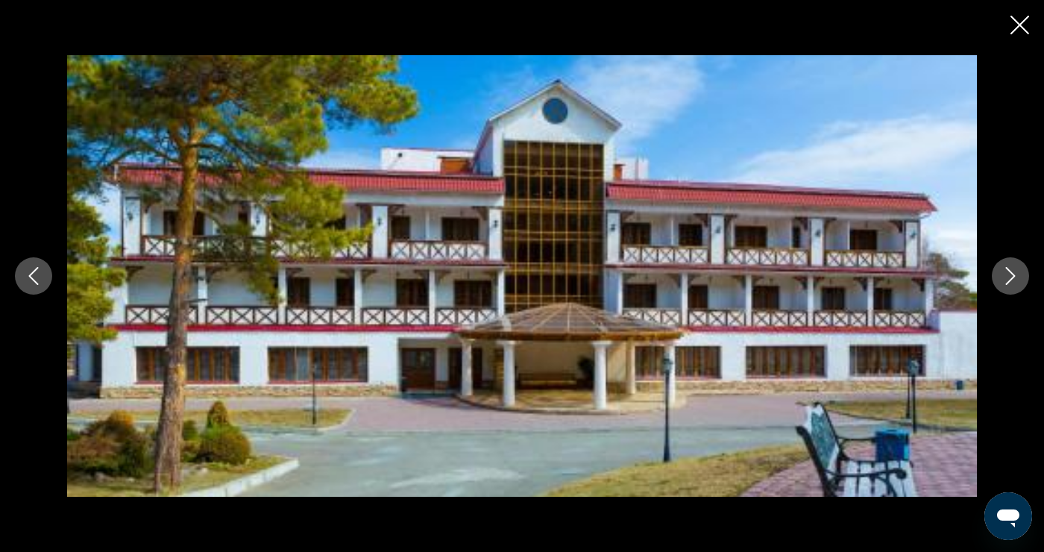
scroll to position [0, 0]
click at [1009, 283] on icon "Next image" at bounding box center [1011, 276] width 18 height 18
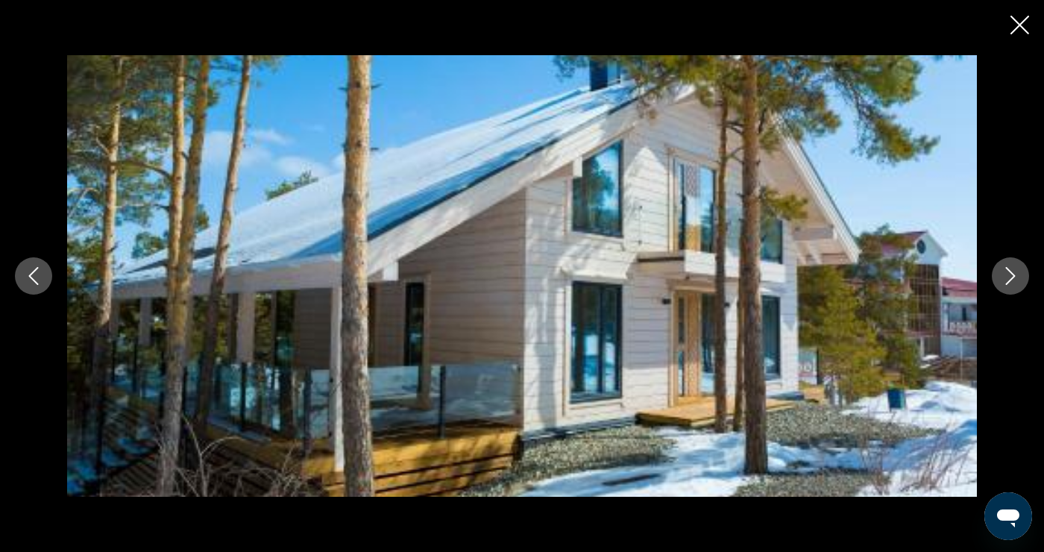
click at [1002, 283] on icon "Next image" at bounding box center [1011, 276] width 18 height 18
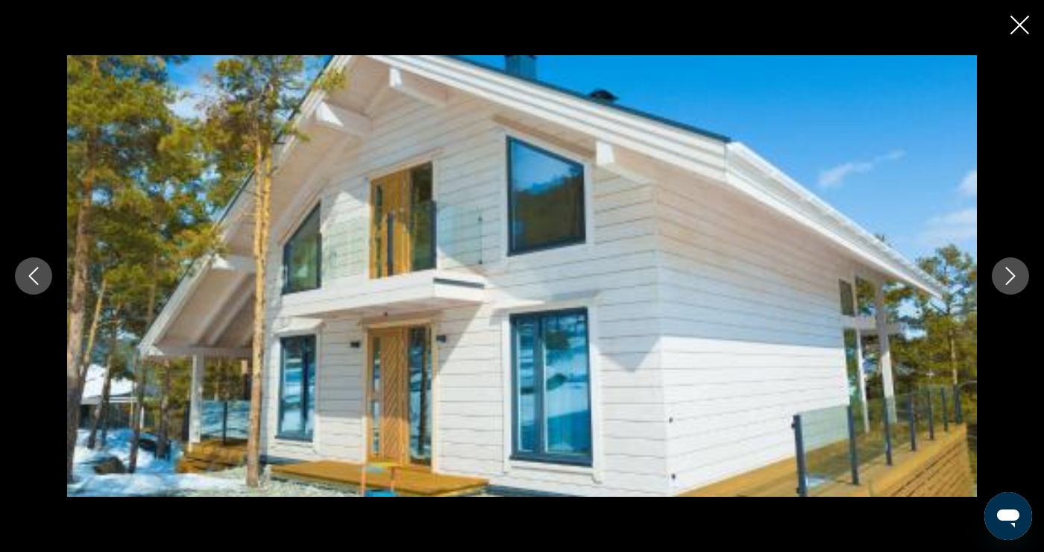
click at [1003, 283] on icon "Next image" at bounding box center [1011, 276] width 18 height 18
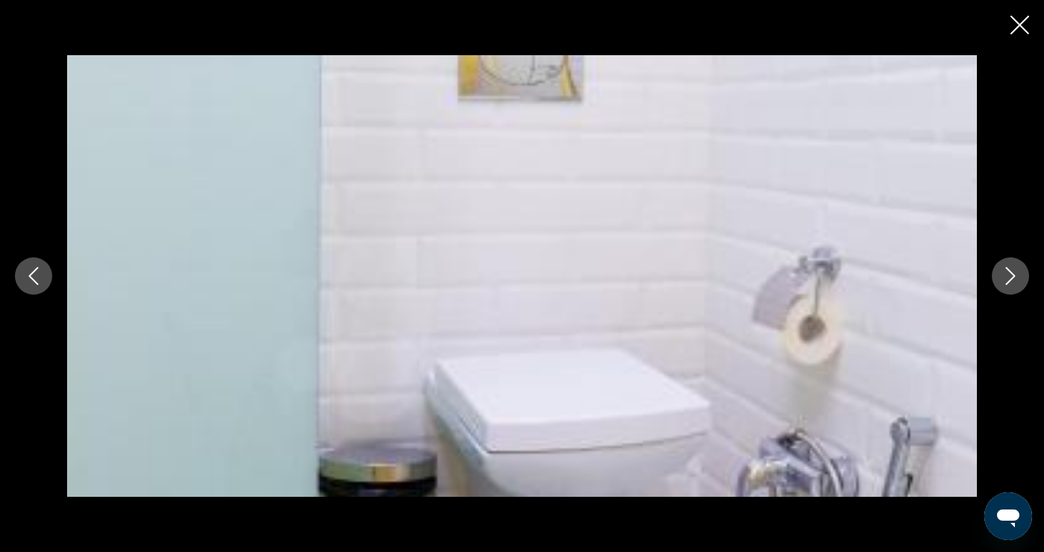
click at [1003, 280] on icon "Next image" at bounding box center [1011, 276] width 18 height 18
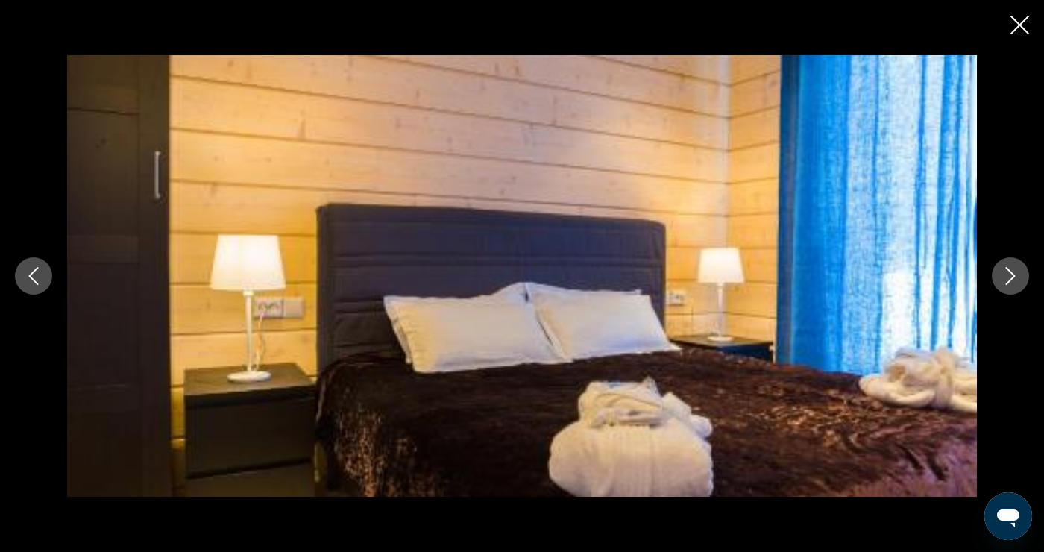
click at [1009, 278] on icon "Next image" at bounding box center [1011, 276] width 18 height 18
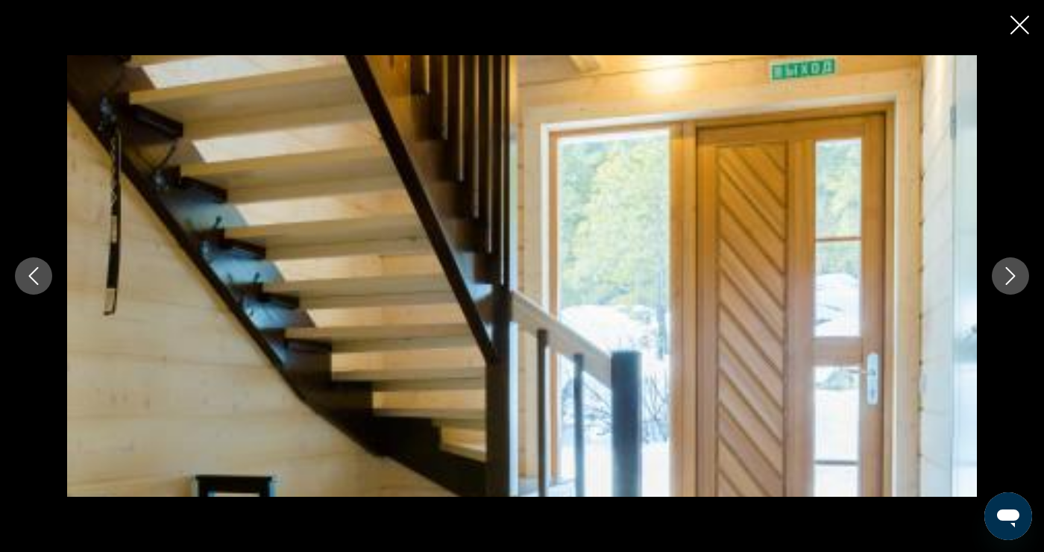
click at [1006, 281] on icon "Next image" at bounding box center [1011, 276] width 18 height 18
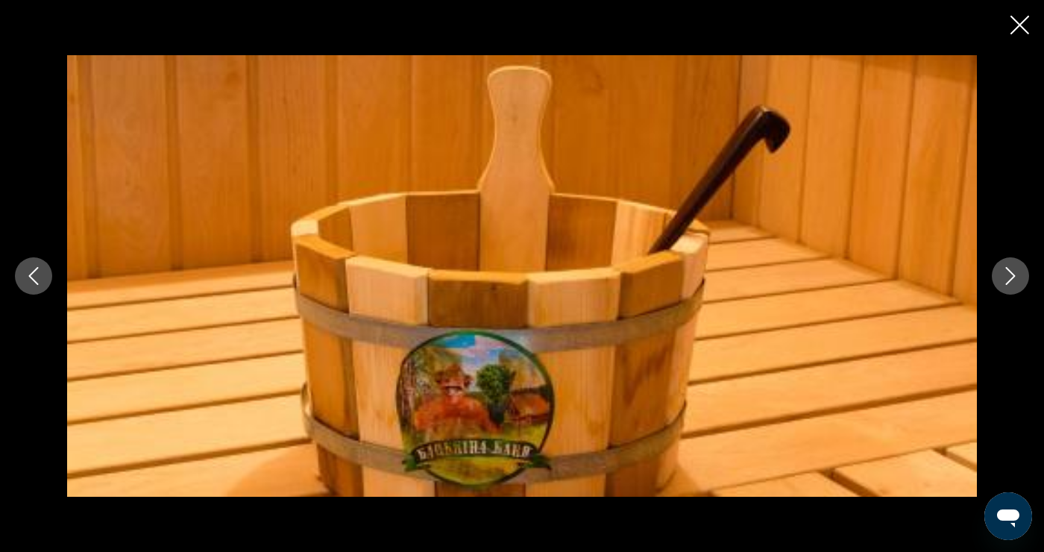
click at [1003, 286] on button "Next image" at bounding box center [1010, 275] width 37 height 37
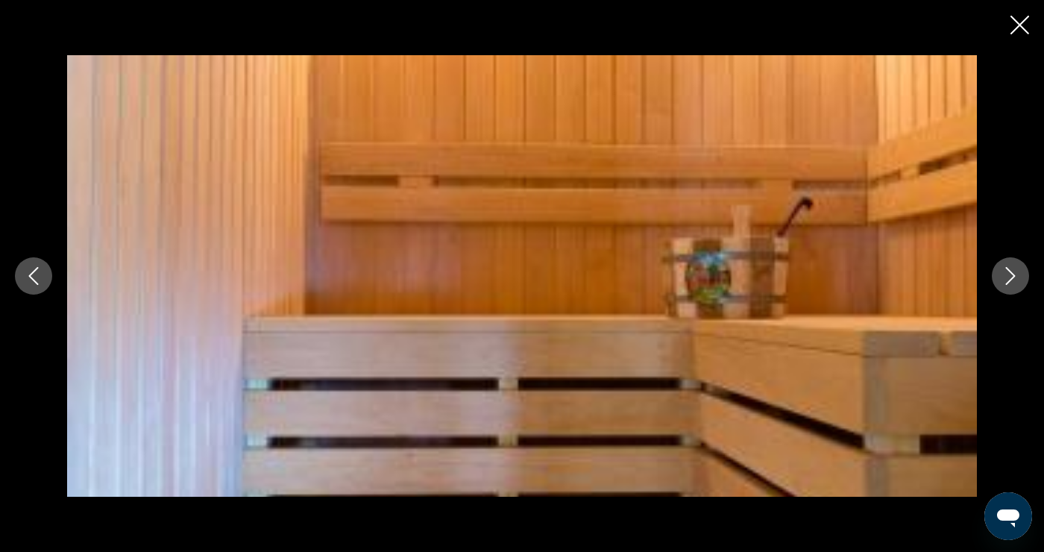
click at [1009, 274] on icon "Next image" at bounding box center [1011, 276] width 18 height 18
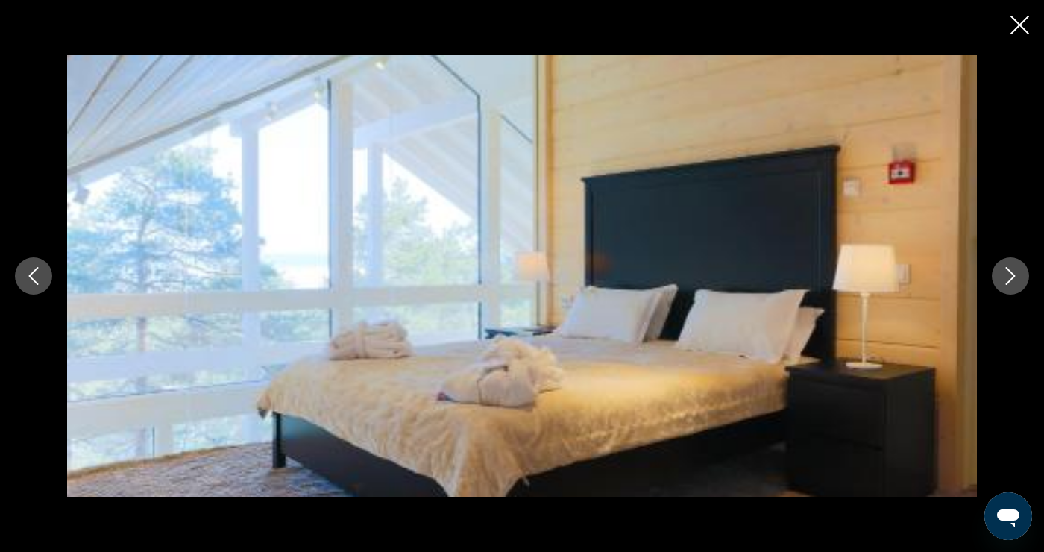
click at [1006, 275] on icon "Next image" at bounding box center [1011, 276] width 18 height 18
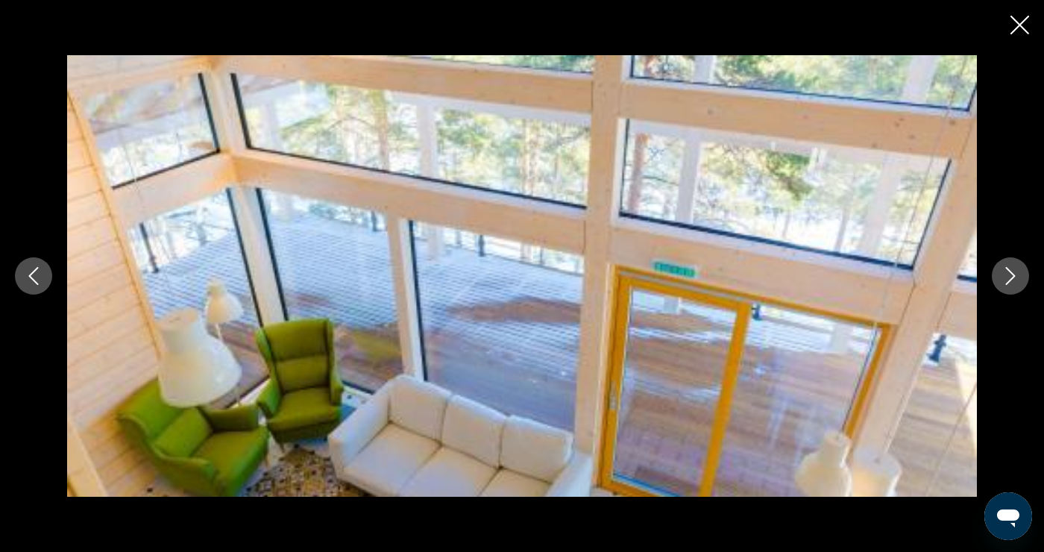
click at [1005, 280] on icon "Next image" at bounding box center [1011, 276] width 18 height 18
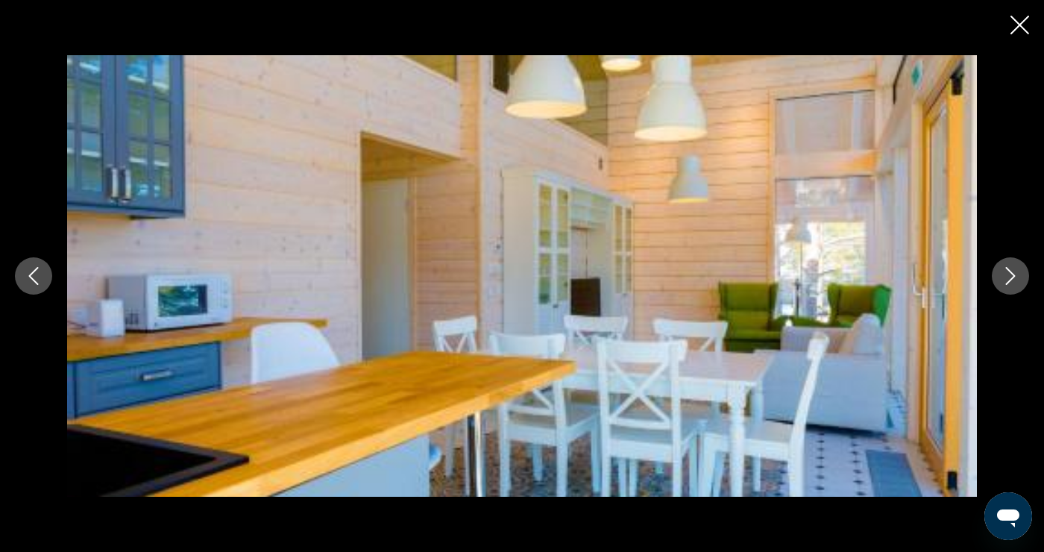
click at [1006, 277] on icon "Next image" at bounding box center [1011, 276] width 18 height 18
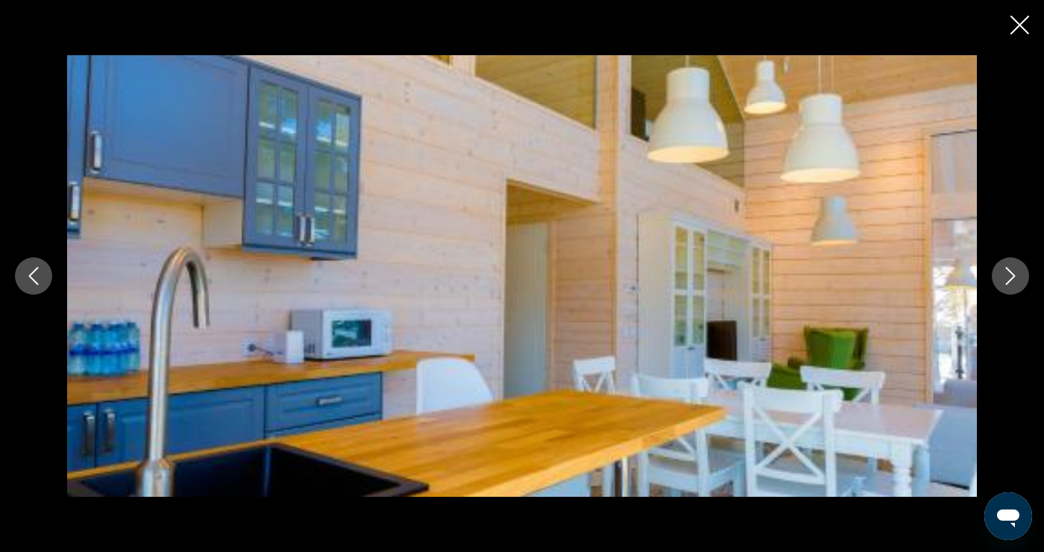
click at [1006, 278] on icon "Next image" at bounding box center [1011, 276] width 18 height 18
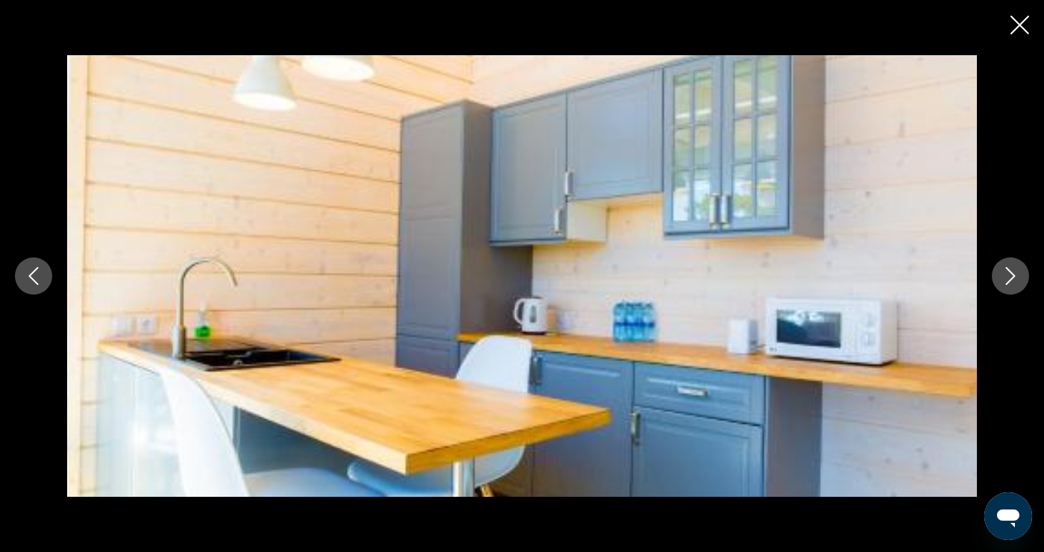
click at [1006, 280] on icon "Next image" at bounding box center [1011, 276] width 18 height 18
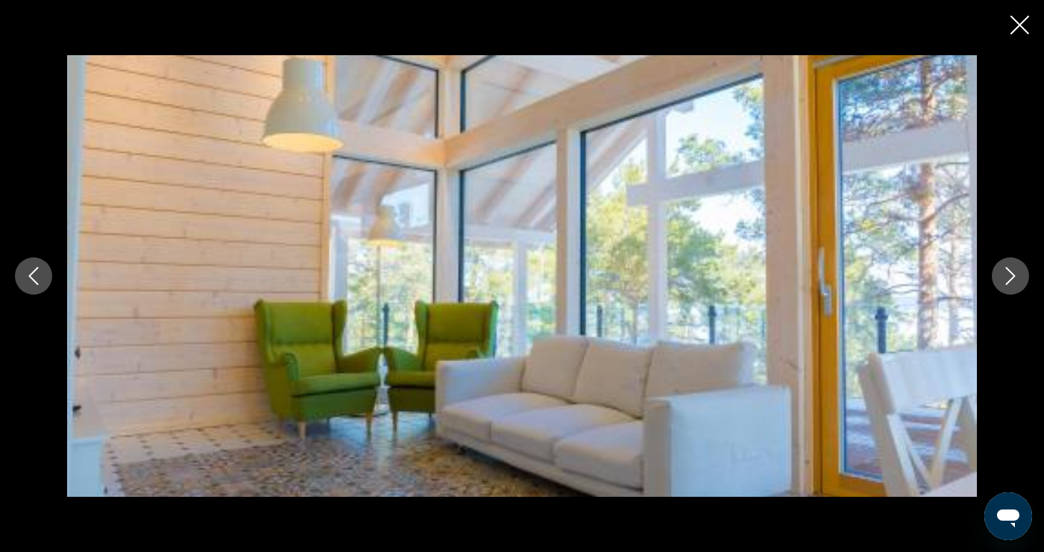
click at [1008, 282] on icon "Next image" at bounding box center [1011, 276] width 10 height 18
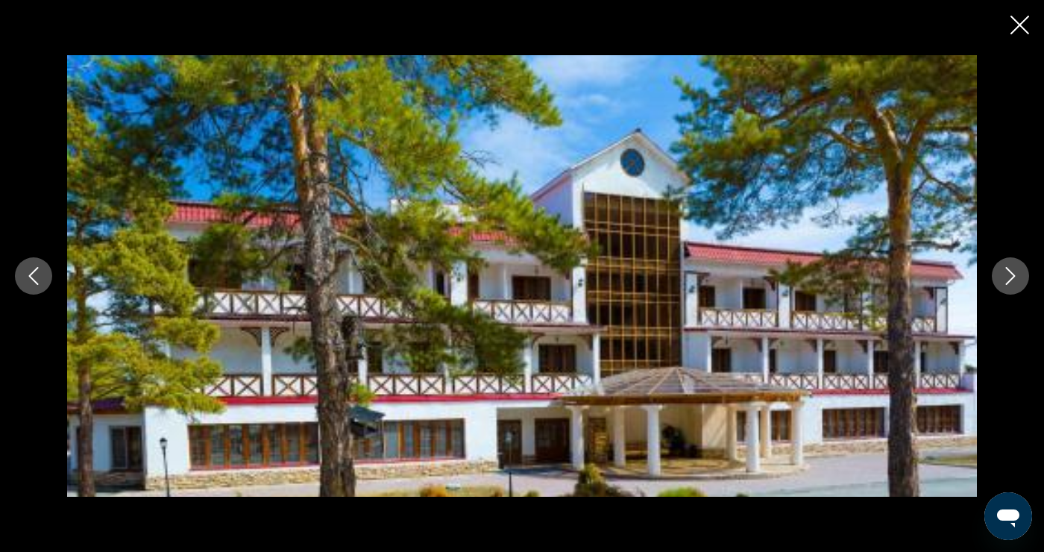
click at [1008, 280] on icon "Next image" at bounding box center [1011, 276] width 18 height 18
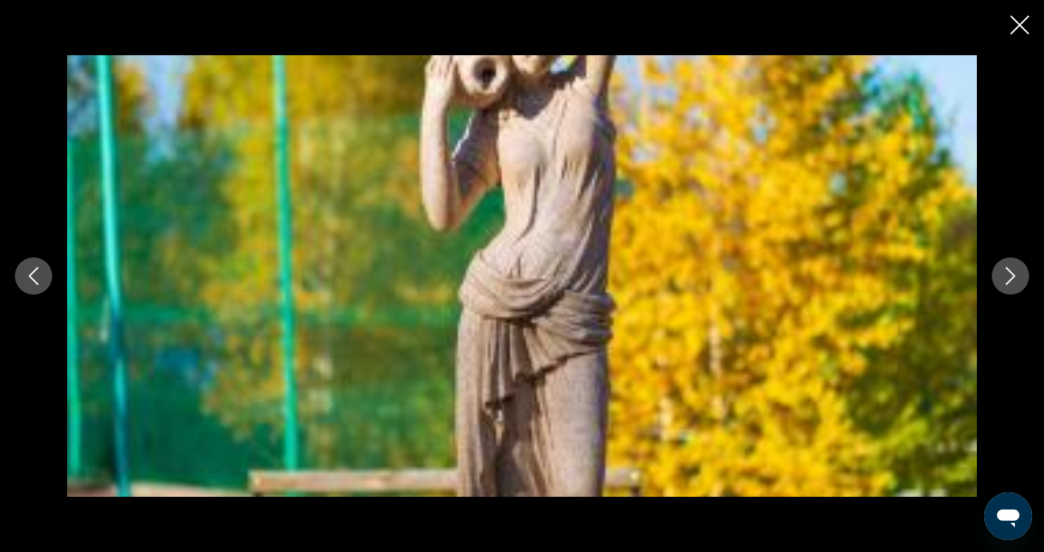
click at [1006, 281] on icon "Next image" at bounding box center [1011, 276] width 18 height 18
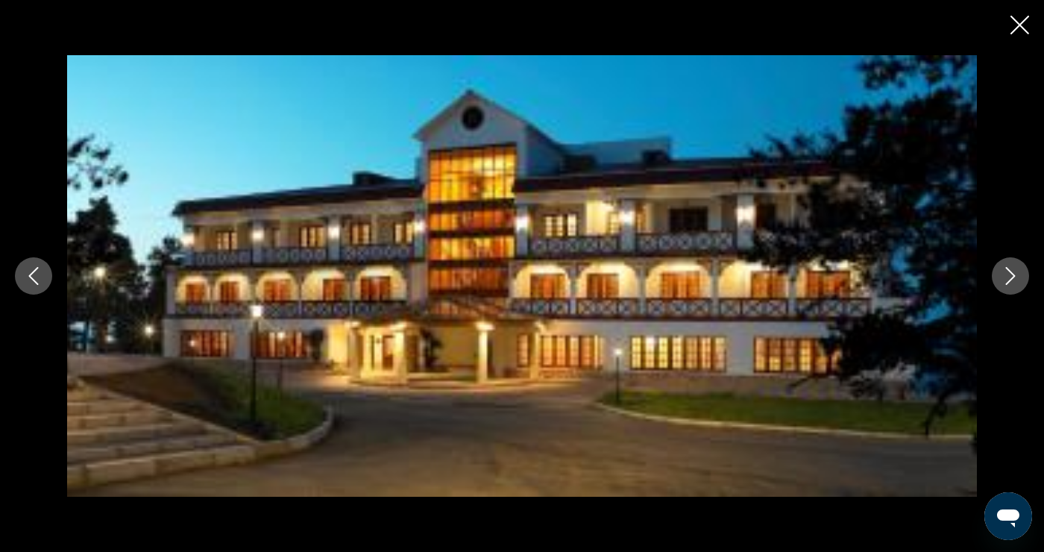
click at [1006, 280] on icon "Next image" at bounding box center [1011, 276] width 18 height 18
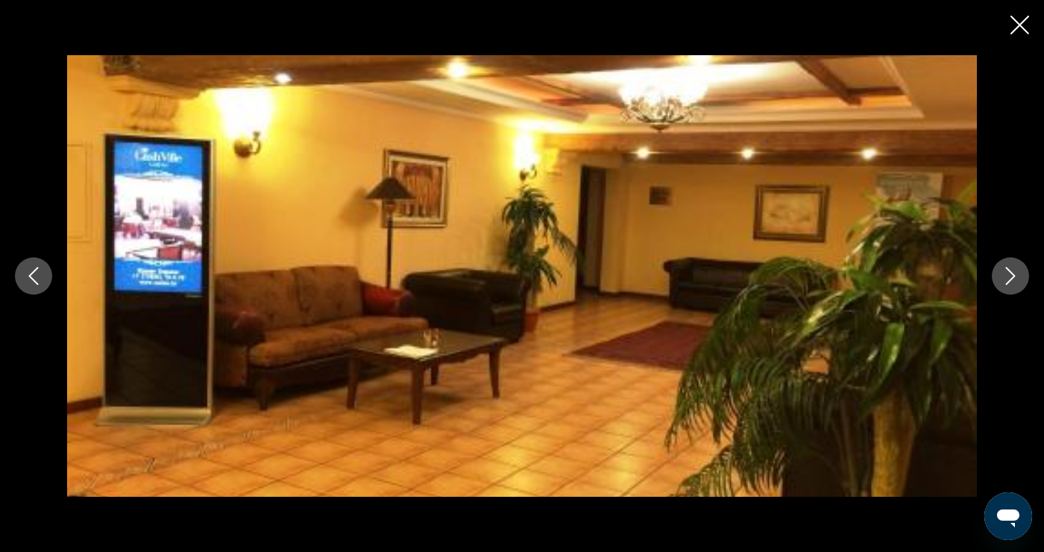
click at [999, 280] on button "Next image" at bounding box center [1010, 275] width 37 height 37
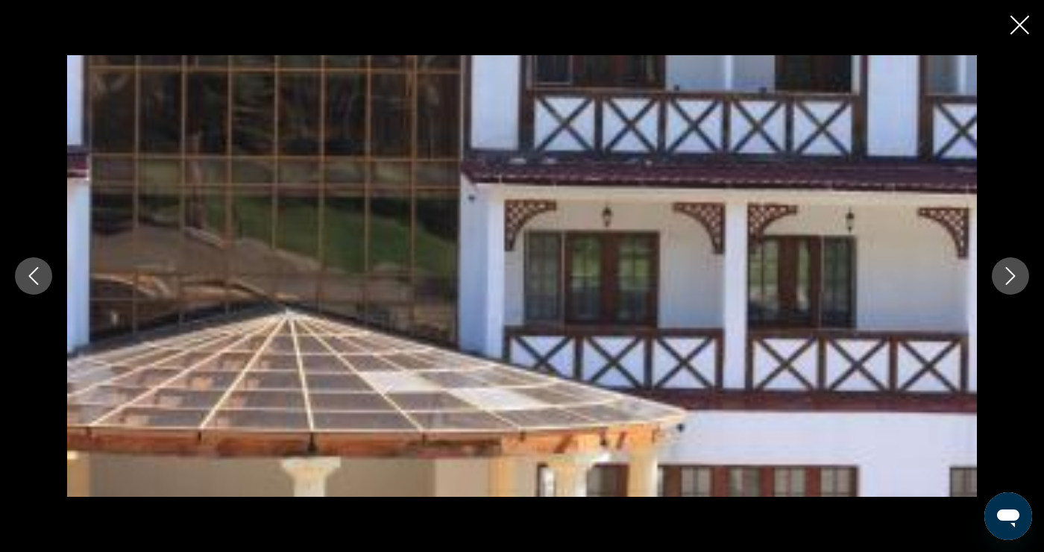
click at [1006, 280] on icon "Next image" at bounding box center [1011, 276] width 18 height 18
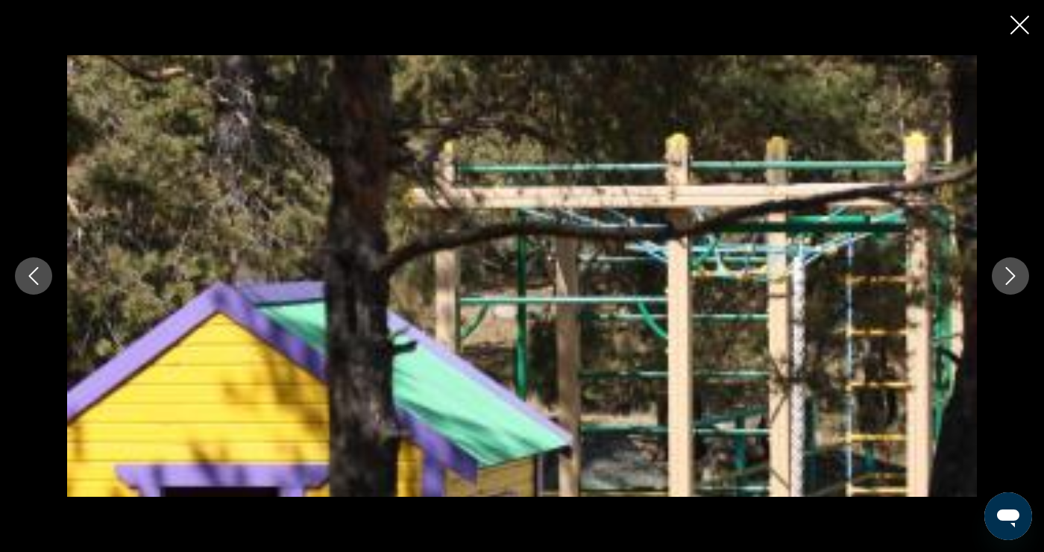
click at [1000, 278] on button "Next image" at bounding box center [1010, 275] width 37 height 37
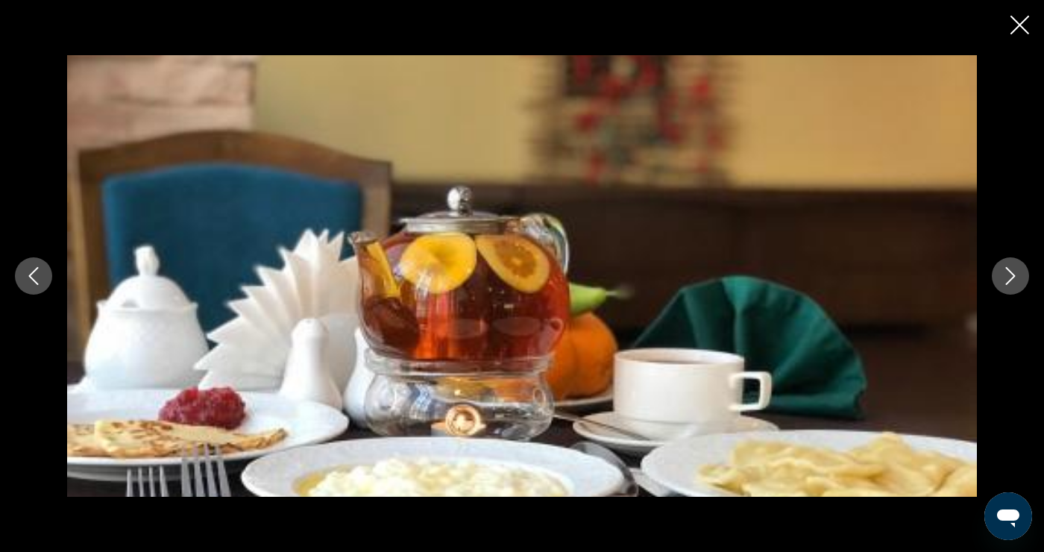
click at [1014, 55] on div "prev next" at bounding box center [522, 276] width 1044 height 442
click at [1008, 285] on button "Next image" at bounding box center [1010, 275] width 37 height 37
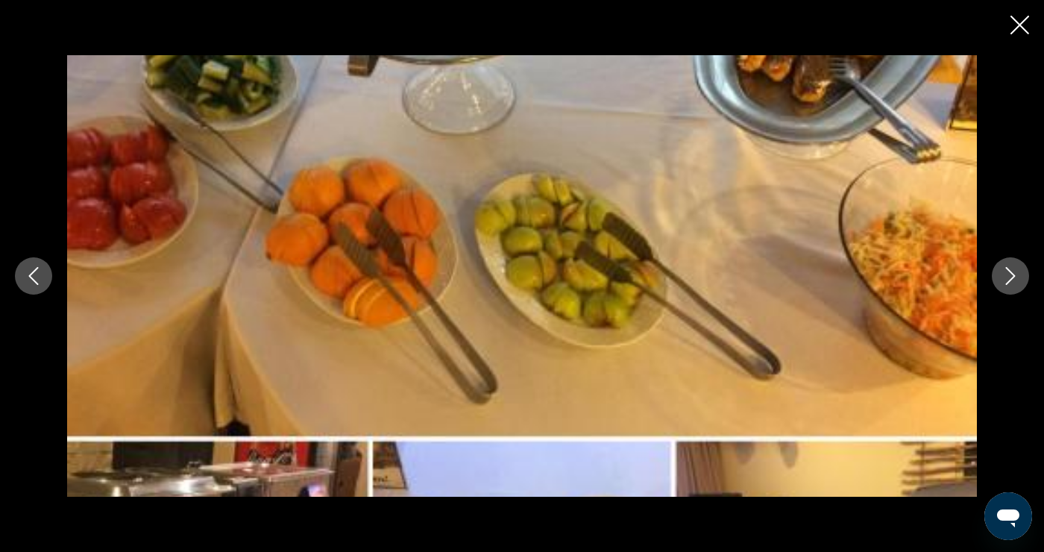
click at [1006, 279] on icon "Next image" at bounding box center [1011, 276] width 18 height 18
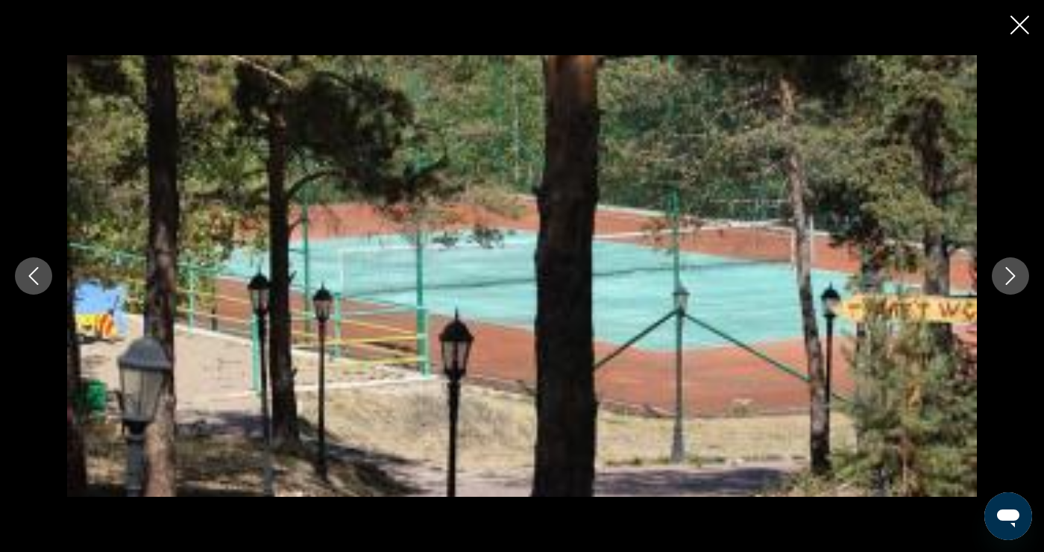
click at [1002, 272] on icon "Next image" at bounding box center [1011, 276] width 18 height 18
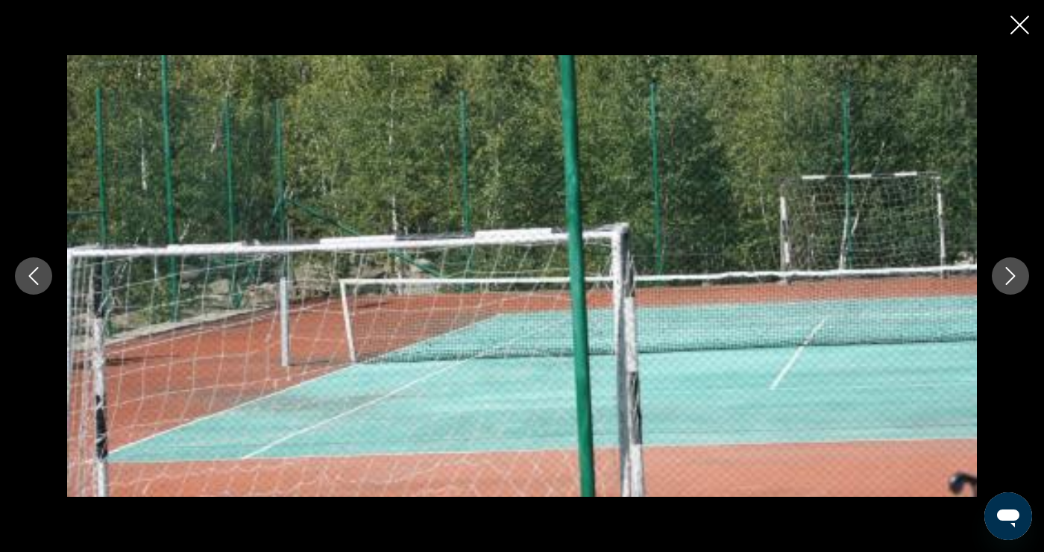
click at [1000, 277] on button "Next image" at bounding box center [1010, 275] width 37 height 37
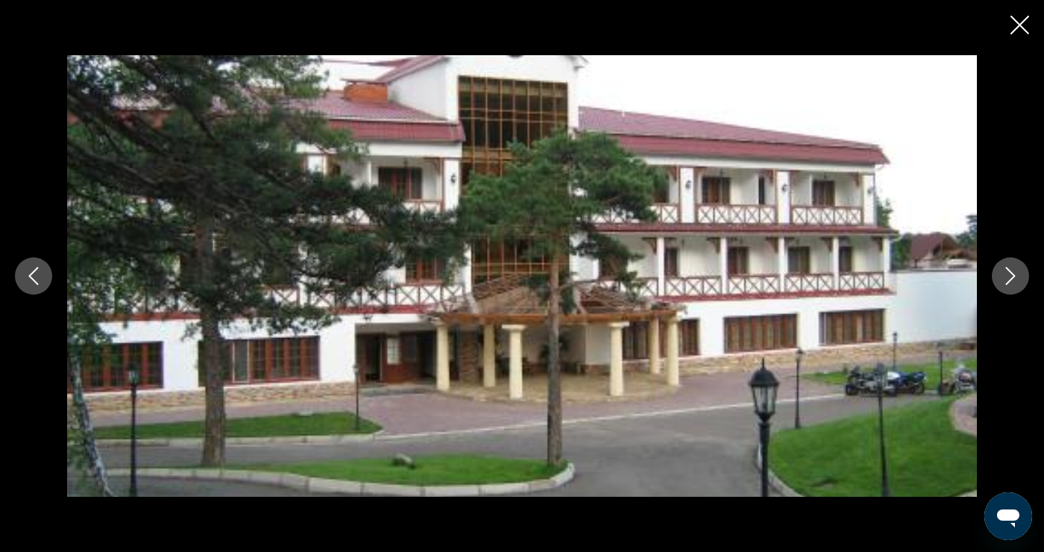
click at [1005, 278] on icon "Next image" at bounding box center [1011, 276] width 18 height 18
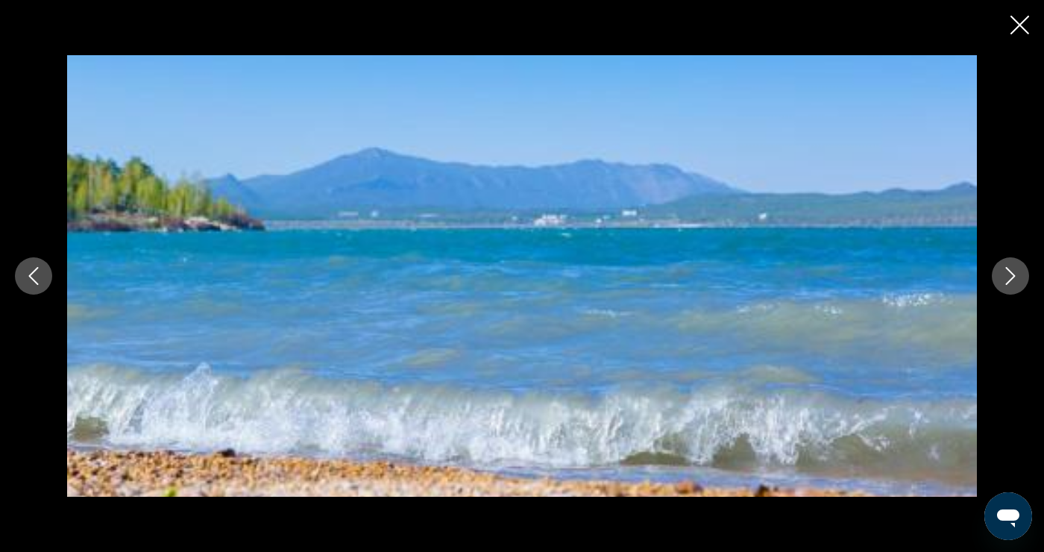
click at [1002, 280] on icon "Next image" at bounding box center [1011, 276] width 18 height 18
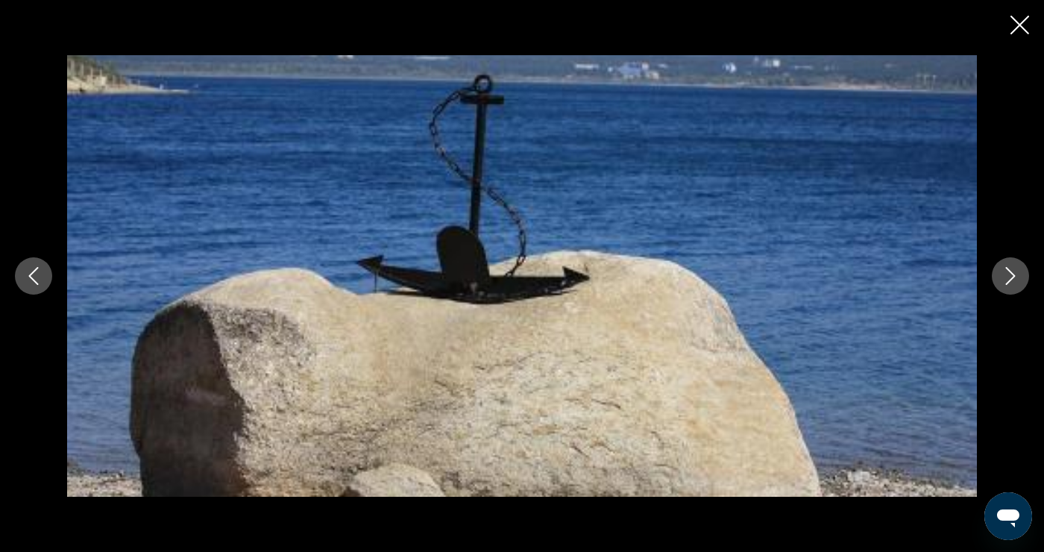
click at [1005, 275] on icon "Next image" at bounding box center [1011, 276] width 18 height 18
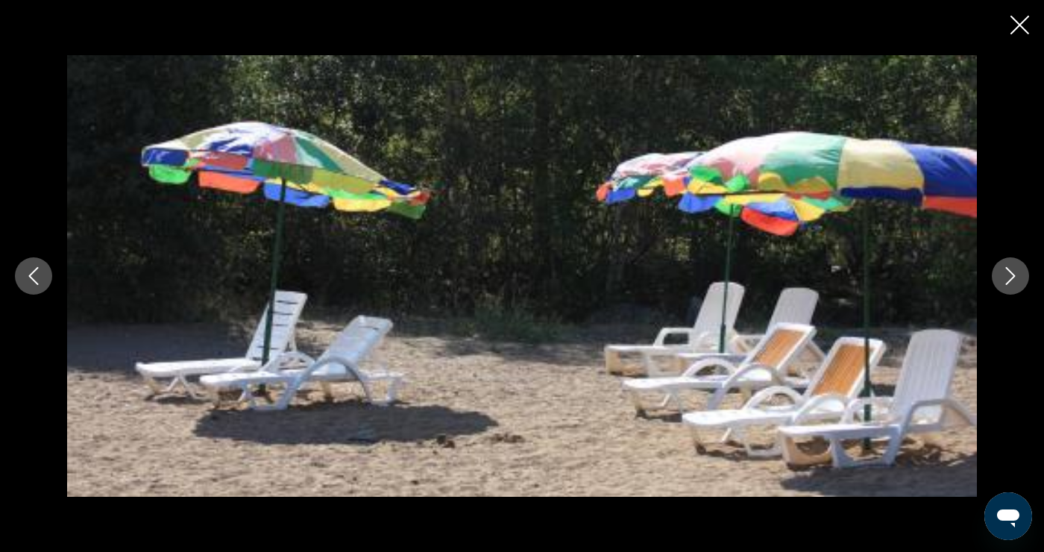
click at [1003, 280] on icon "Next image" at bounding box center [1011, 276] width 18 height 18
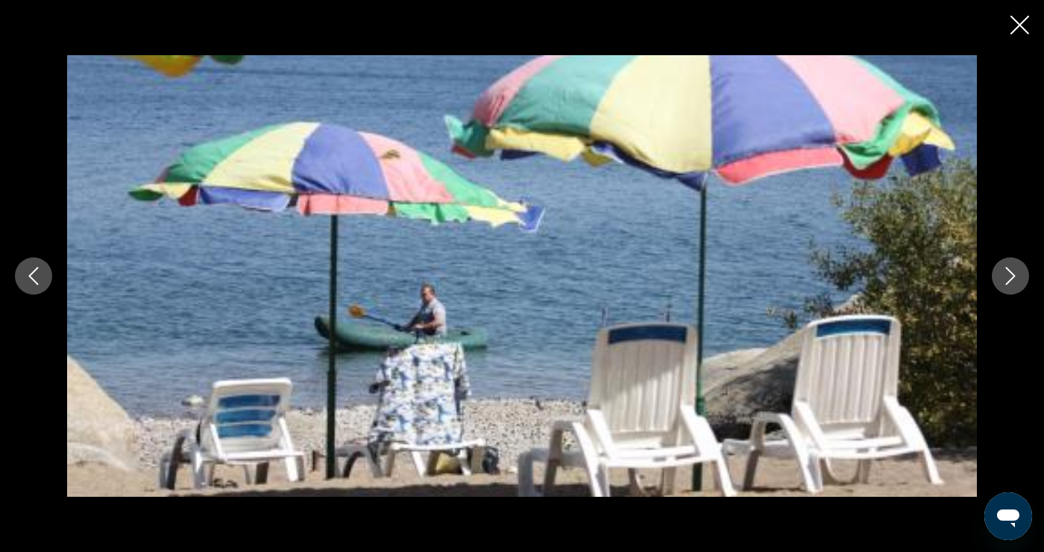
click at [1006, 281] on icon "Next image" at bounding box center [1011, 276] width 18 height 18
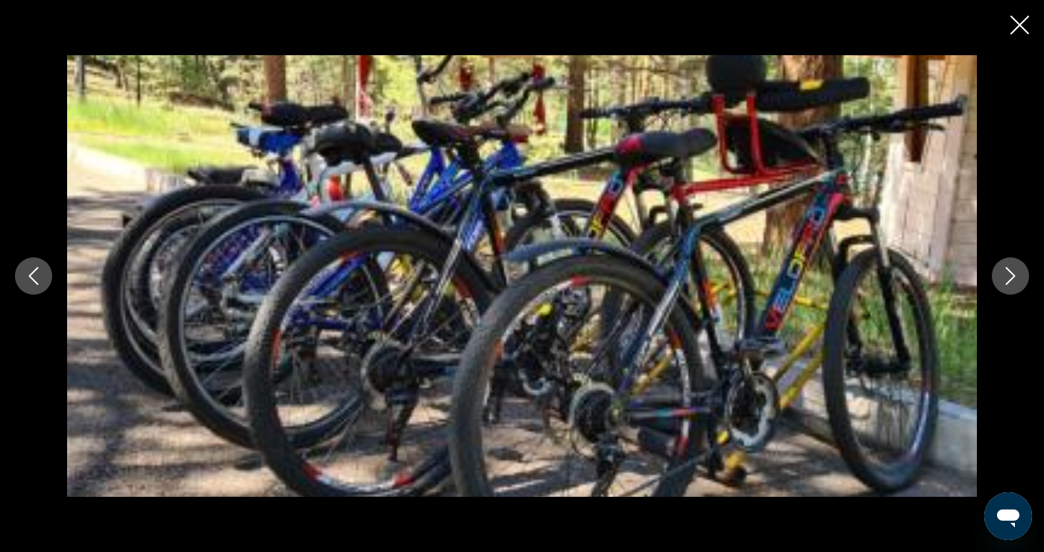
click at [1006, 283] on icon "Next image" at bounding box center [1011, 276] width 18 height 18
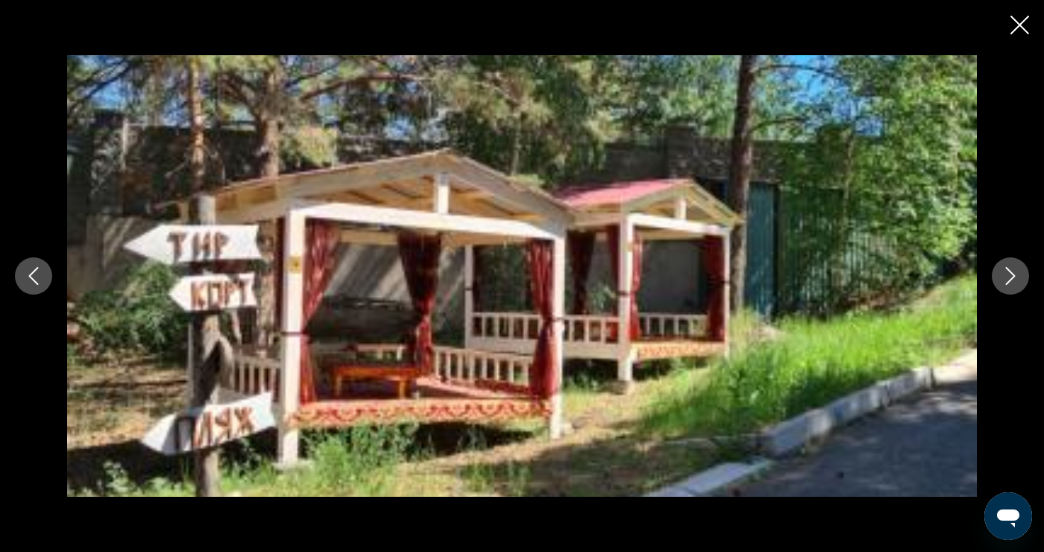
click at [1009, 280] on icon "Next image" at bounding box center [1011, 276] width 18 height 18
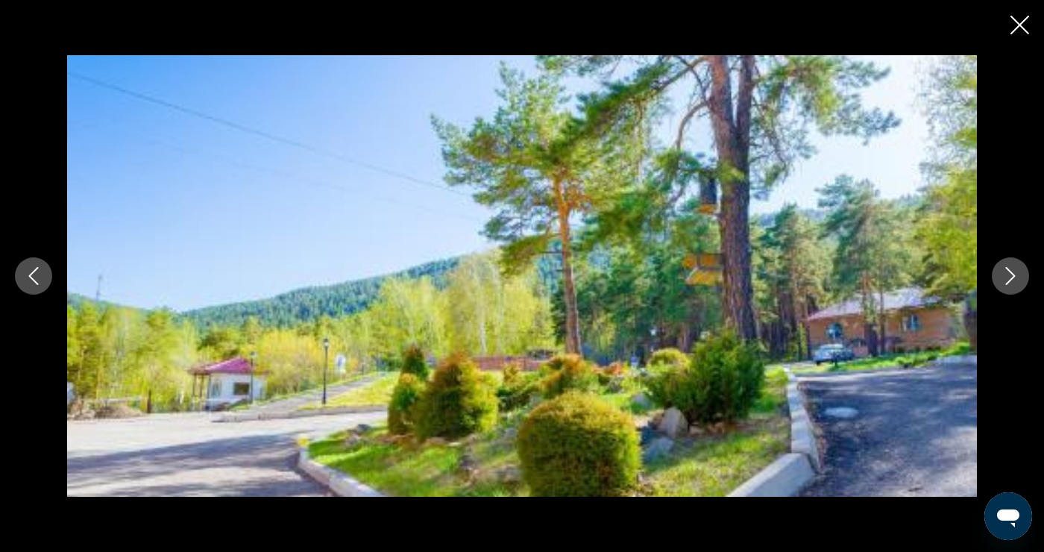
click at [1005, 280] on icon "Next image" at bounding box center [1011, 276] width 18 height 18
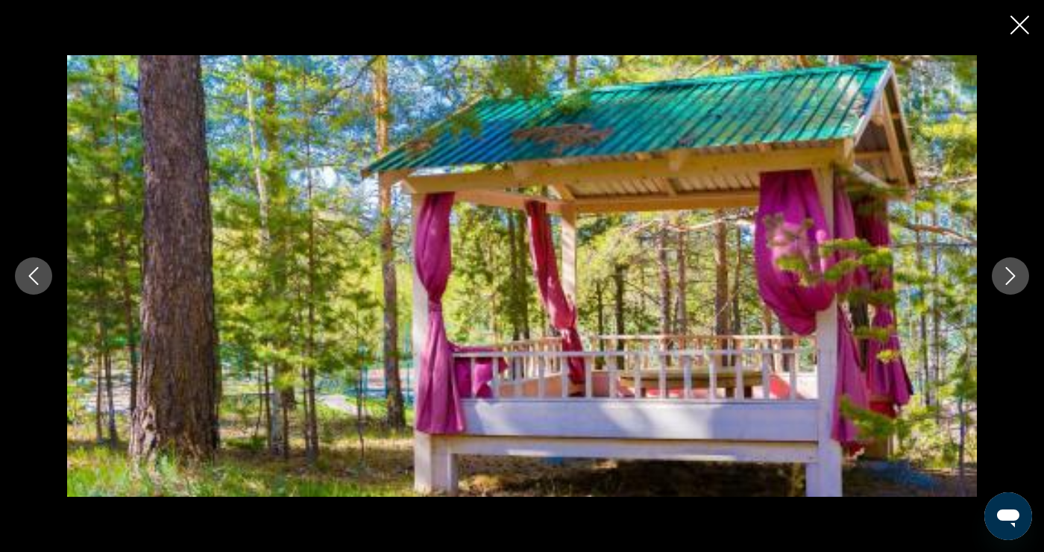
click at [1001, 280] on button "Next image" at bounding box center [1010, 275] width 37 height 37
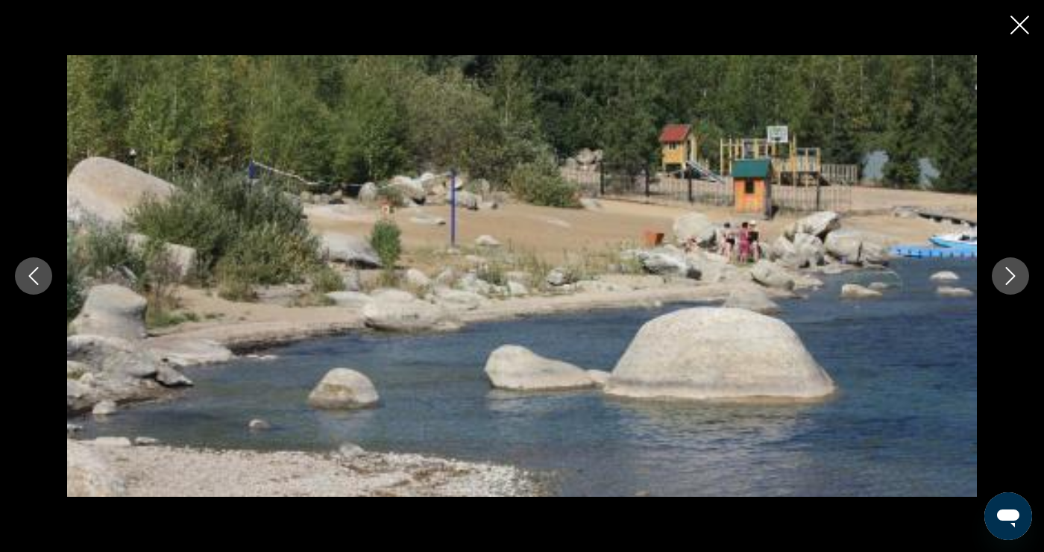
click at [1006, 282] on icon "Next image" at bounding box center [1011, 276] width 18 height 18
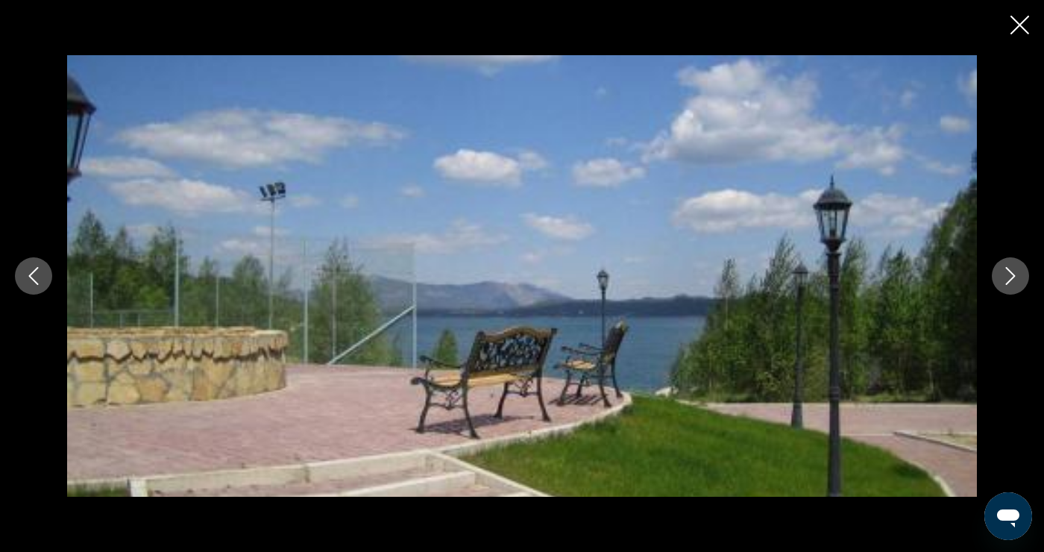
click at [1006, 278] on icon "Next image" at bounding box center [1011, 276] width 18 height 18
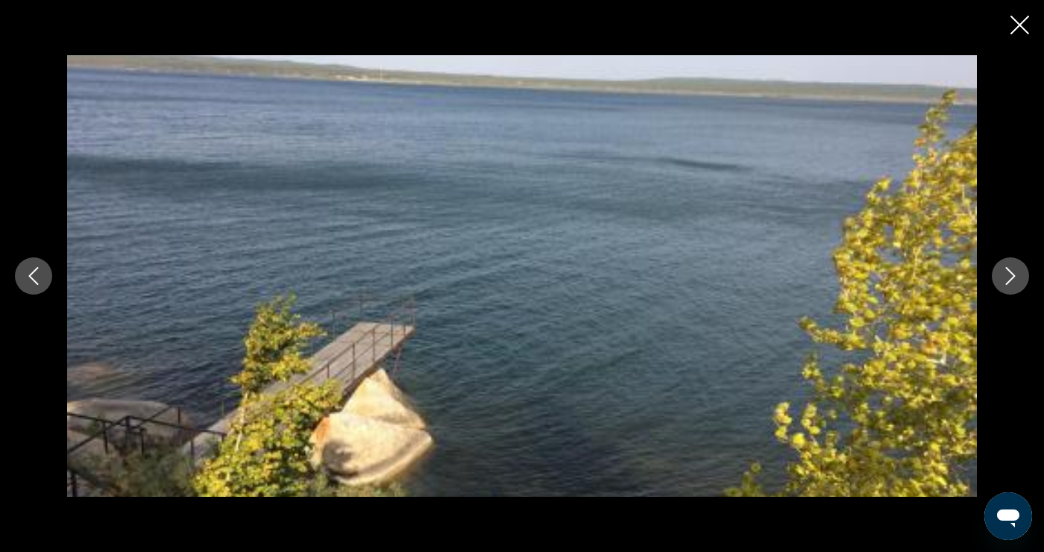
click at [1003, 277] on icon "Next image" at bounding box center [1011, 276] width 18 height 18
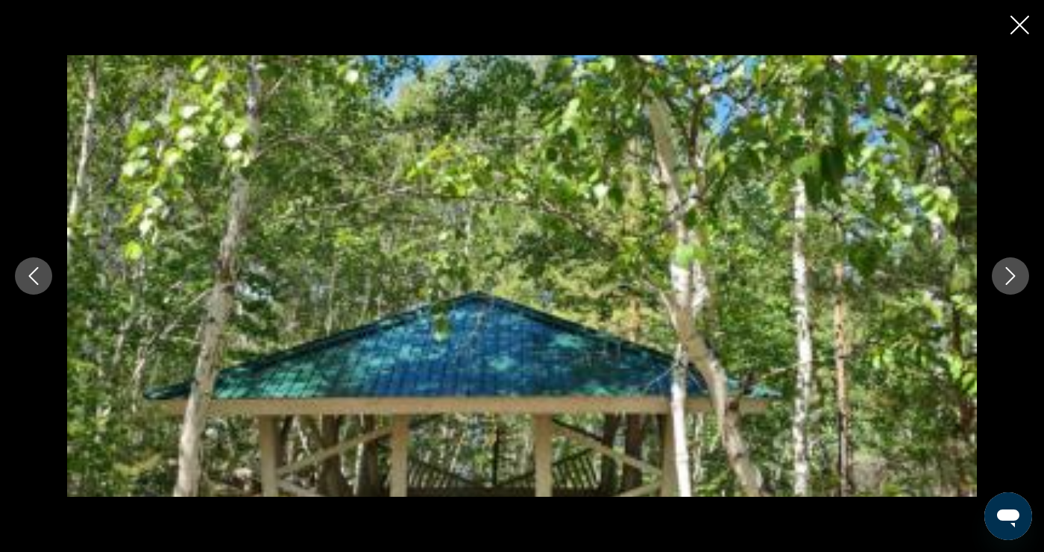
click at [1001, 280] on button "Next image" at bounding box center [1010, 275] width 37 height 37
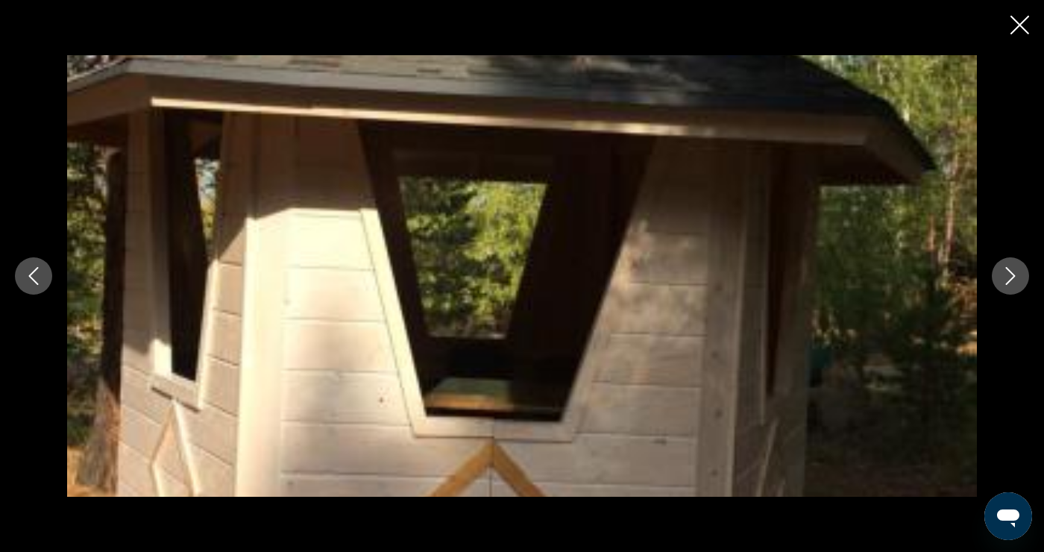
click at [1007, 283] on icon "Next image" at bounding box center [1011, 276] width 10 height 18
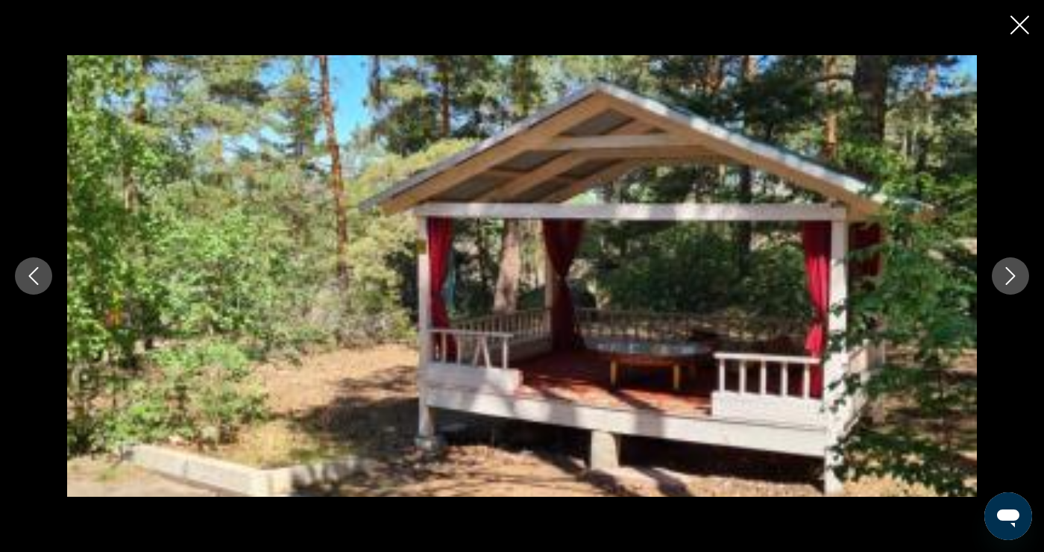
click at [1008, 283] on icon "Next image" at bounding box center [1011, 276] width 10 height 18
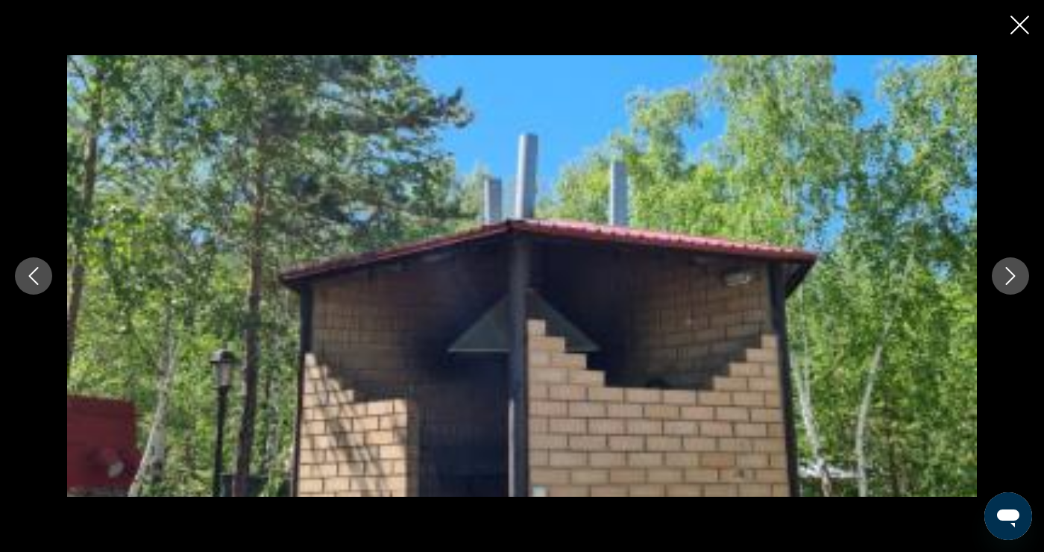
click at [999, 275] on button "Next image" at bounding box center [1010, 275] width 37 height 37
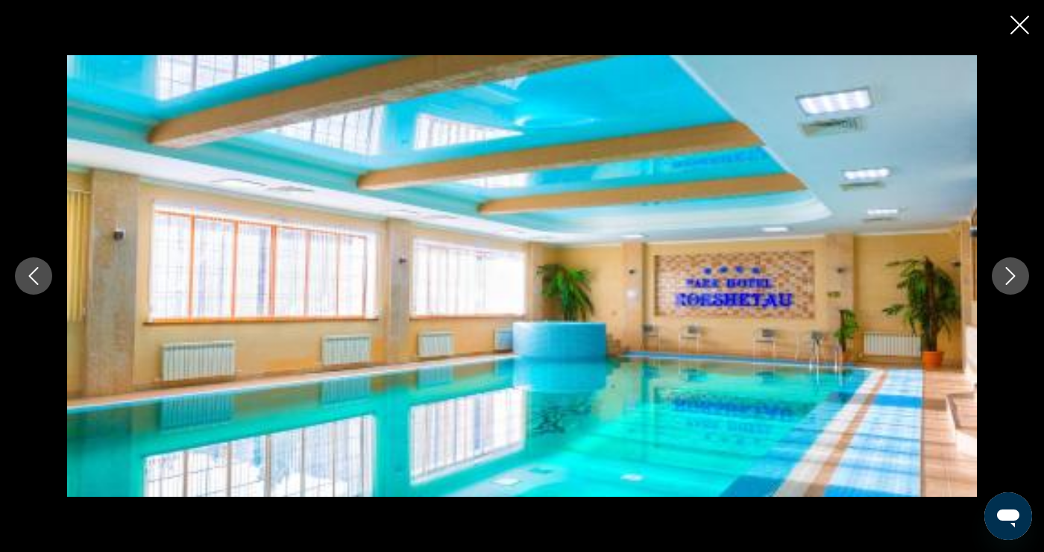
click at [1001, 280] on button "Next image" at bounding box center [1010, 275] width 37 height 37
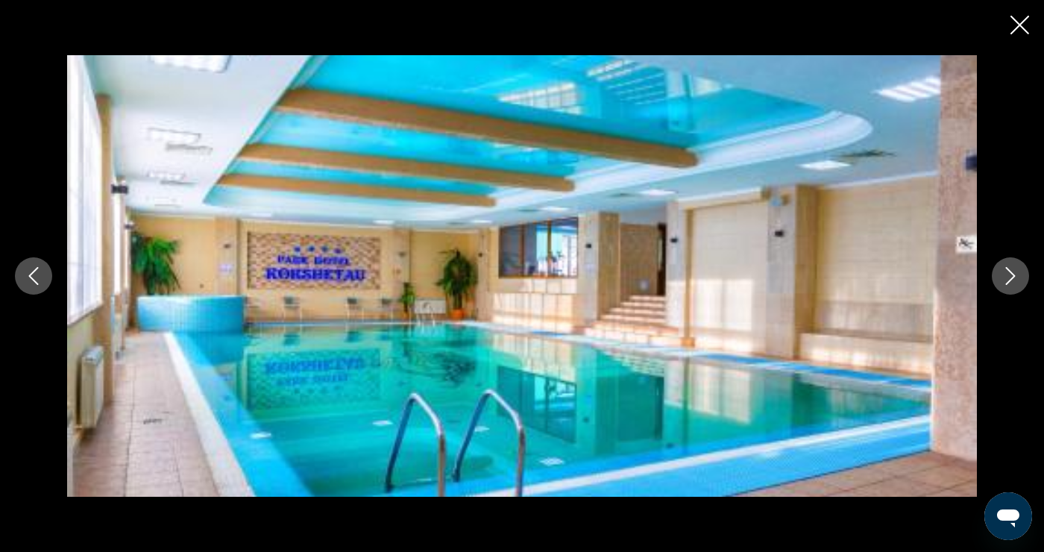
click at [1005, 280] on icon "Next image" at bounding box center [1011, 276] width 18 height 18
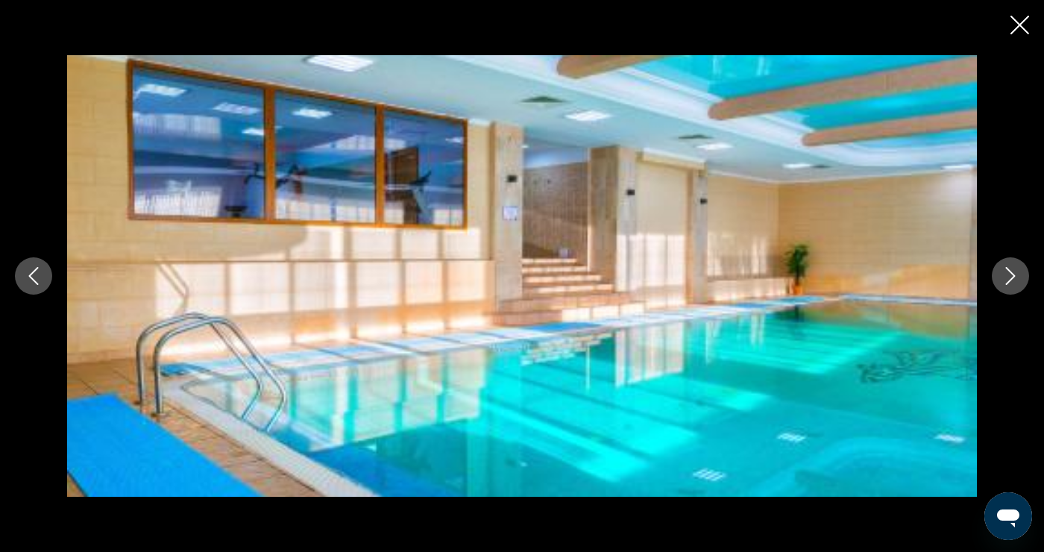
click at [1006, 278] on icon "Next image" at bounding box center [1011, 276] width 18 height 18
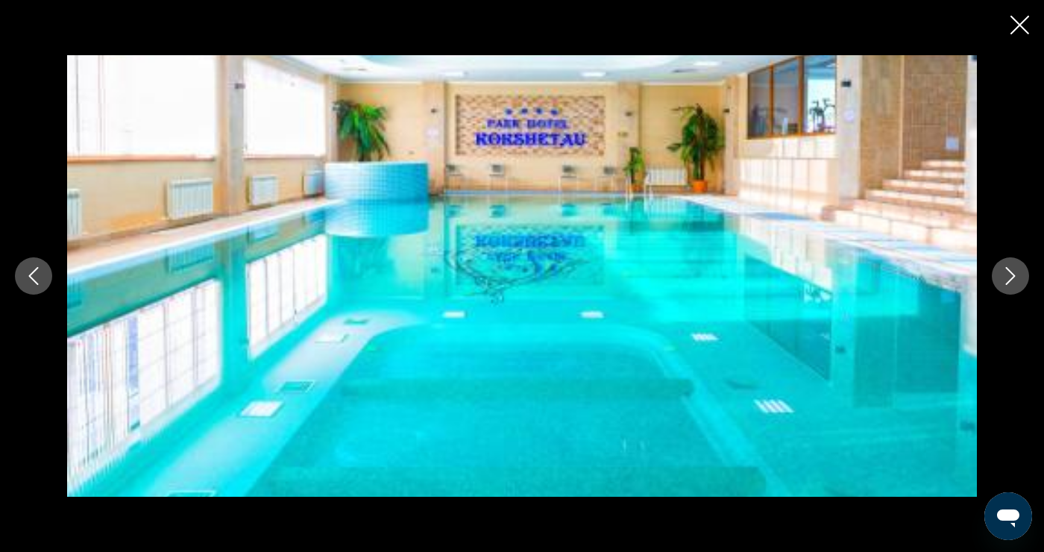
click at [1005, 278] on icon "Next image" at bounding box center [1011, 276] width 18 height 18
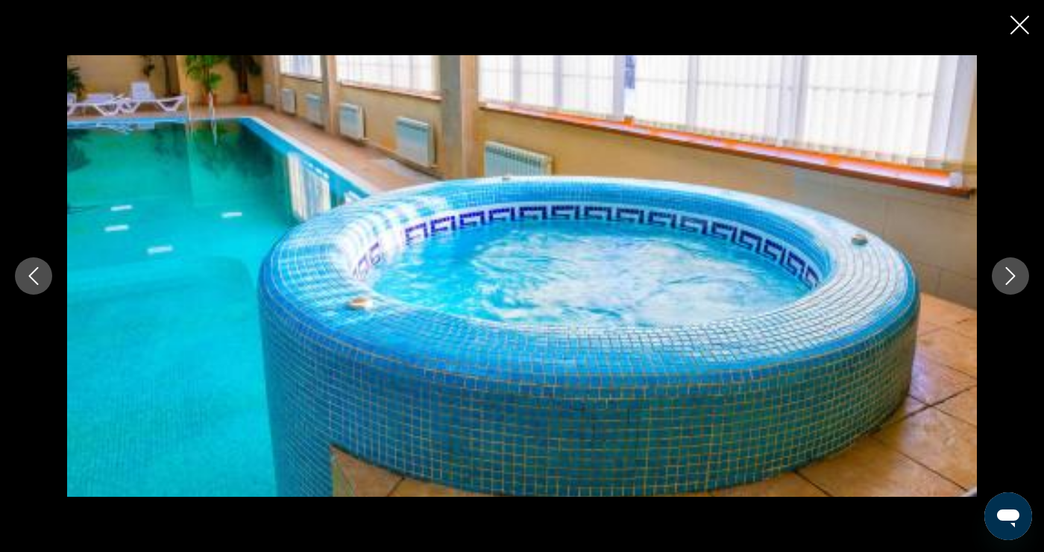
click at [1006, 278] on icon "Next image" at bounding box center [1011, 276] width 18 height 18
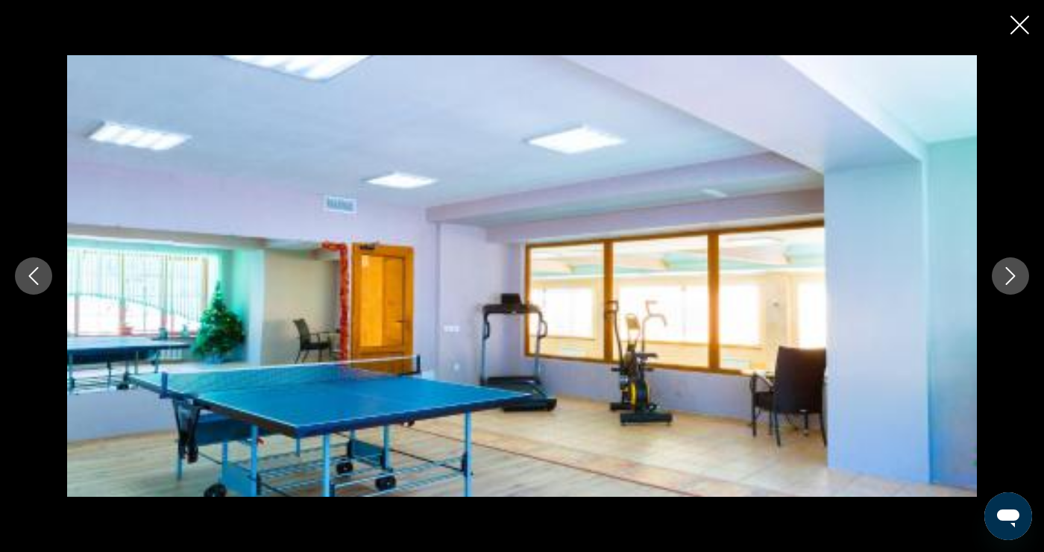
click at [1006, 281] on icon "Next image" at bounding box center [1011, 276] width 18 height 18
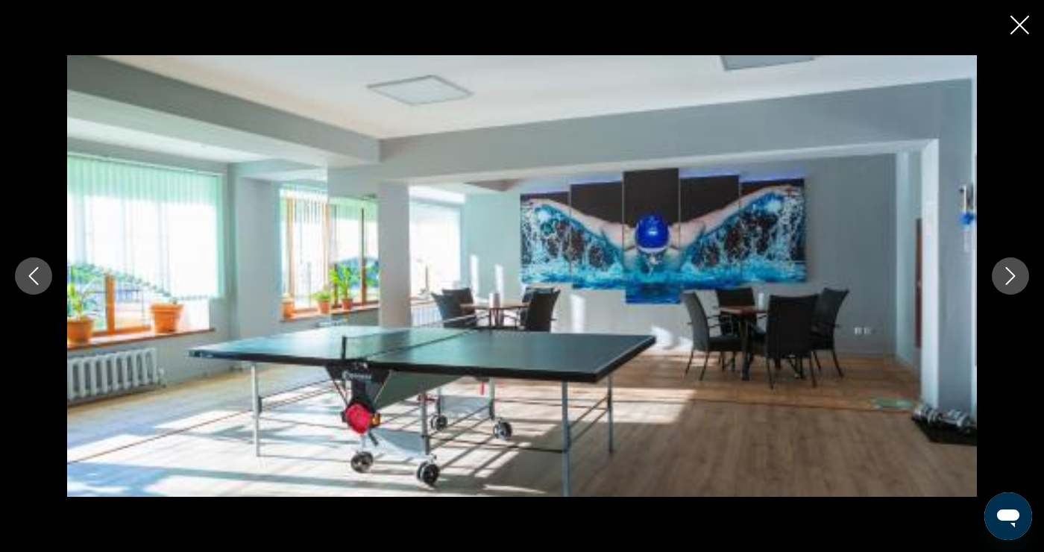
click at [1004, 283] on icon "Next image" at bounding box center [1011, 276] width 18 height 18
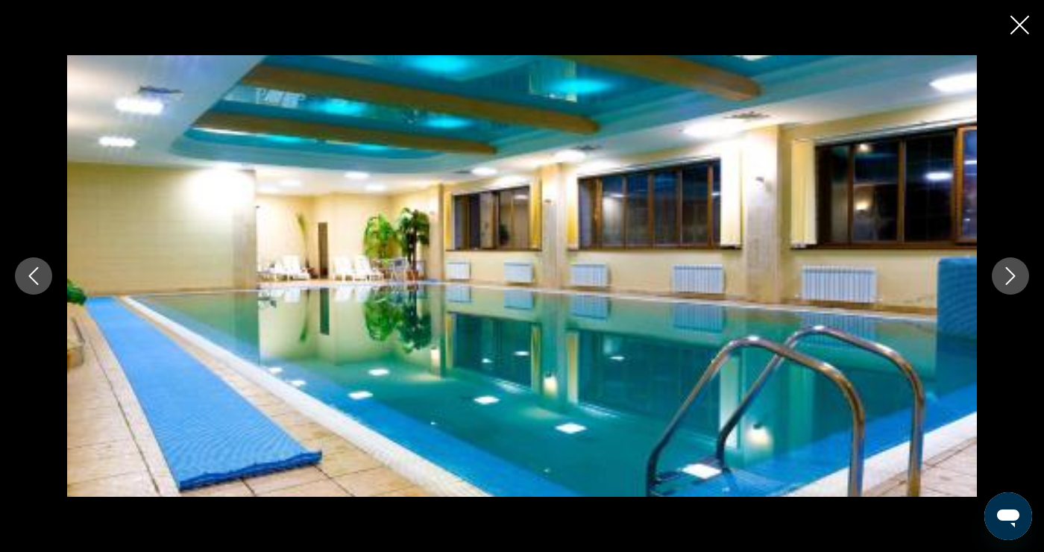
click at [1005, 278] on icon "Next image" at bounding box center [1011, 276] width 18 height 18
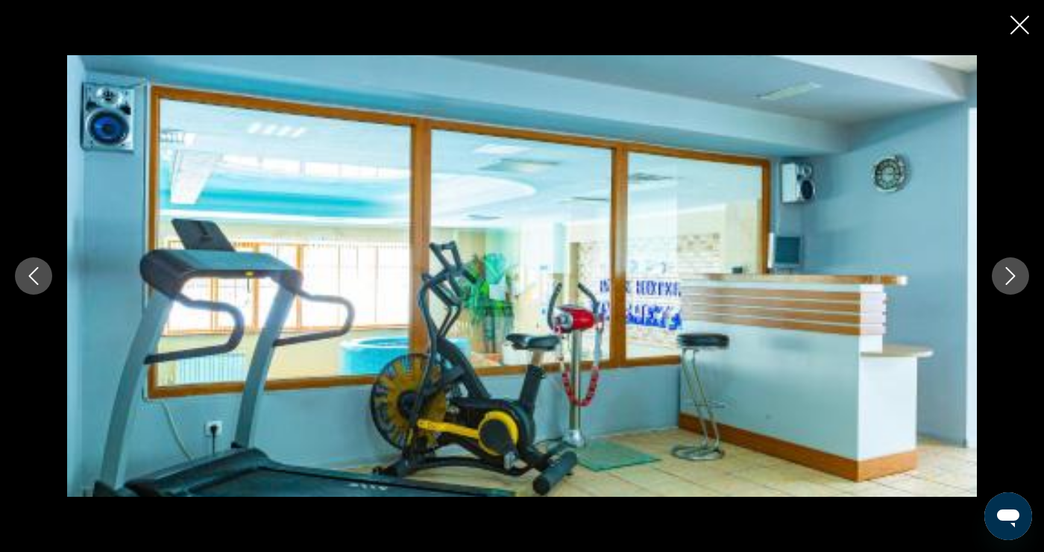
click at [1006, 280] on icon "Next image" at bounding box center [1011, 276] width 18 height 18
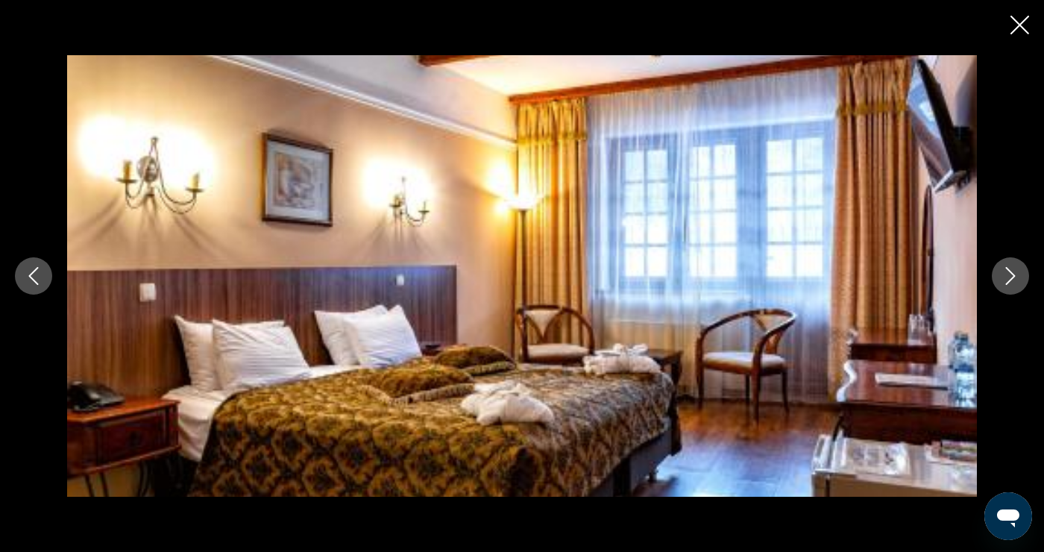
click at [1004, 286] on button "Next image" at bounding box center [1010, 275] width 37 height 37
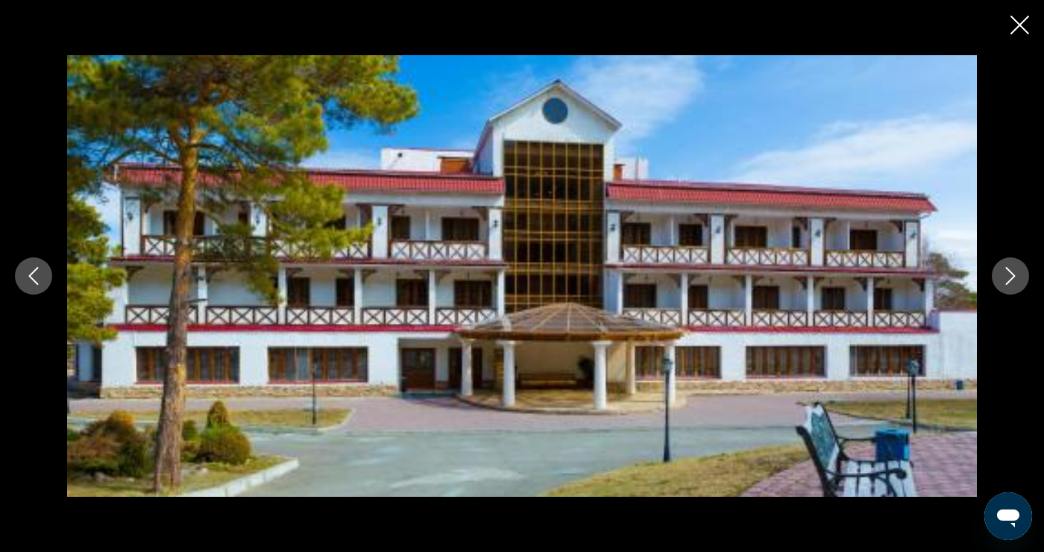
click at [1004, 283] on icon "Next image" at bounding box center [1011, 276] width 18 height 18
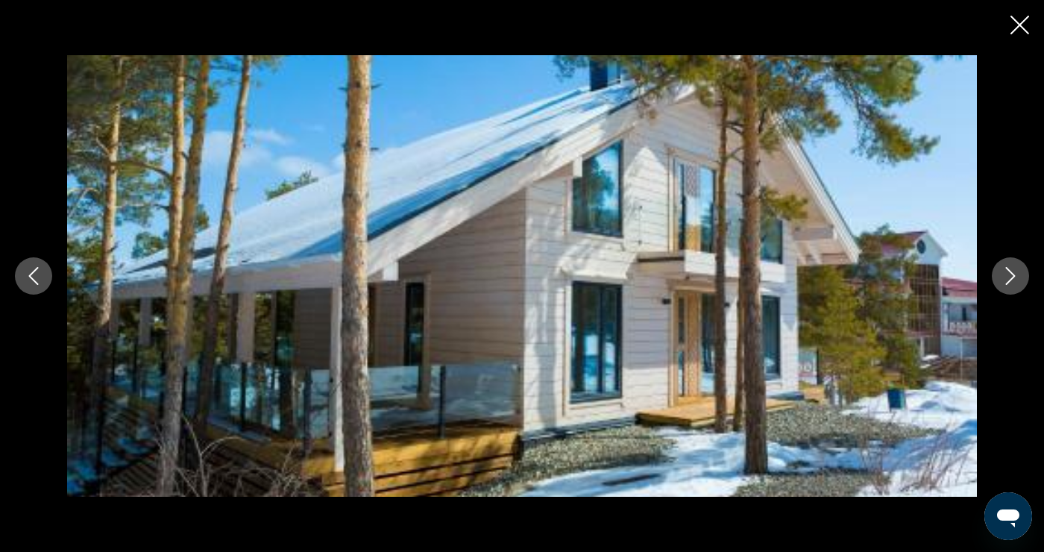
click at [1003, 281] on icon "Next image" at bounding box center [1011, 276] width 18 height 18
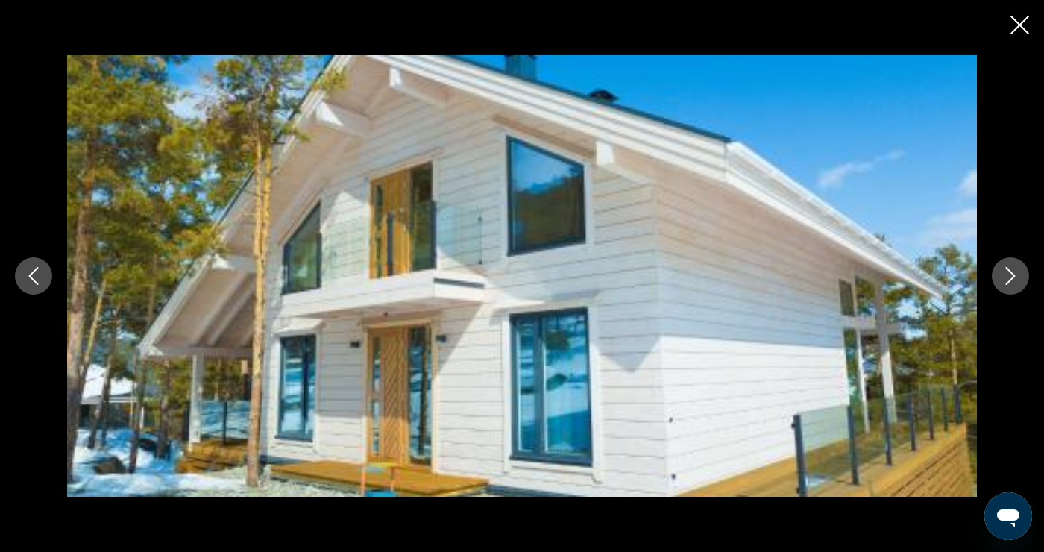
click at [1017, 34] on button "Close slideshow" at bounding box center [1020, 26] width 19 height 23
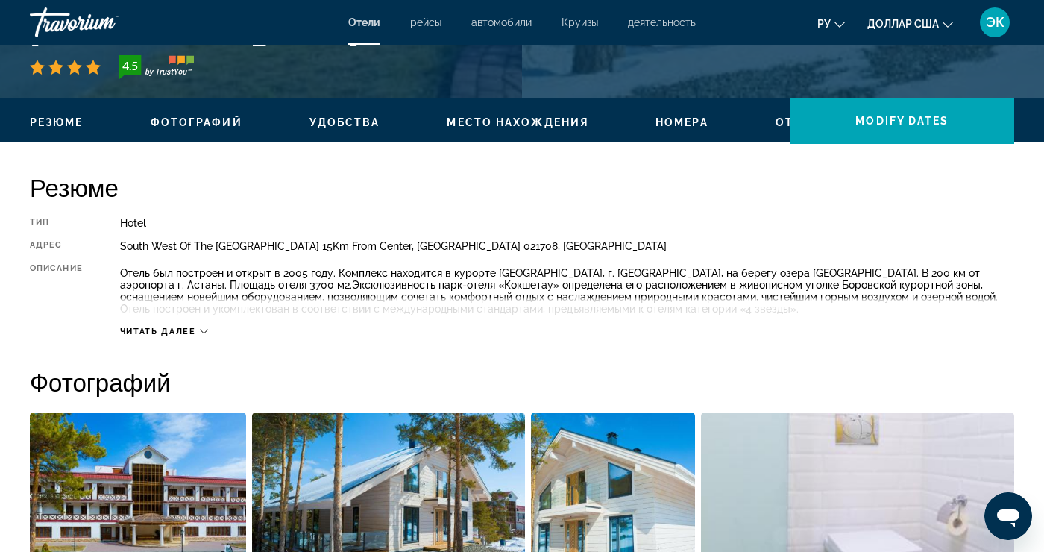
scroll to position [656, 0]
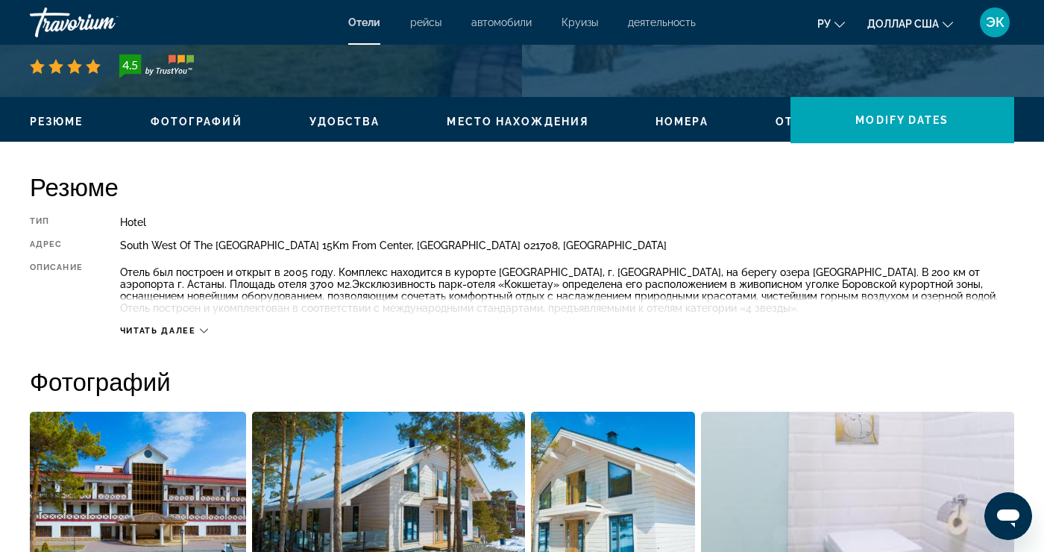
click at [206, 330] on icon "Основное содержание" at bounding box center [204, 331] width 8 height 8
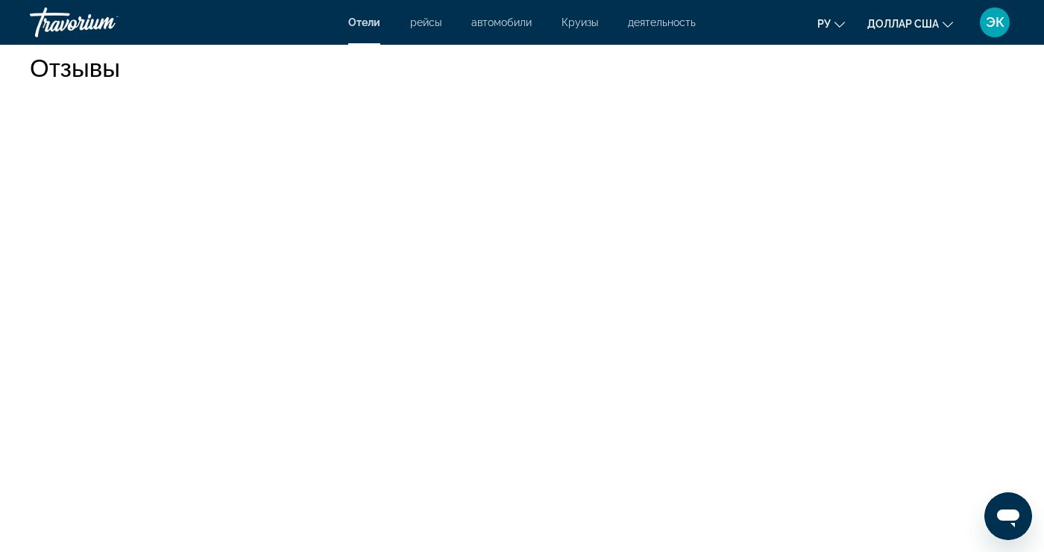
scroll to position [2812, 0]
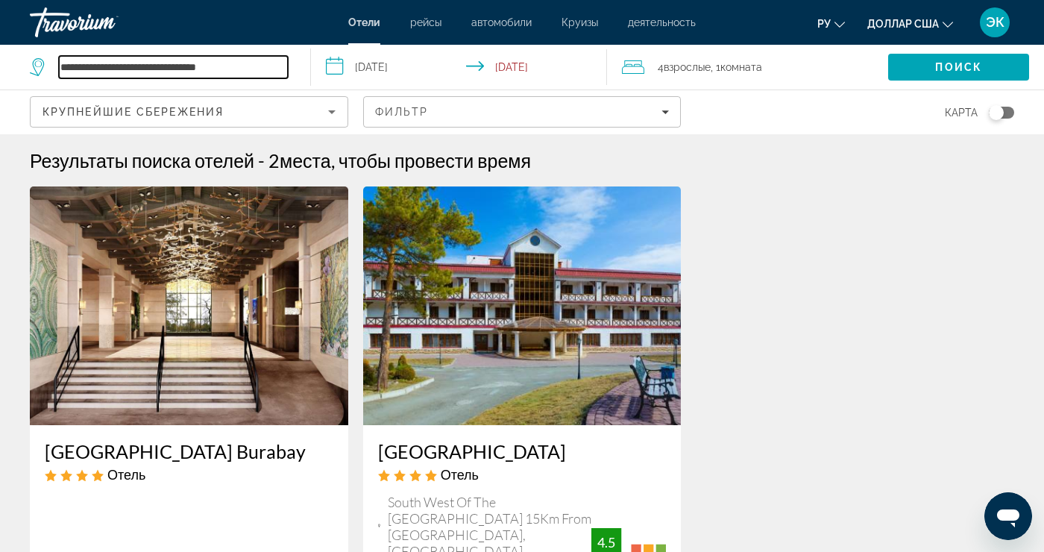
click at [272, 73] on input "**********" at bounding box center [173, 67] width 229 height 22
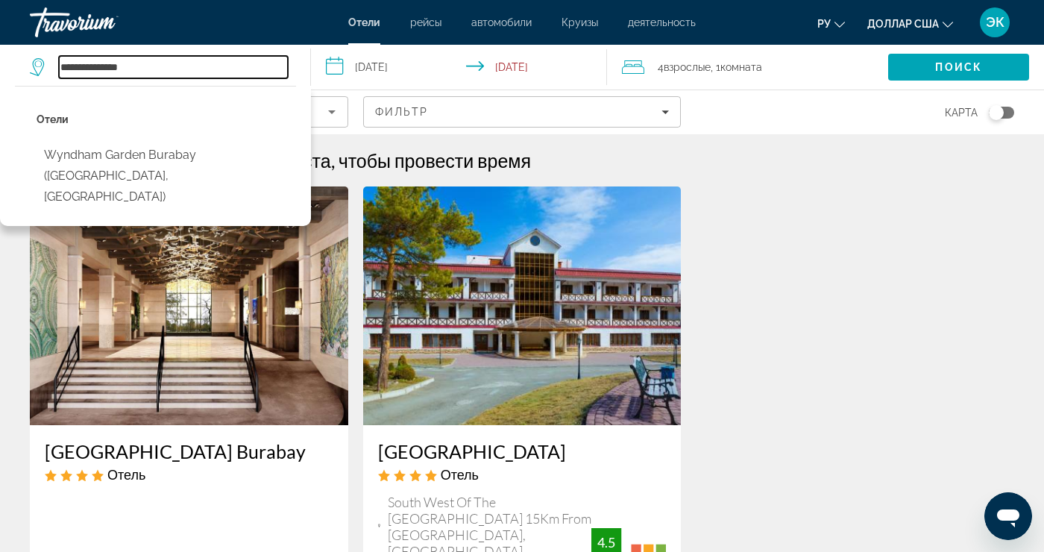
type input "*******"
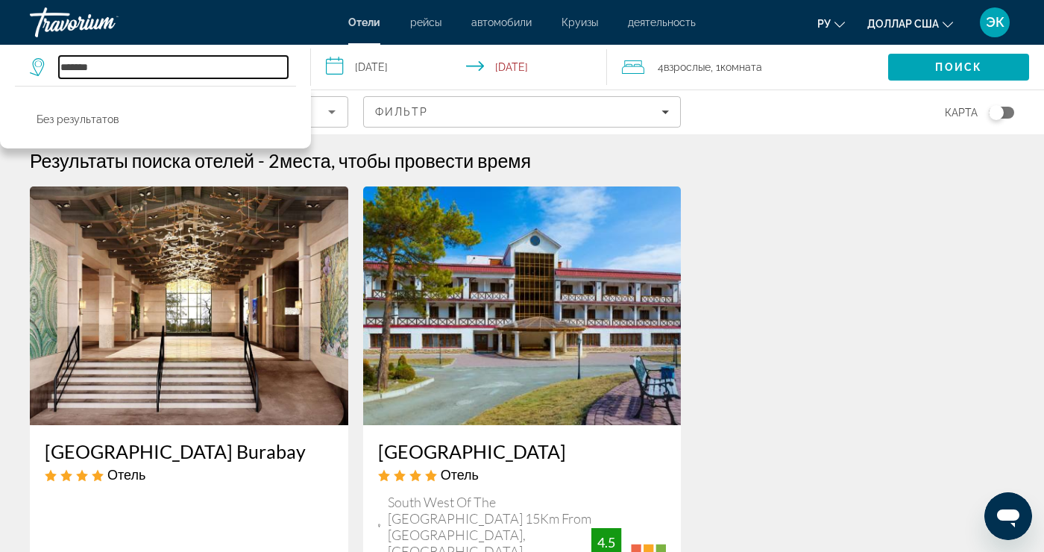
type input "*******"
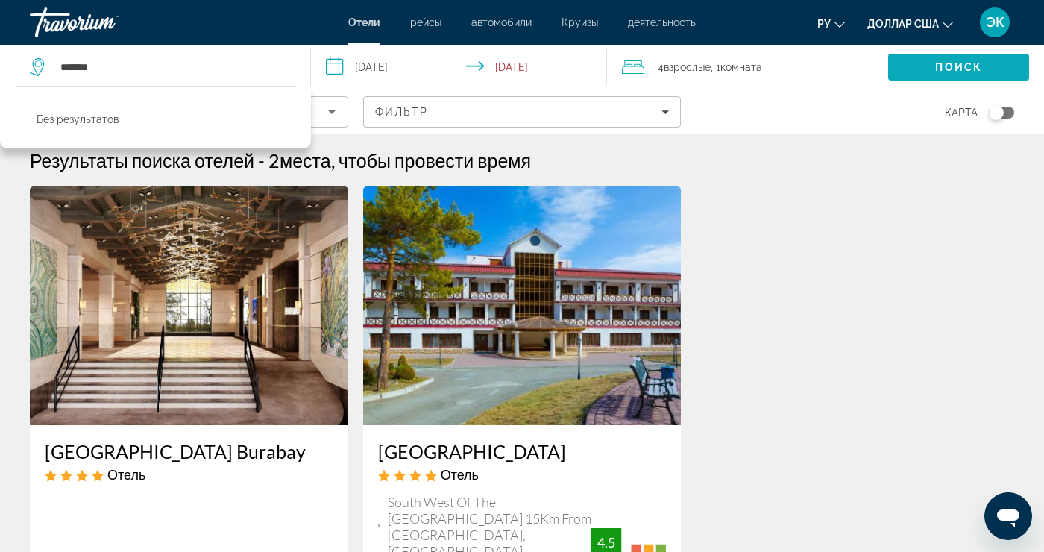
click at [973, 66] on span "Поиск" at bounding box center [958, 67] width 47 height 12
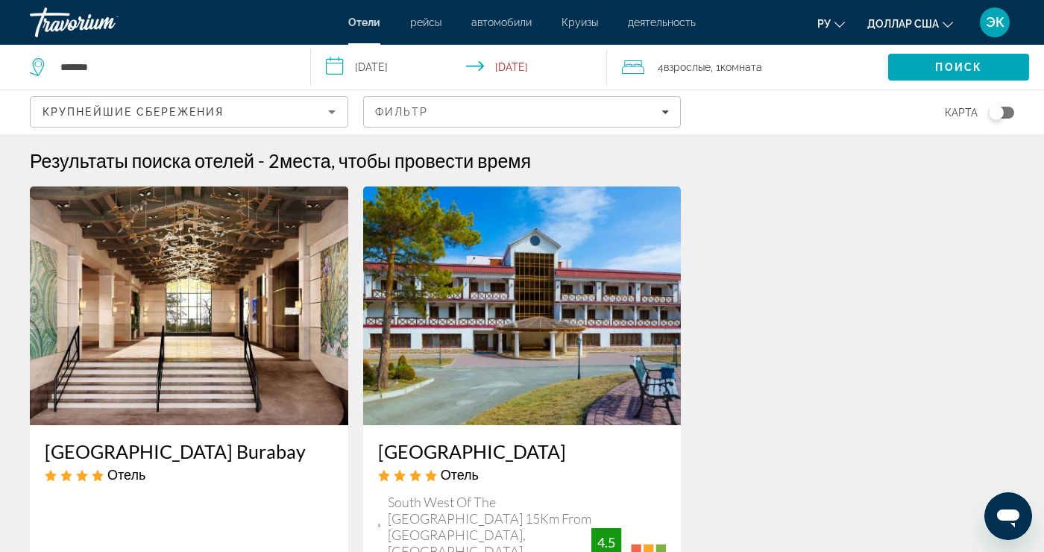
click at [317, 118] on div "Крупнейшие сбережения" at bounding box center [186, 112] width 286 height 18
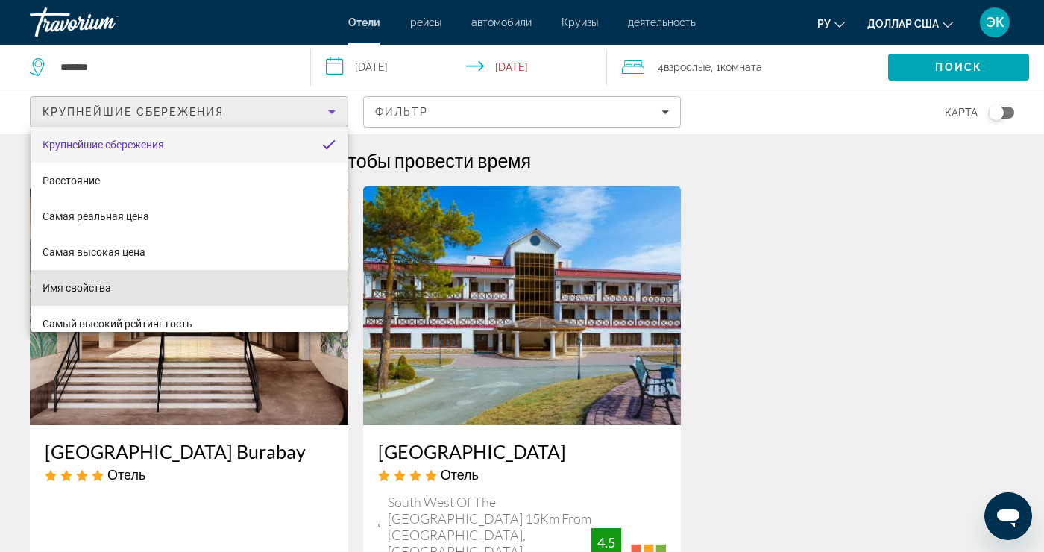
scroll to position [22, 0]
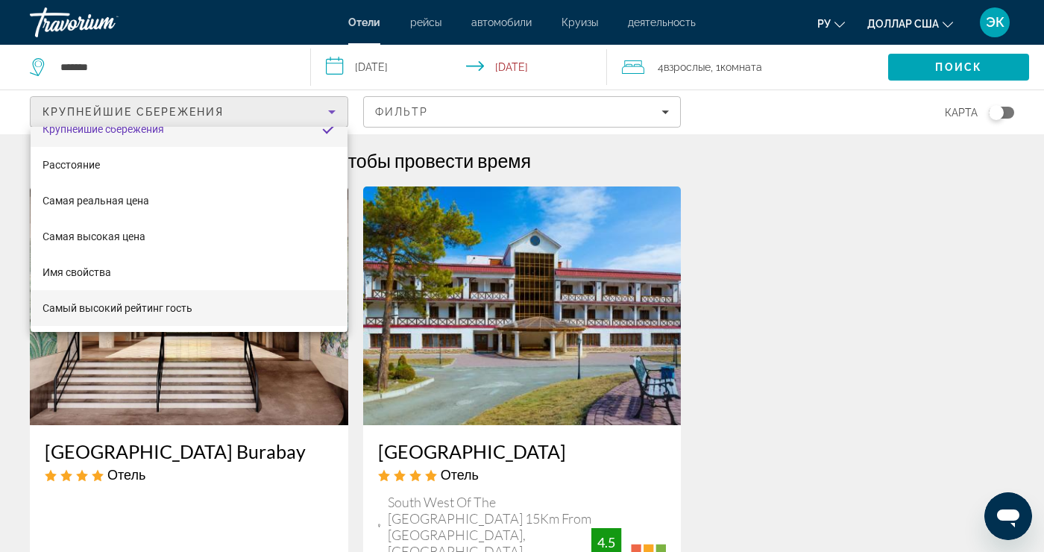
click at [276, 319] on mat-option "Самый высокий рейтинг гость" at bounding box center [189, 308] width 317 height 36
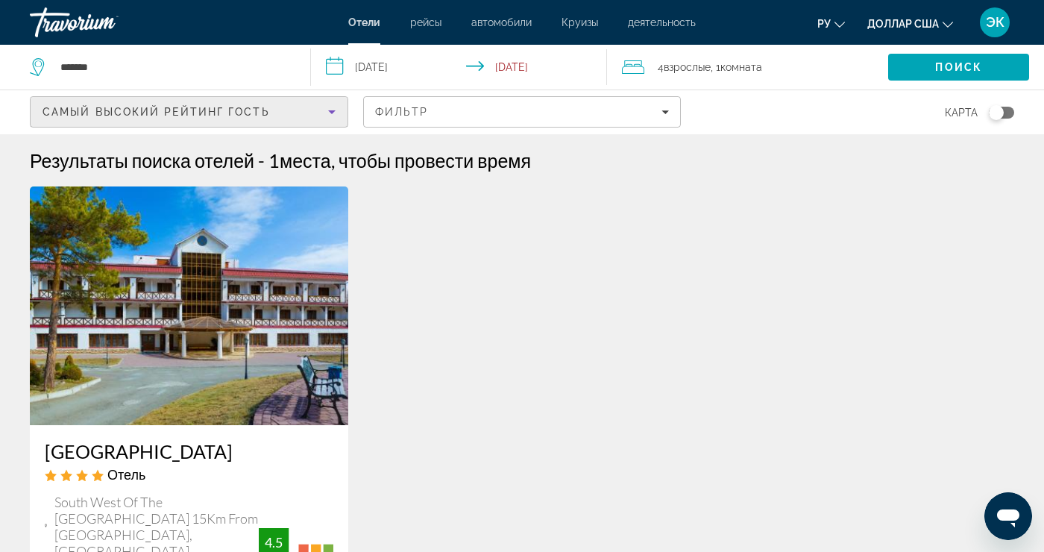
click at [322, 119] on div "Самый высокий рейтинг гость" at bounding box center [186, 112] width 286 height 18
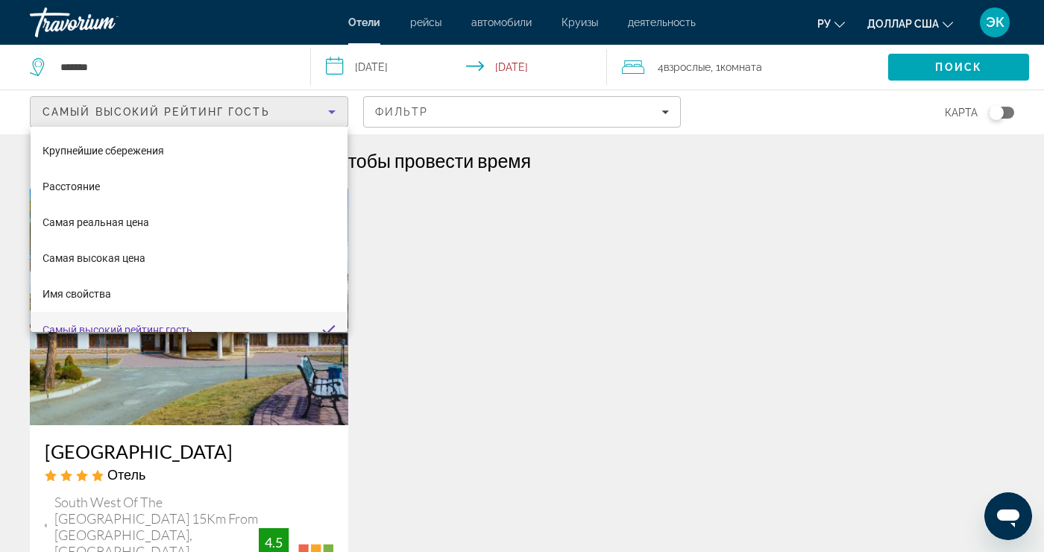
scroll to position [16, 0]
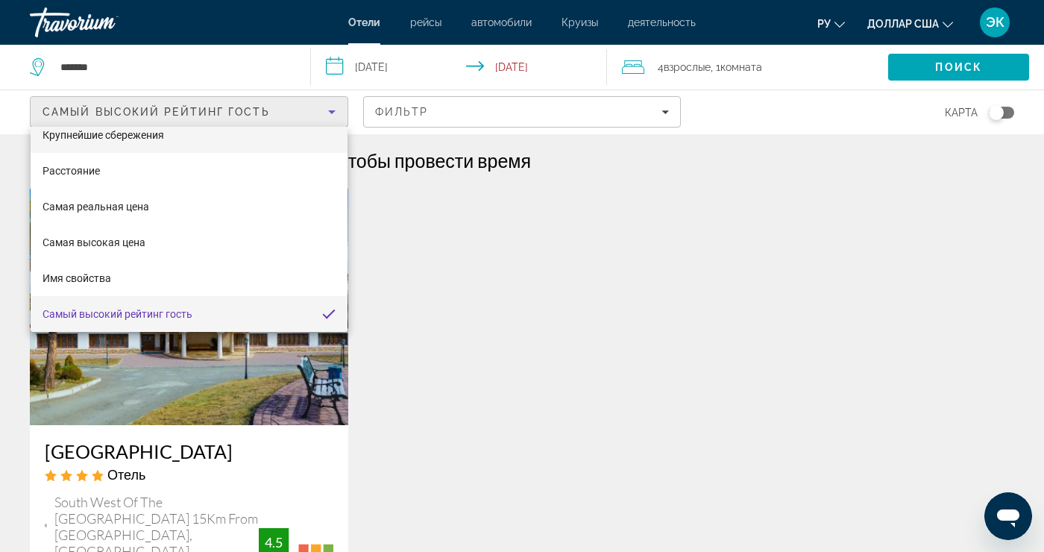
click at [296, 145] on mat-option "Крупнейшие сбережения" at bounding box center [189, 135] width 317 height 36
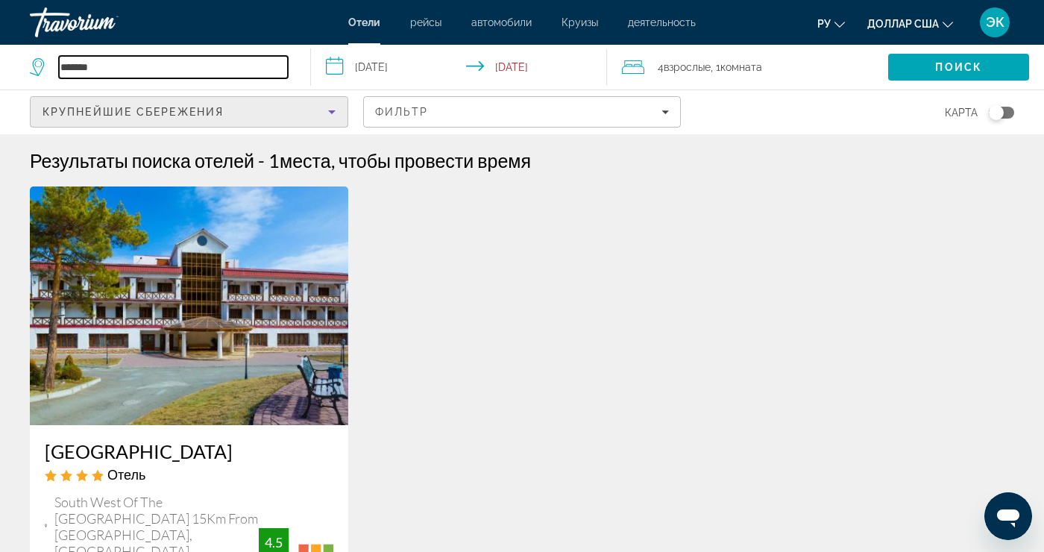
click at [280, 76] on input "*******" at bounding box center [173, 67] width 229 height 22
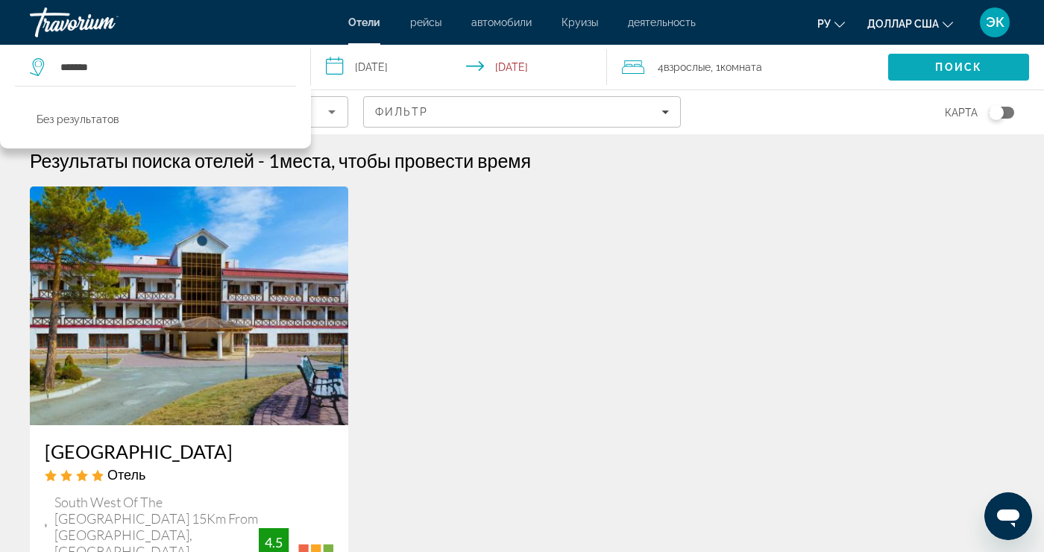
click at [990, 75] on span "Search" at bounding box center [958, 67] width 141 height 36
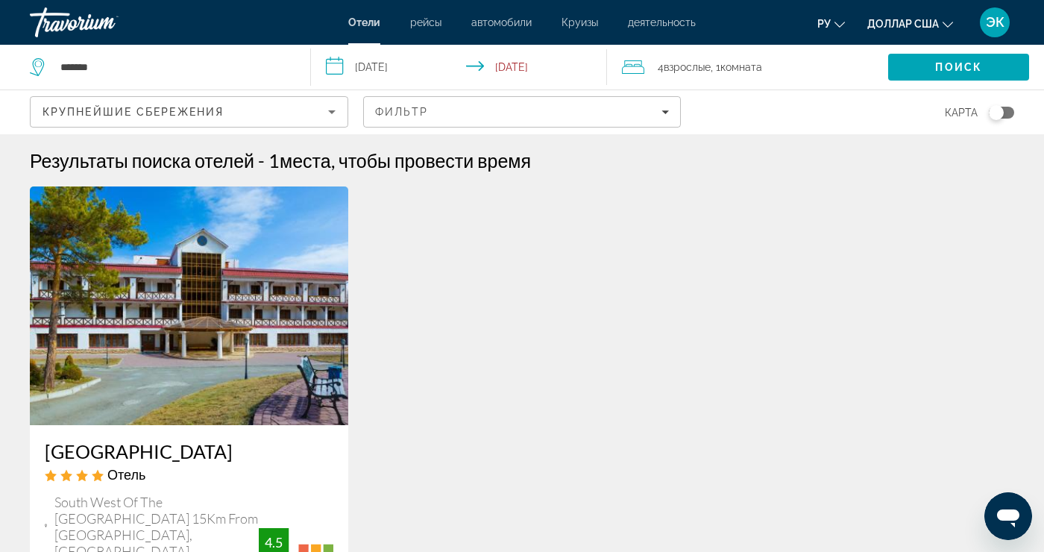
click at [813, 68] on div "4 Взрослый Взрослые , 1 Комната номера" at bounding box center [755, 67] width 266 height 21
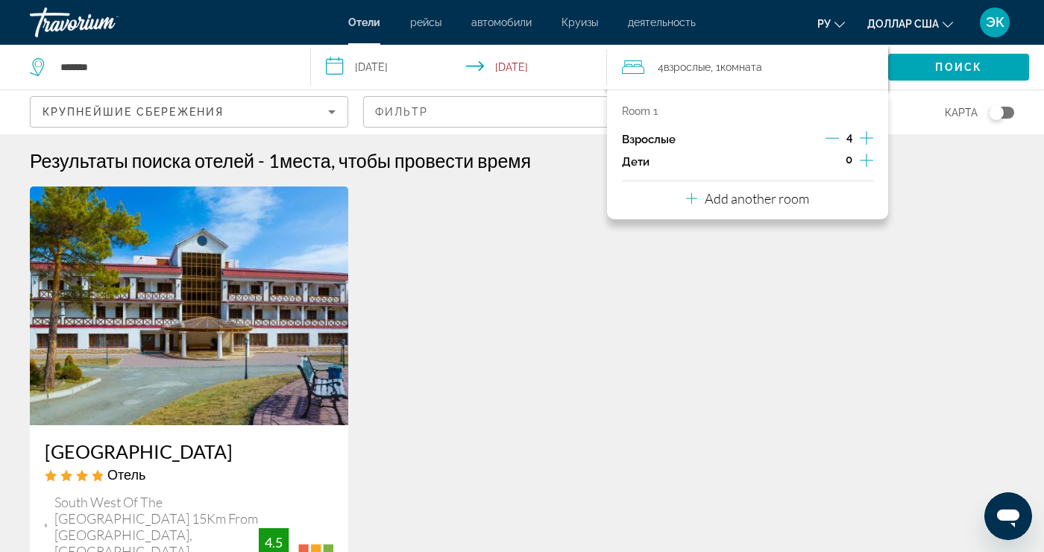
click at [838, 140] on icon "Decrement adults" at bounding box center [832, 137] width 13 height 13
click at [836, 140] on icon "Decrement adults" at bounding box center [832, 137] width 13 height 13
click at [976, 65] on span "Поиск" at bounding box center [958, 67] width 47 height 12
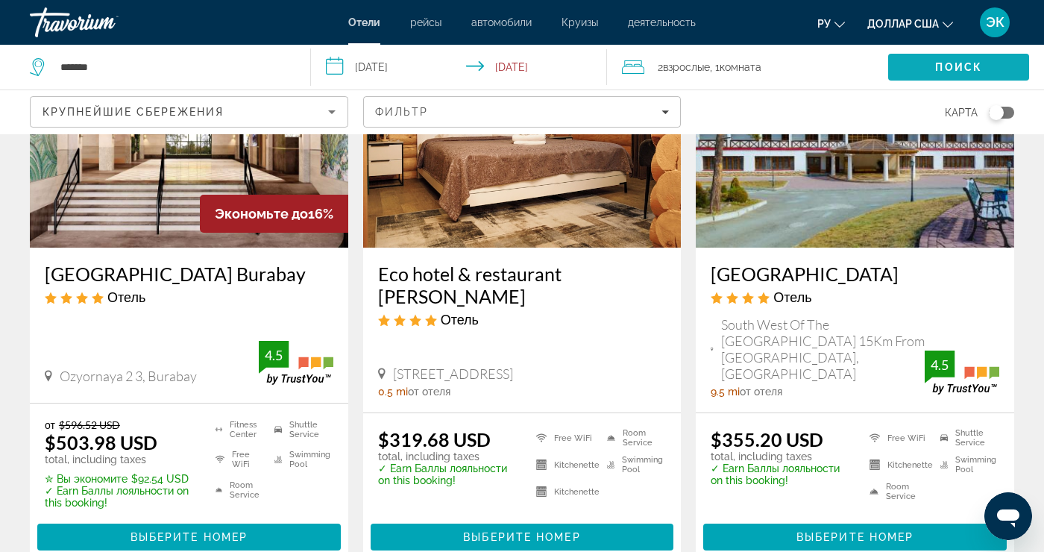
scroll to position [180, 0]
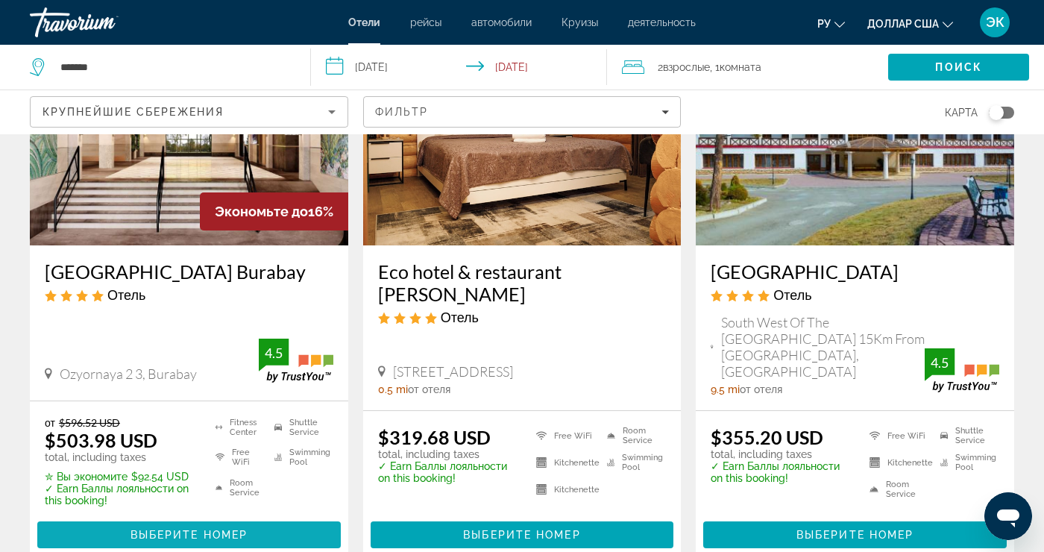
click at [265, 517] on span "Основное содержание" at bounding box center [189, 535] width 304 height 36
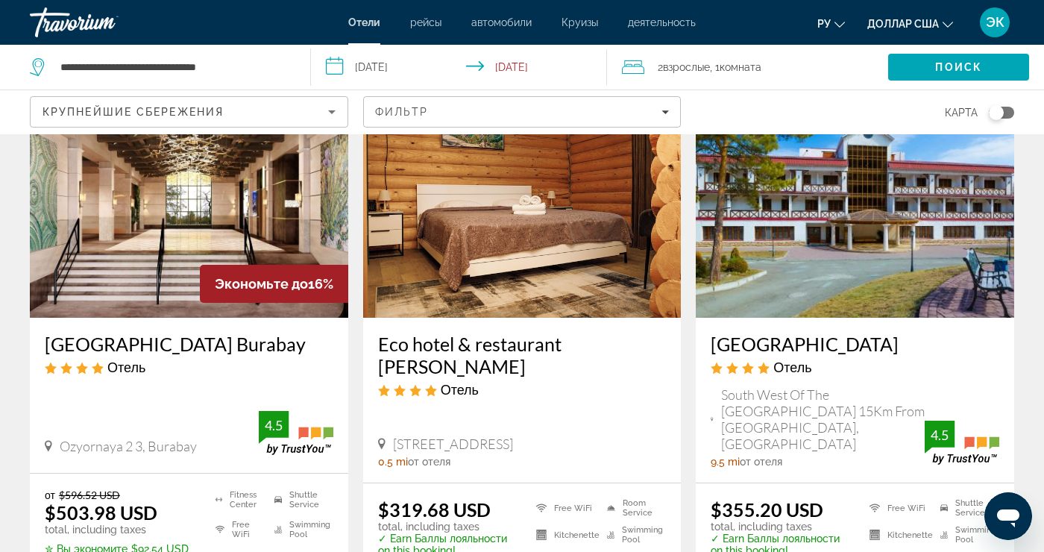
scroll to position [116, 0]
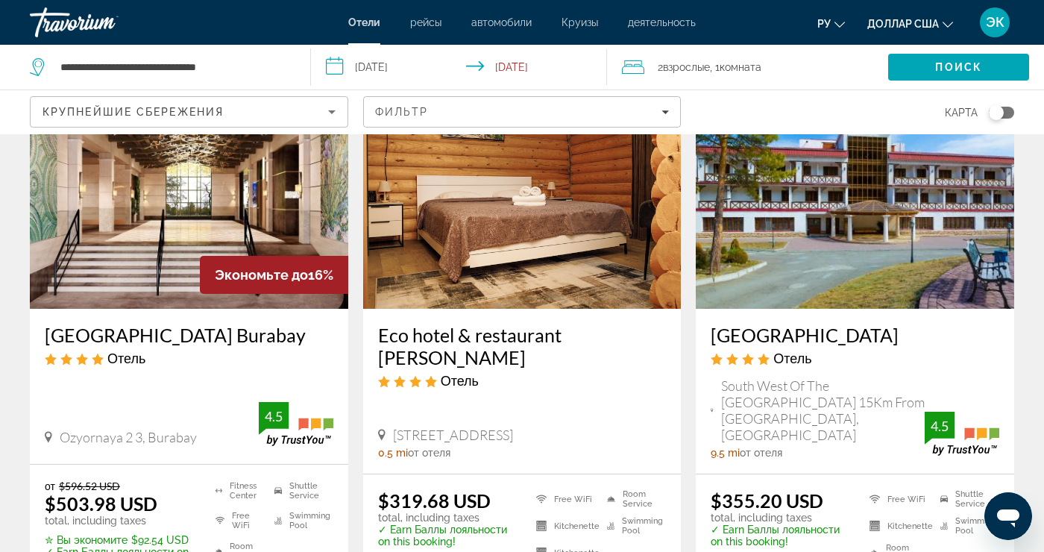
click at [874, 359] on div "Отель" at bounding box center [855, 358] width 289 height 16
click at [942, 272] on img "Основное содержание" at bounding box center [855, 189] width 319 height 239
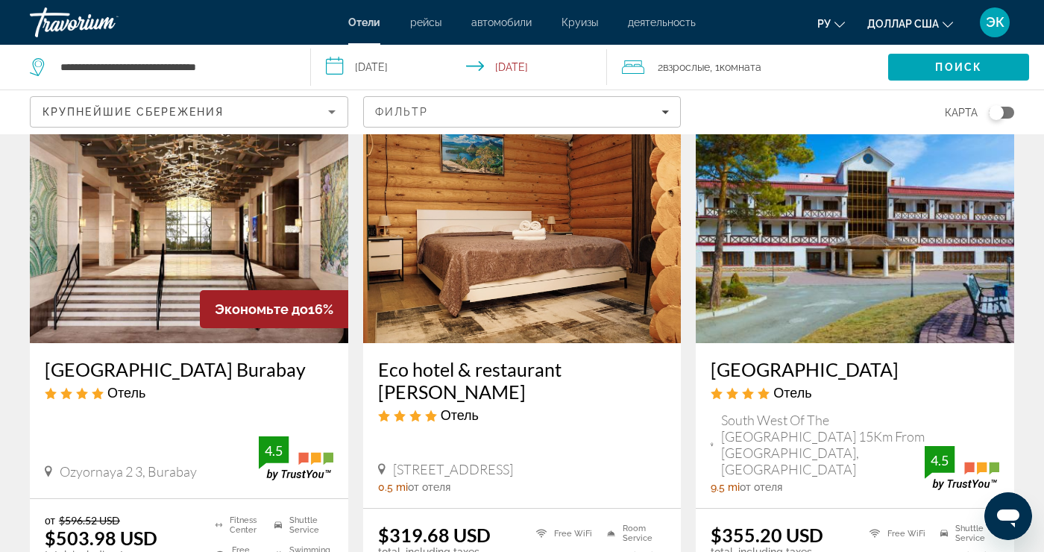
scroll to position [95, 0]
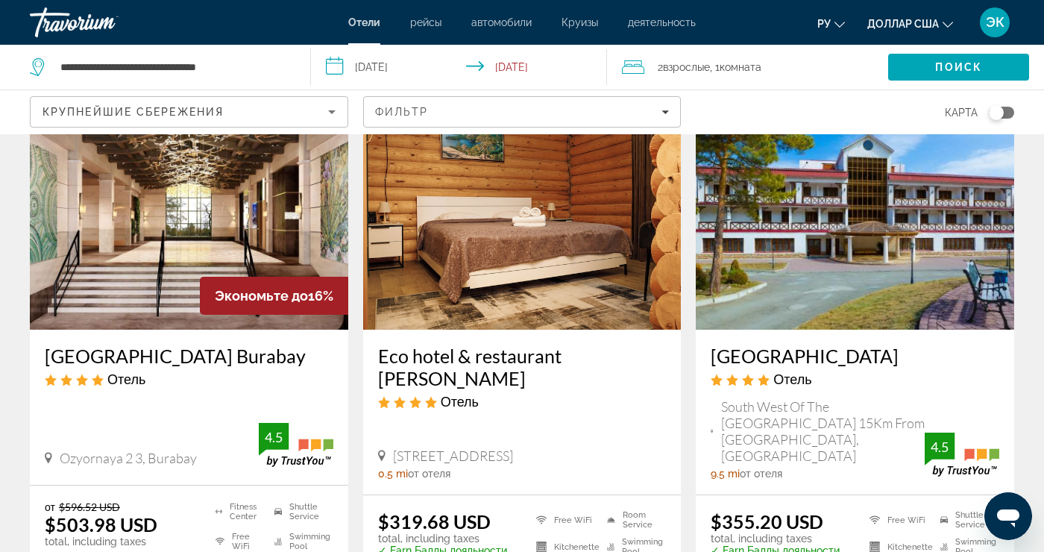
click at [586, 266] on img "Основное содержание" at bounding box center [522, 210] width 319 height 239
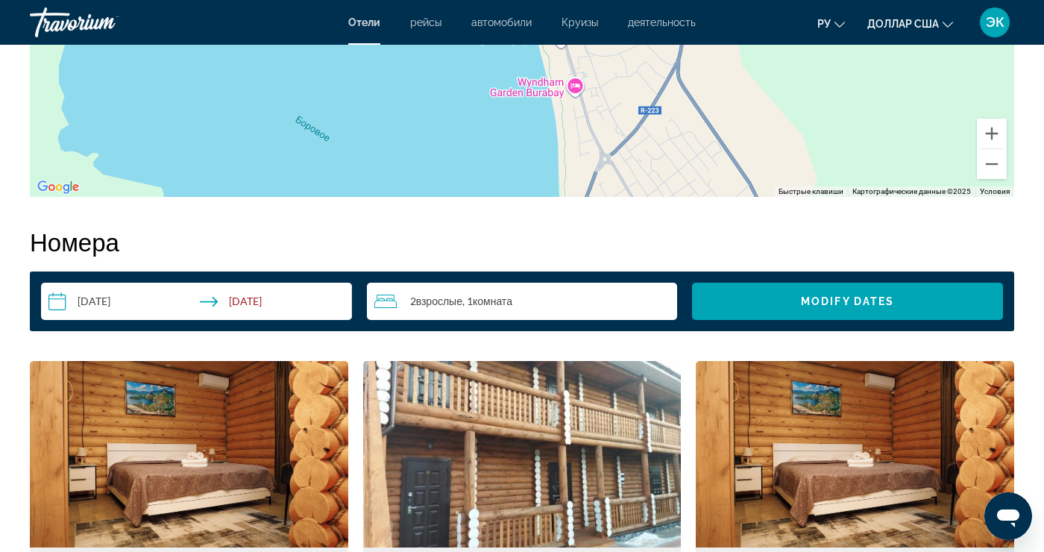
scroll to position [2009, 0]
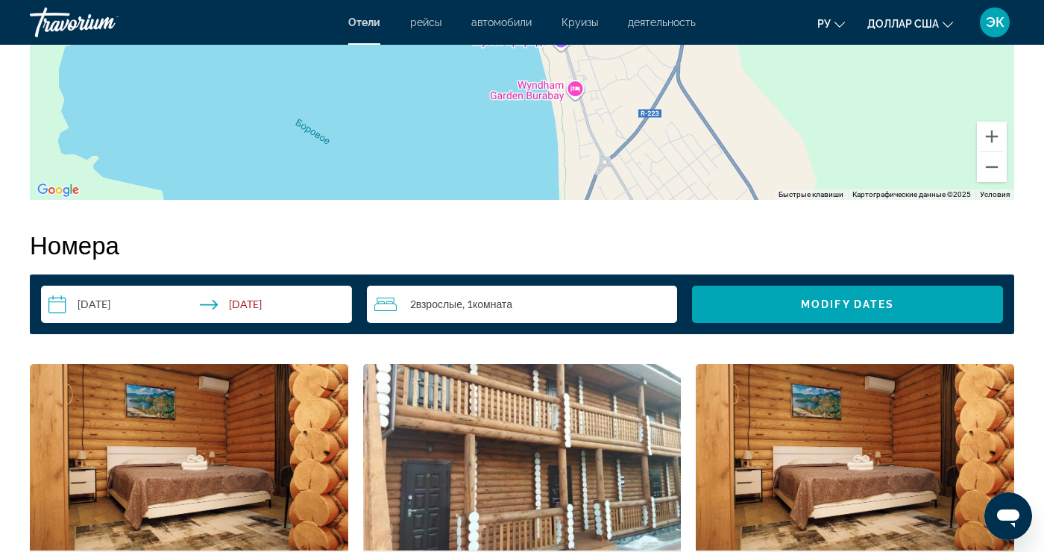
click at [474, 312] on div "2 Взрослый Взрослые , 1 Комната номера" at bounding box center [526, 304] width 304 height 18
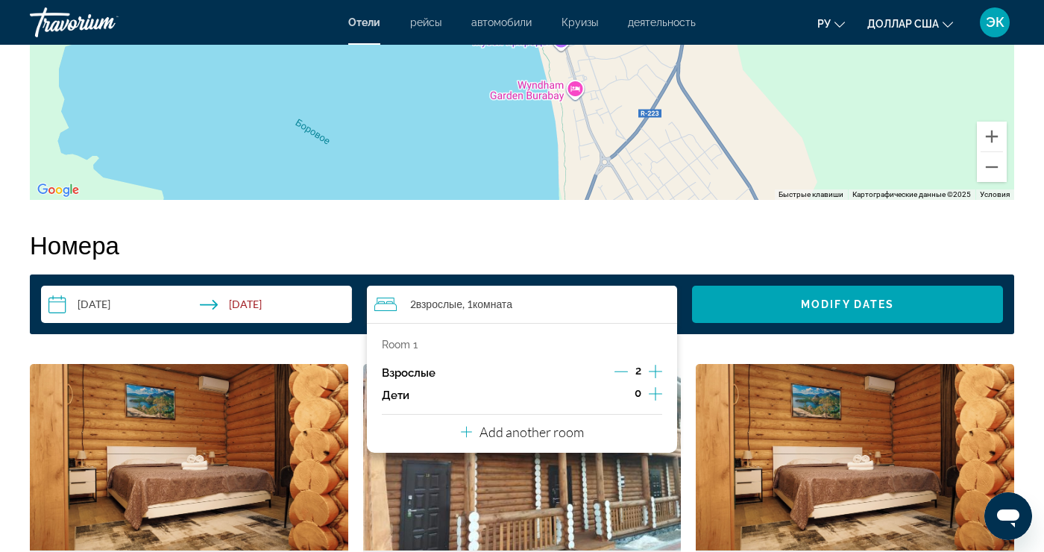
click at [654, 381] on button "Increment adults" at bounding box center [655, 373] width 13 height 22
click at [654, 374] on icon "Increment adults" at bounding box center [655, 372] width 13 height 18
click at [542, 310] on div "4 Взрослый Взрослые , 1 Комната номера" at bounding box center [526, 304] width 304 height 18
click at [806, 313] on span "Search widget" at bounding box center [847, 304] width 311 height 36
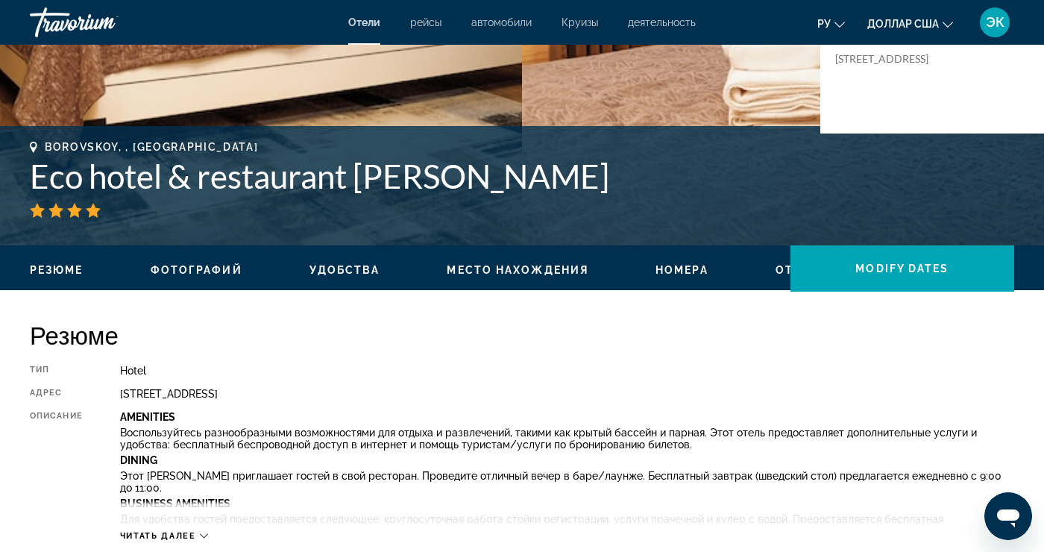
scroll to position [0, 0]
